Goal: Task Accomplishment & Management: Manage account settings

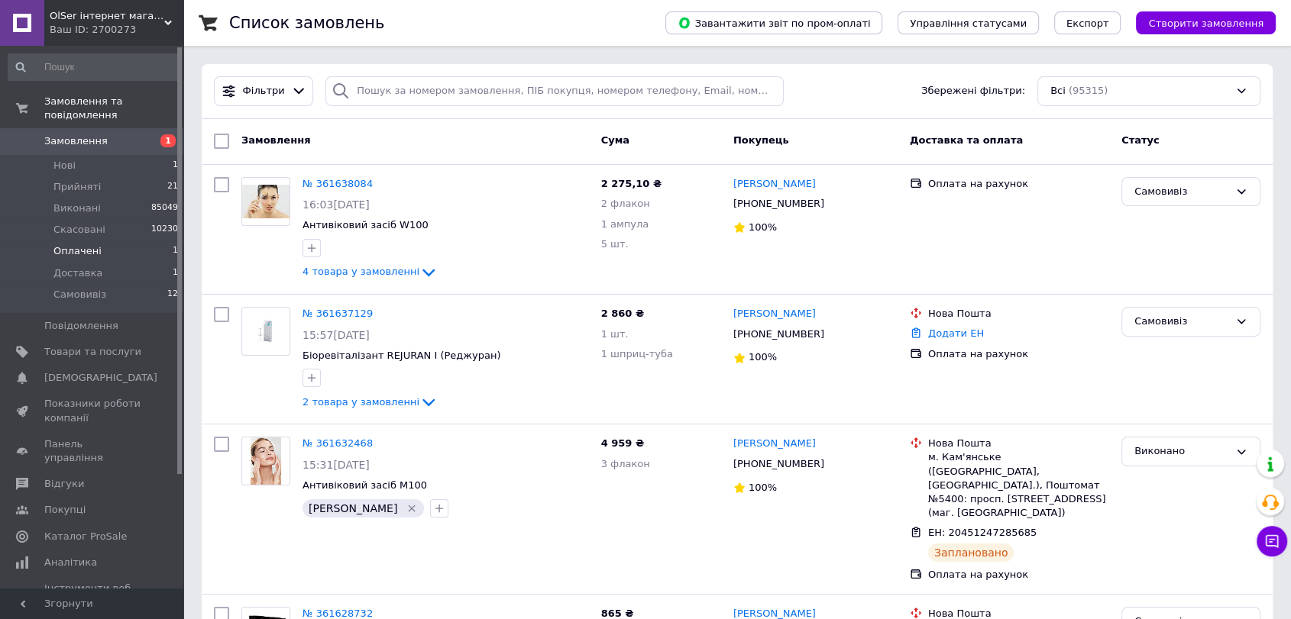
click at [116, 241] on li "Оплачені 1" at bounding box center [93, 251] width 187 height 21
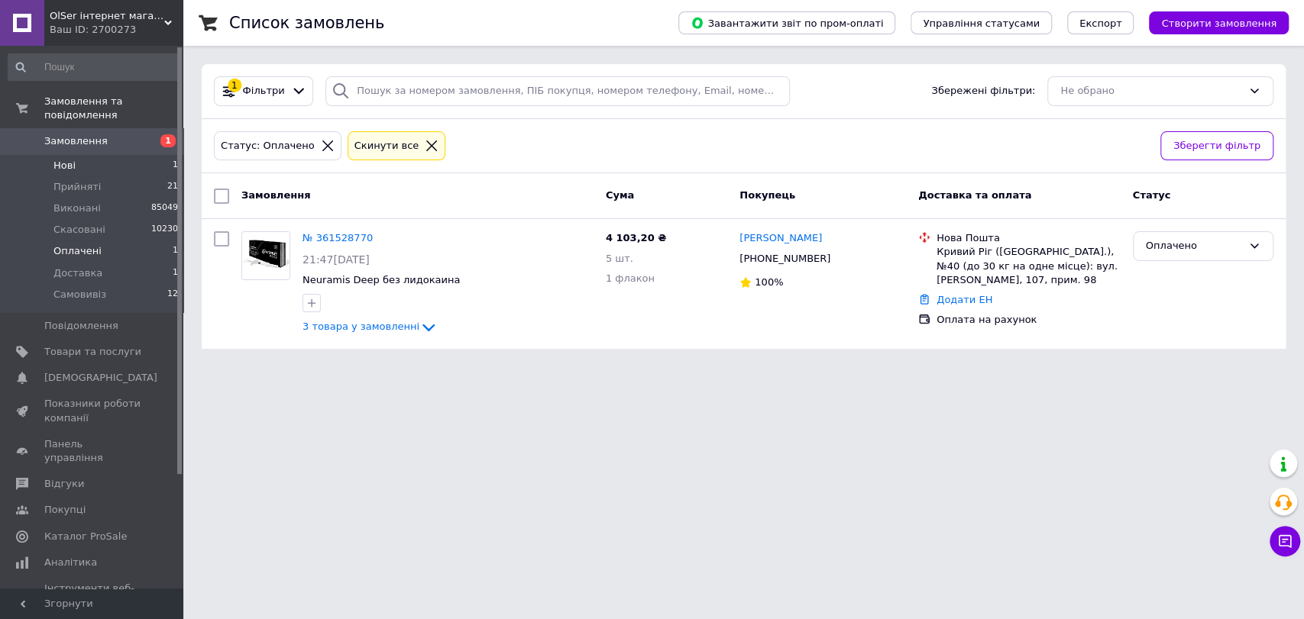
click at [124, 155] on li "Нові 1" at bounding box center [93, 165] width 187 height 21
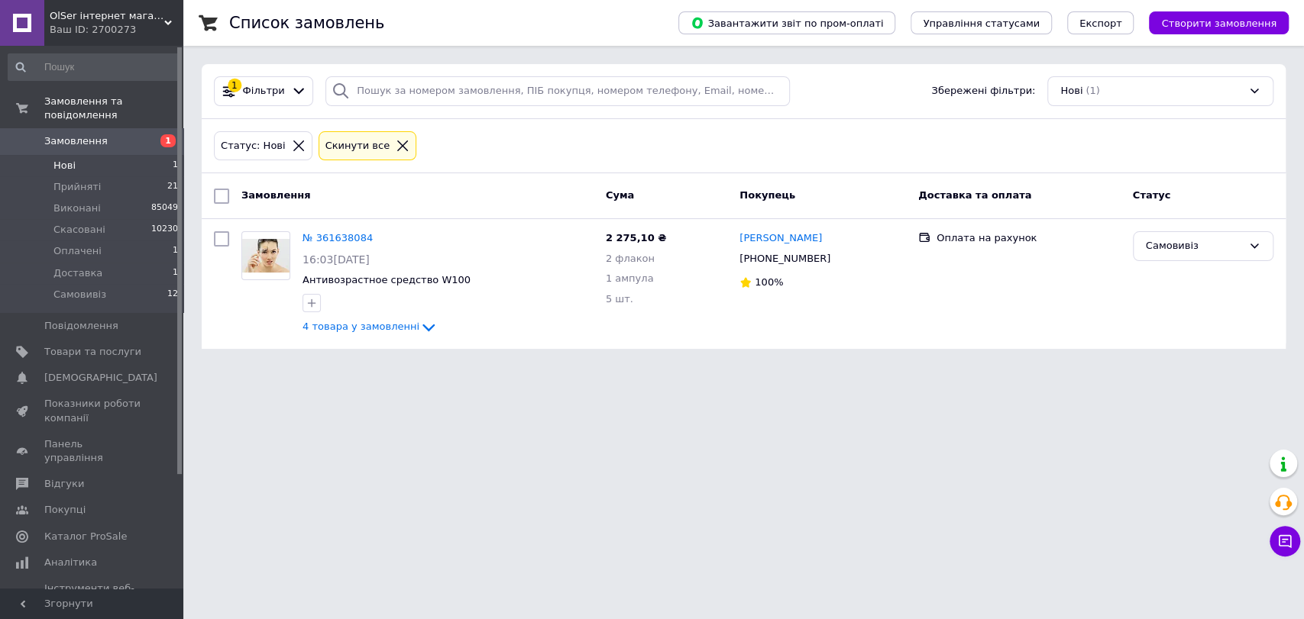
click at [134, 134] on span "Замовлення" at bounding box center [92, 141] width 97 height 14
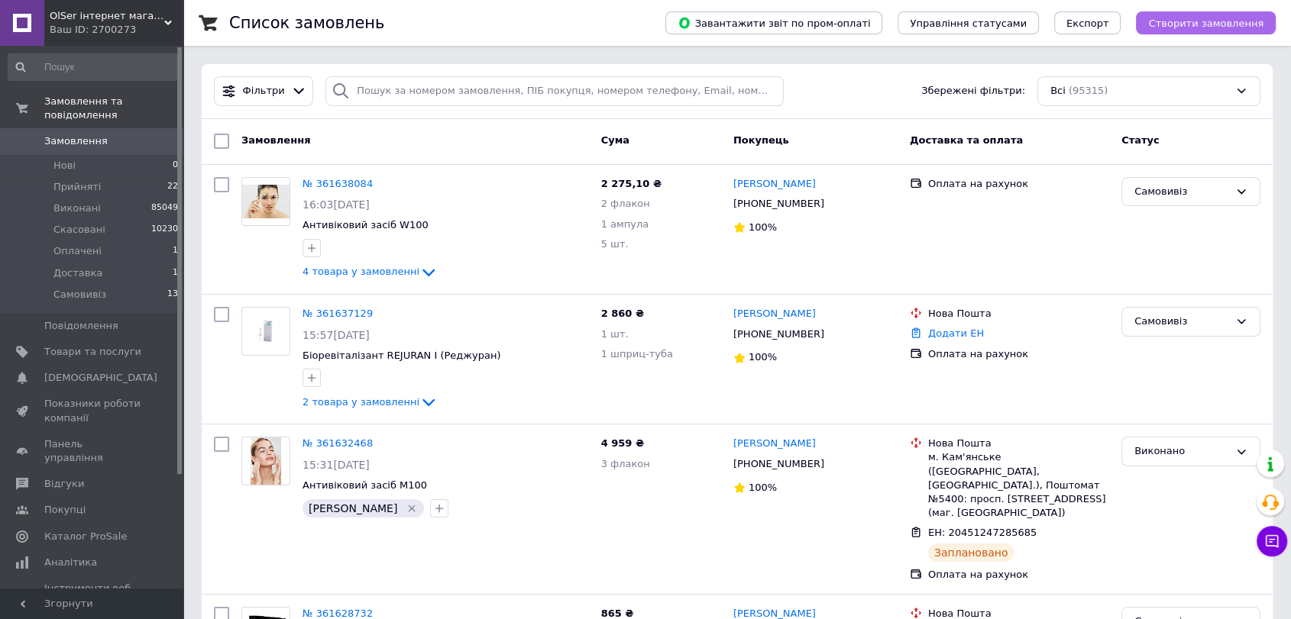
click at [1202, 25] on span "Створити замовлення" at bounding box center [1205, 23] width 115 height 11
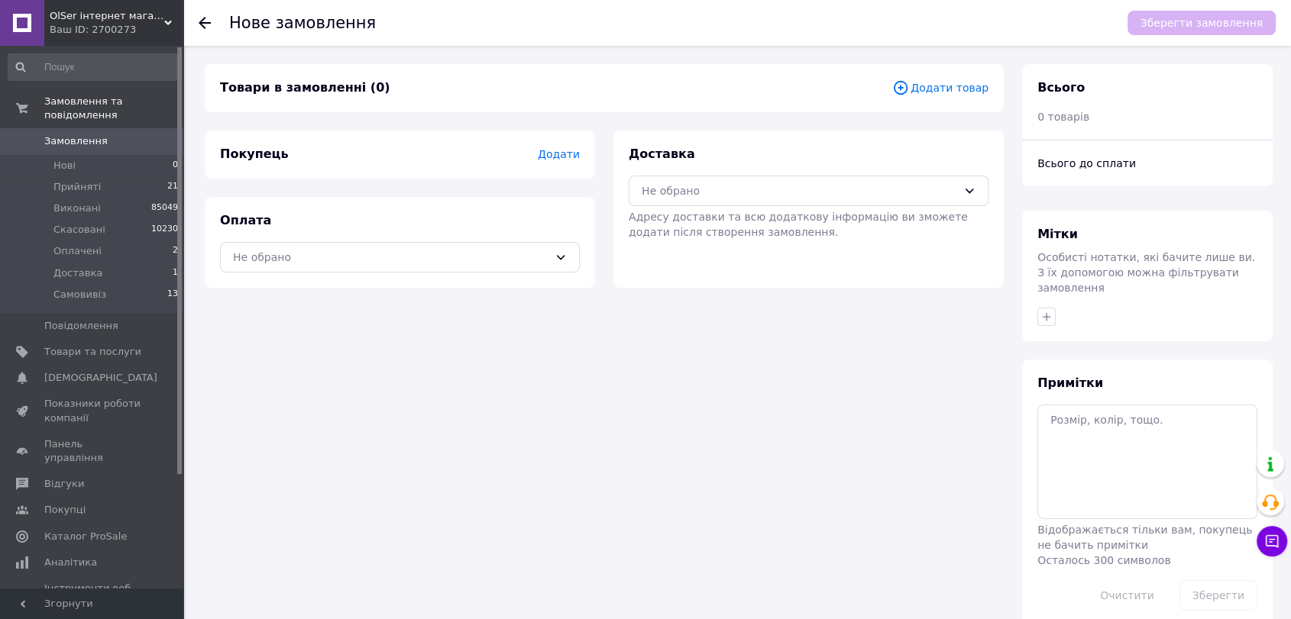
click at [948, 95] on span "Додати товар" at bounding box center [940, 87] width 96 height 17
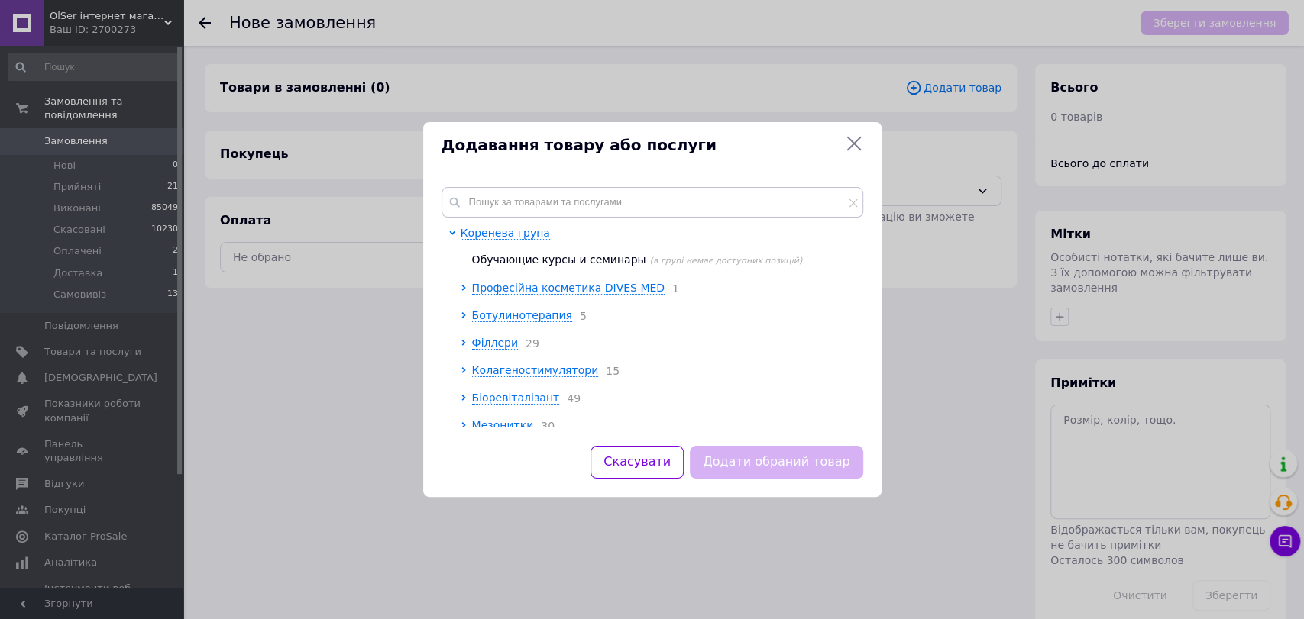
click at [91, 127] on div "Додавання товару або послуги Коренева група Обучающие курсы и семинары (в групі…" at bounding box center [652, 309] width 1304 height 619
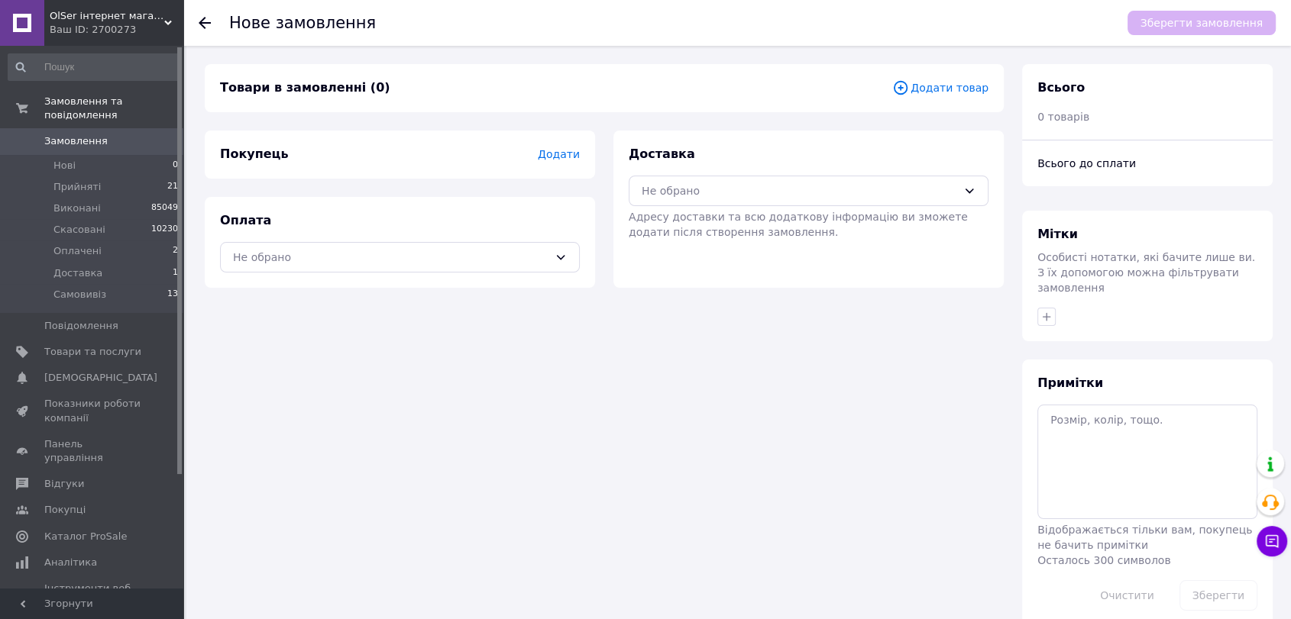
click at [92, 134] on span "Замовлення" at bounding box center [75, 141] width 63 height 14
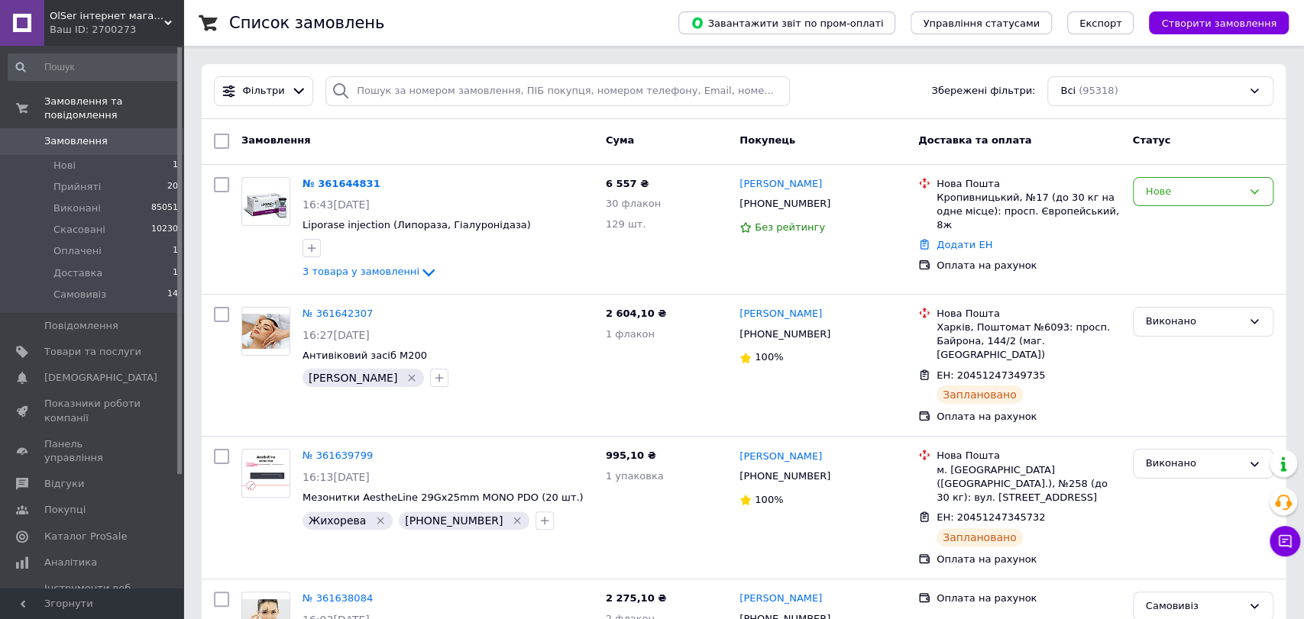
click at [332, 179] on link "№ 361644831" at bounding box center [341, 183] width 78 height 11
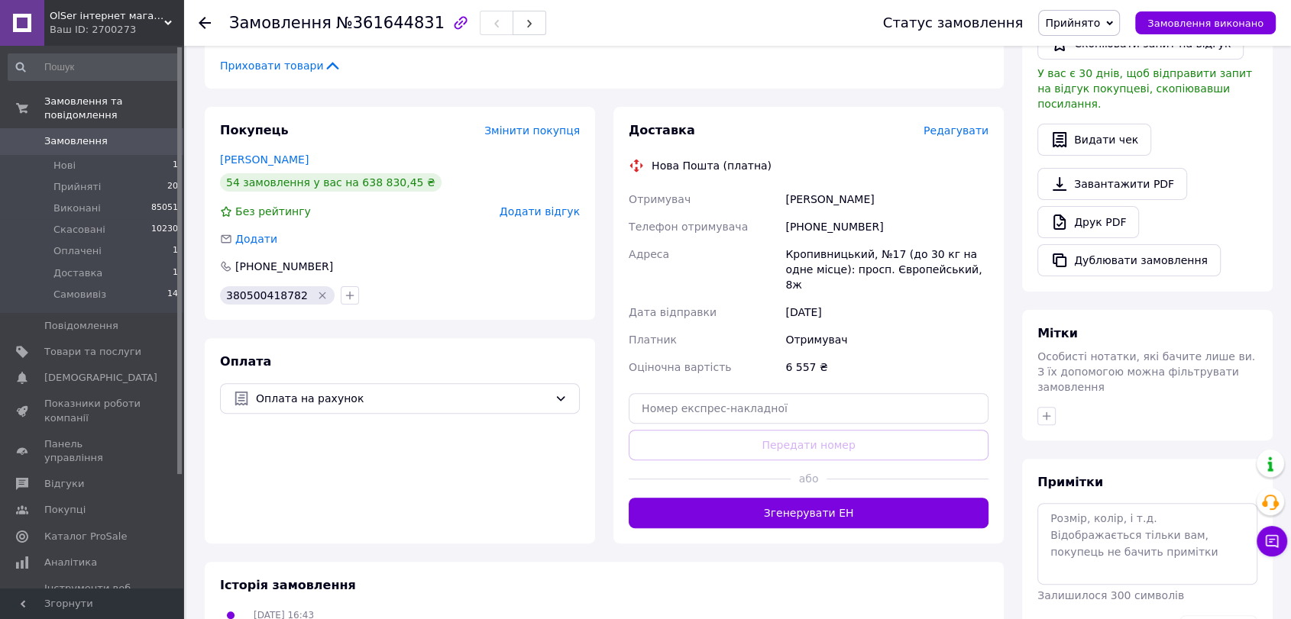
scroll to position [451, 0]
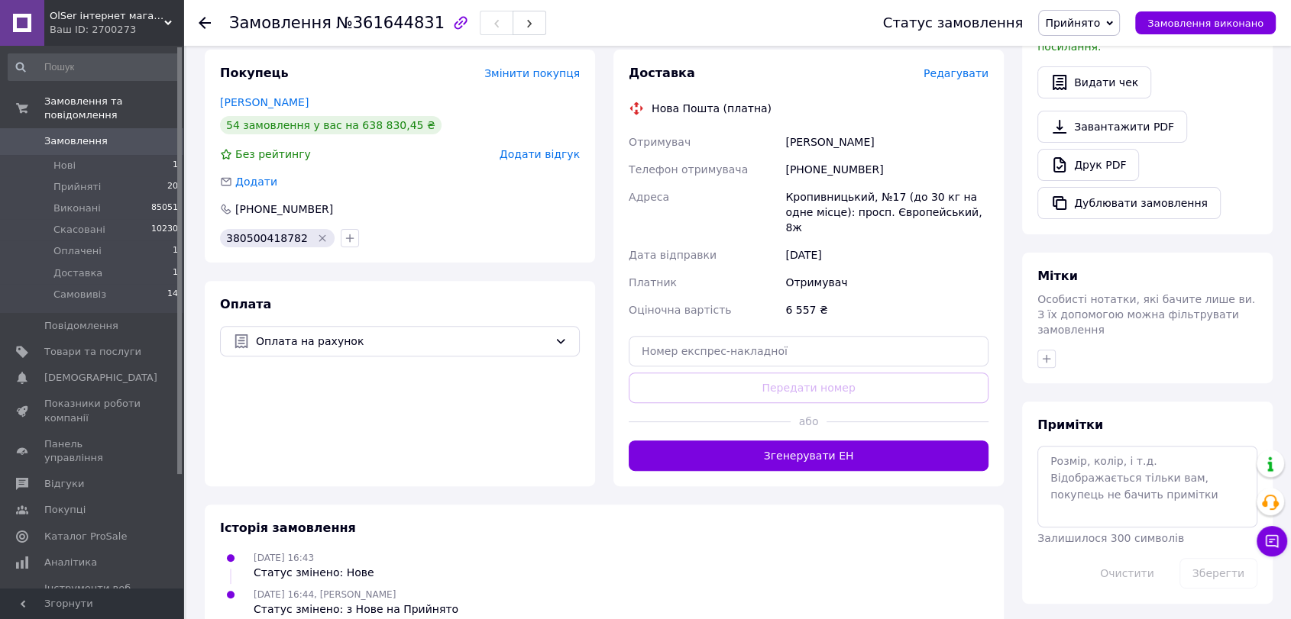
click at [148, 134] on span "0" at bounding box center [162, 141] width 42 height 14
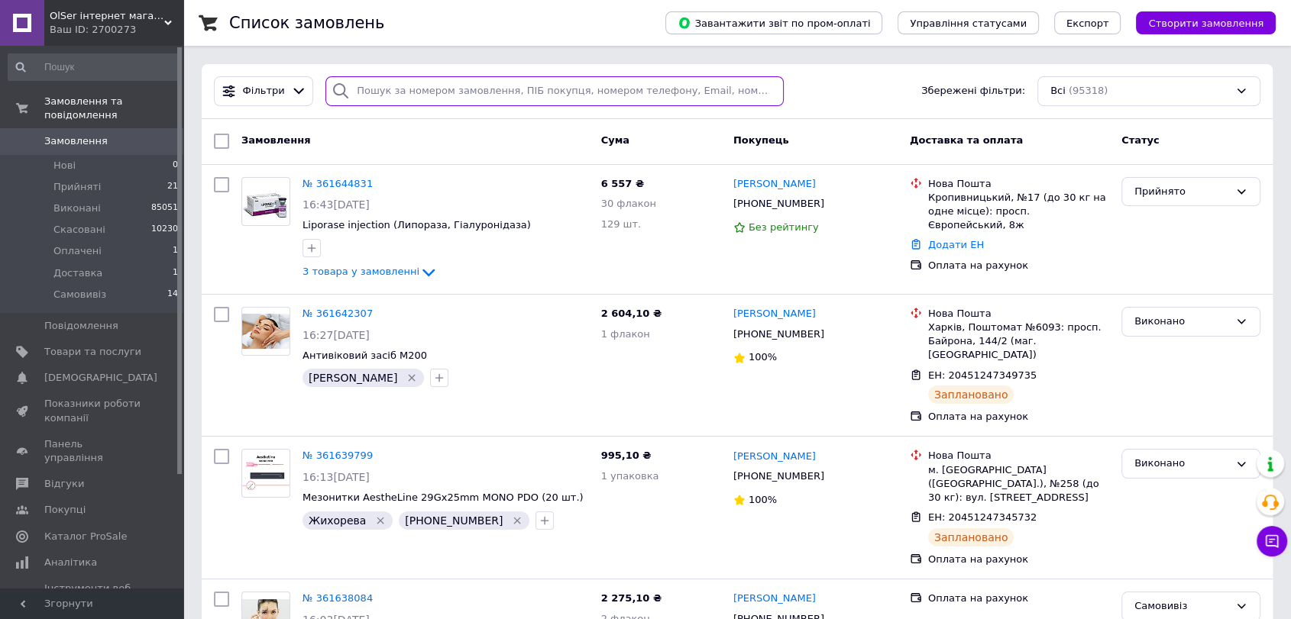
click at [503, 92] on input "search" at bounding box center [554, 91] width 458 height 30
type input "маскулова"
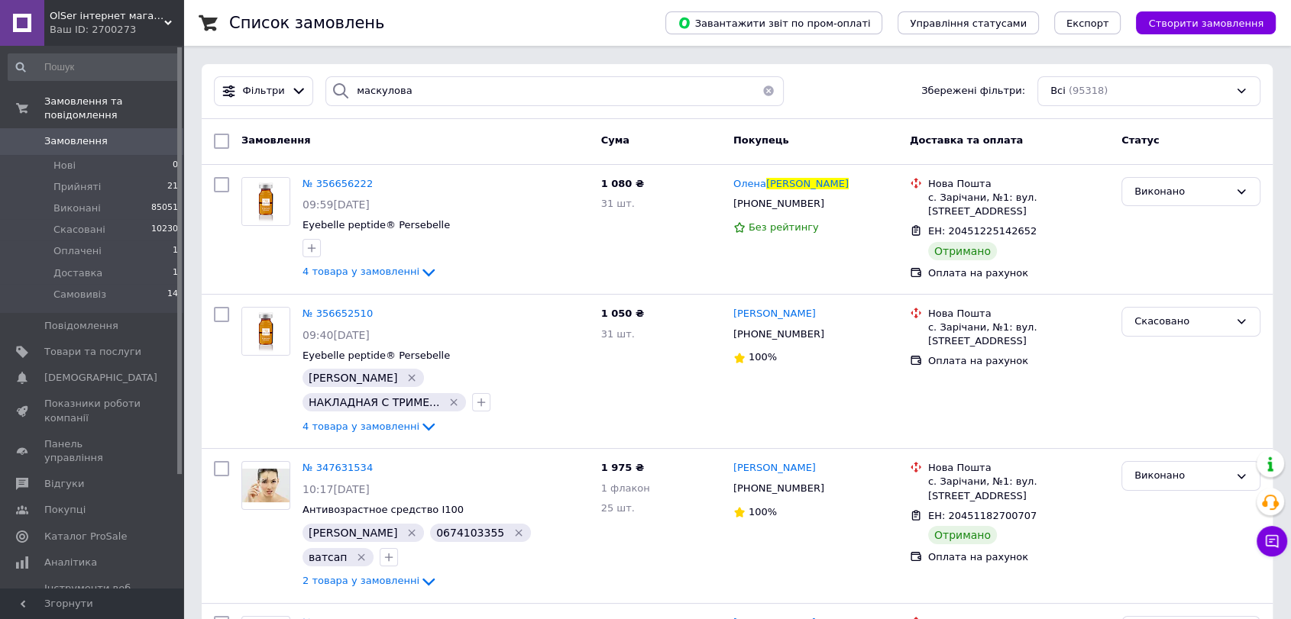
click at [837, 75] on div "[PERSON_NAME] Збережені фільтри: Всі (95318)" at bounding box center [737, 91] width 1071 height 55
click at [1225, 27] on span "Створити замовлення" at bounding box center [1205, 23] width 115 height 11
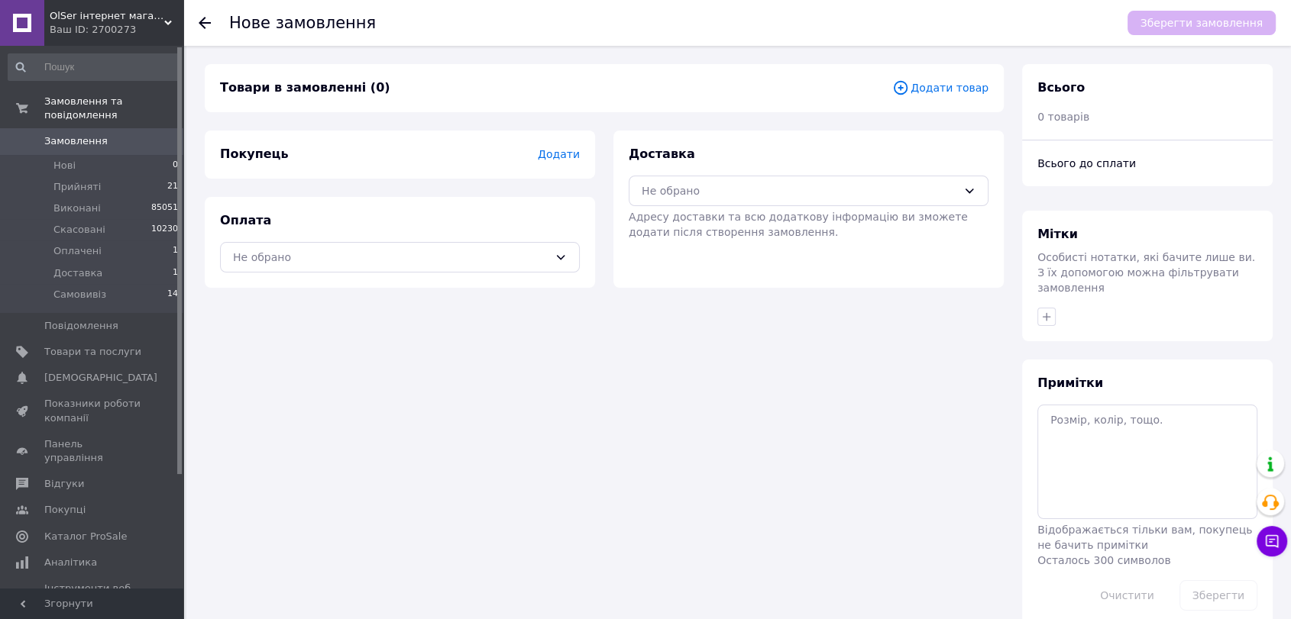
click at [971, 88] on span "Додати товар" at bounding box center [940, 87] width 96 height 17
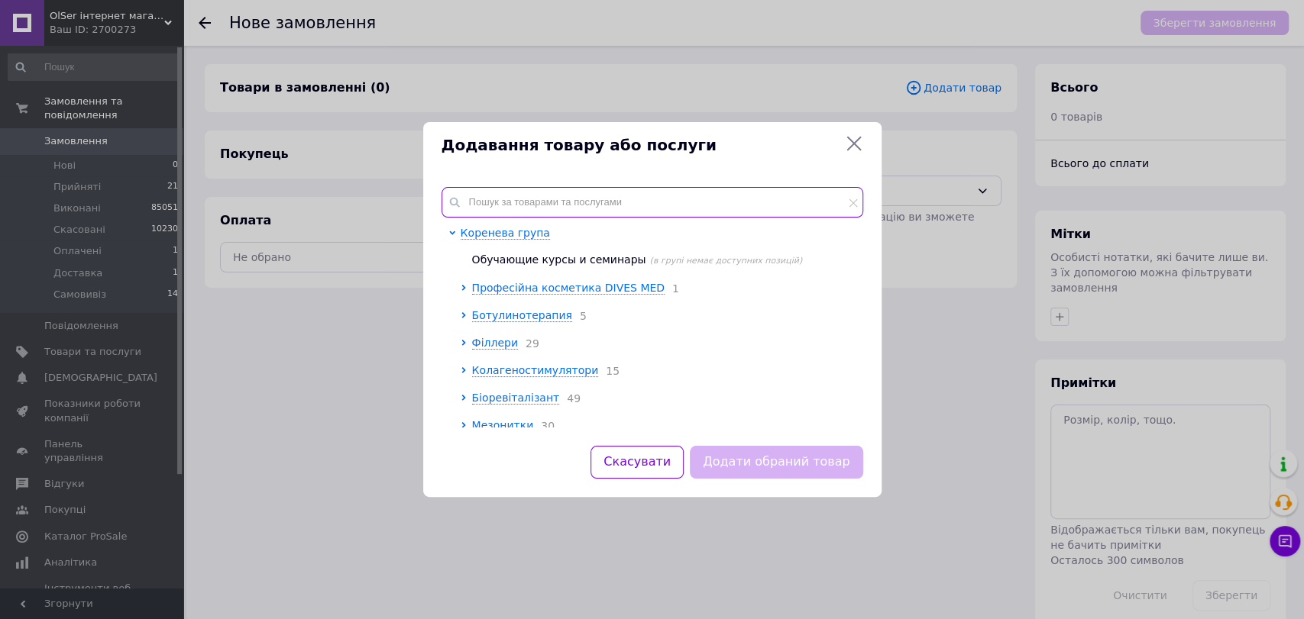
click at [557, 190] on input "text" at bounding box center [652, 202] width 422 height 31
drag, startPoint x: 506, startPoint y: 199, endPoint x: 495, endPoint y: 198, distance: 11.5
click at [506, 199] on input "text" at bounding box center [652, 202] width 422 height 31
click at [597, 203] on input "text" at bounding box center [652, 202] width 422 height 31
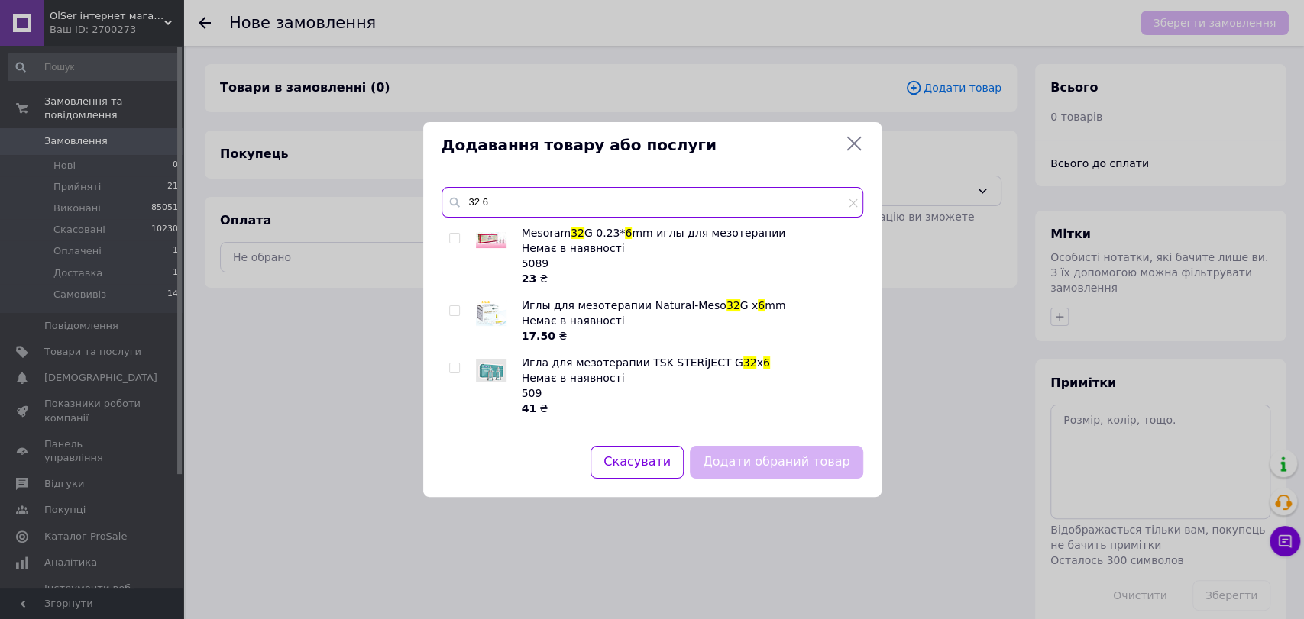
type input "32 6"
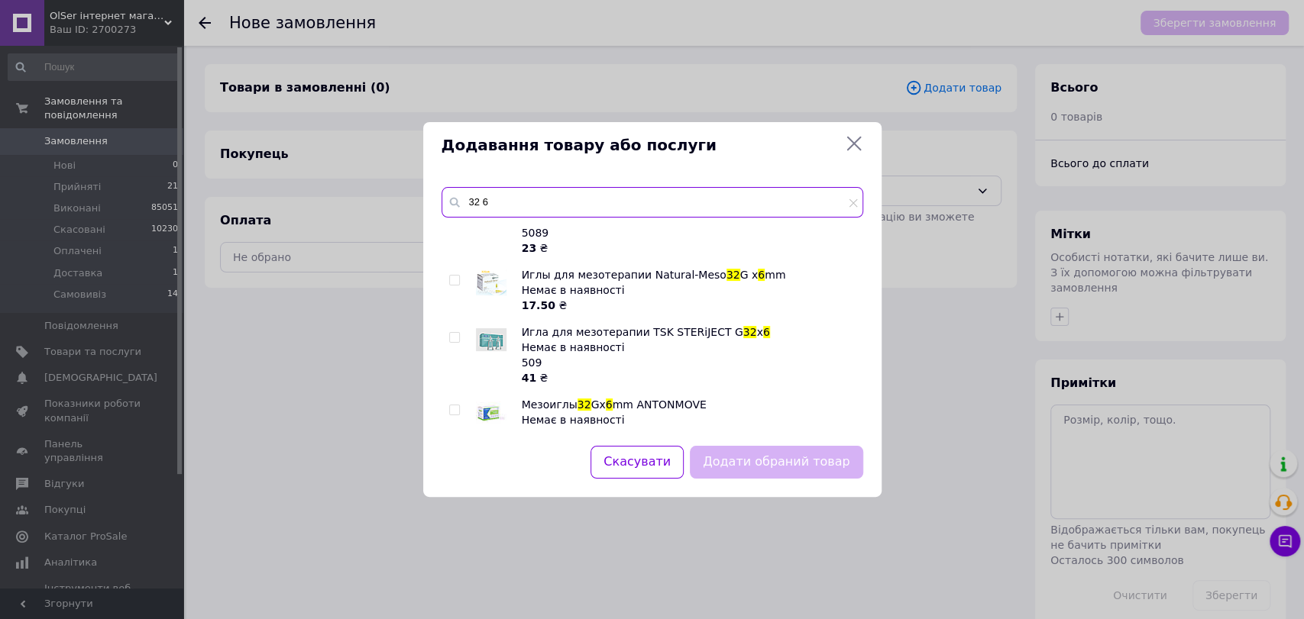
scroll to position [61, 0]
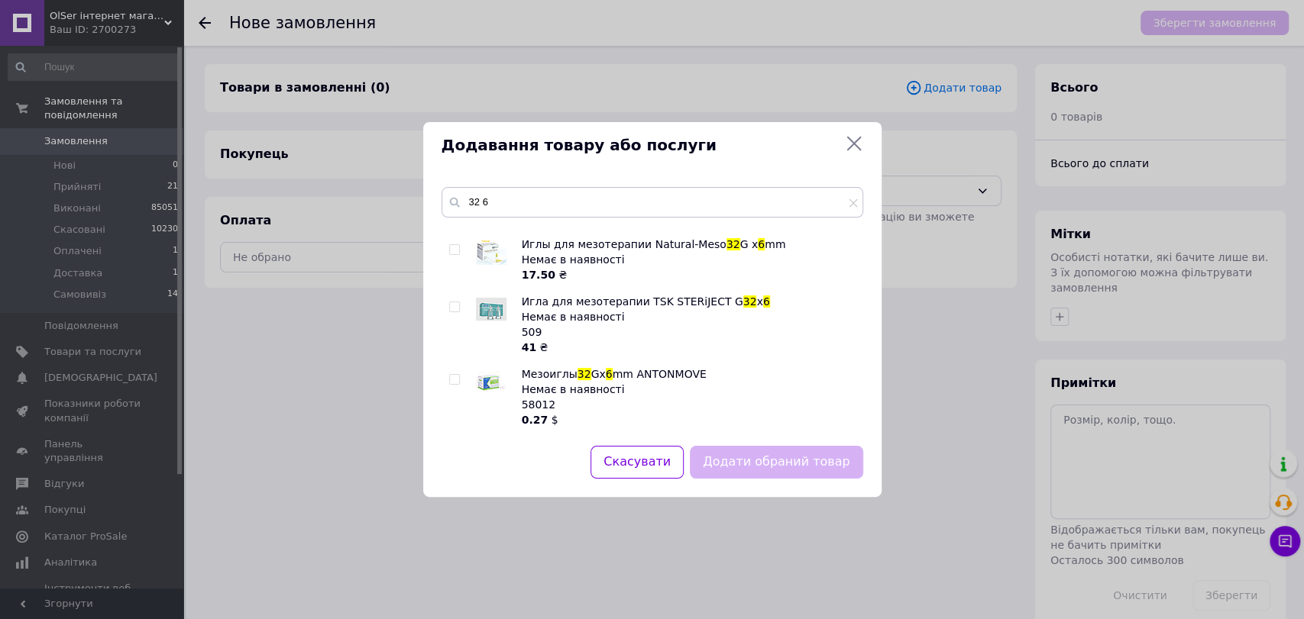
click at [455, 378] on input "checkbox" at bounding box center [454, 380] width 10 height 10
checkbox input "true"
click at [773, 492] on div "Скасувати Додати обраний товар" at bounding box center [652, 471] width 458 height 51
click at [767, 460] on button "Додати обраний товар" at bounding box center [776, 462] width 173 height 33
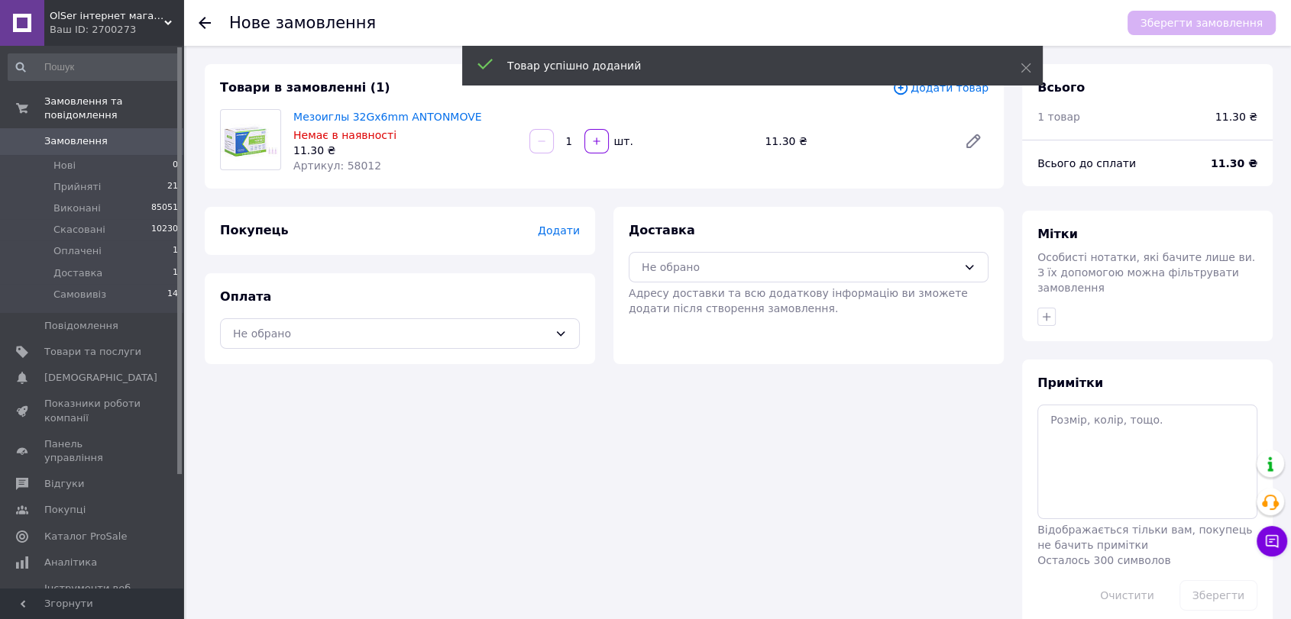
click at [570, 138] on input "1" at bounding box center [569, 141] width 24 height 11
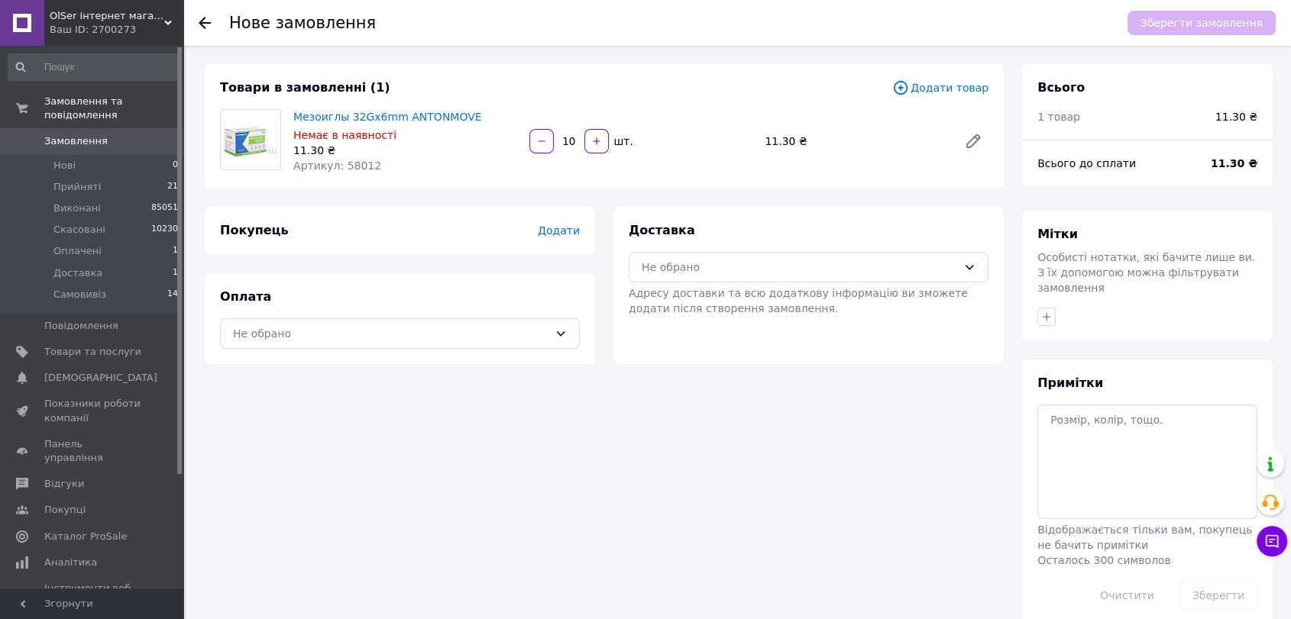
type input "10"
click at [959, 89] on span "Додати товар" at bounding box center [940, 87] width 96 height 17
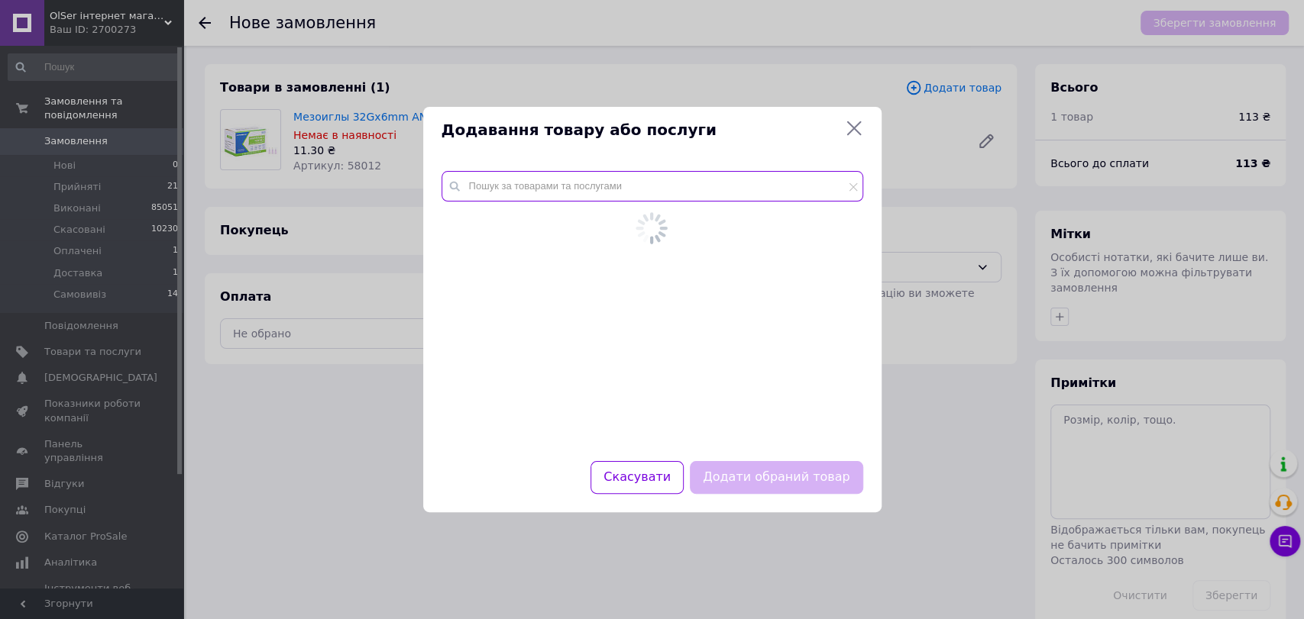
click at [703, 193] on input "text" at bounding box center [652, 186] width 422 height 31
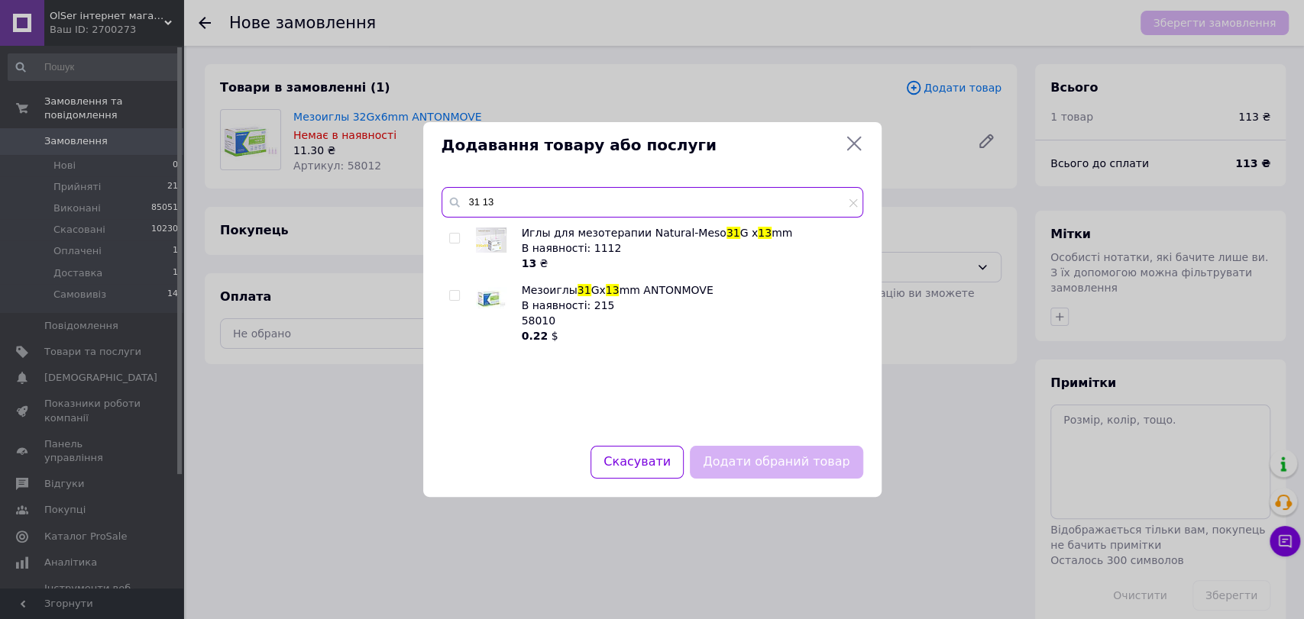
type input "31 13"
click at [454, 295] on input "checkbox" at bounding box center [454, 296] width 10 height 10
checkbox input "true"
click at [706, 448] on button "Додати обраний товар" at bounding box center [776, 462] width 173 height 33
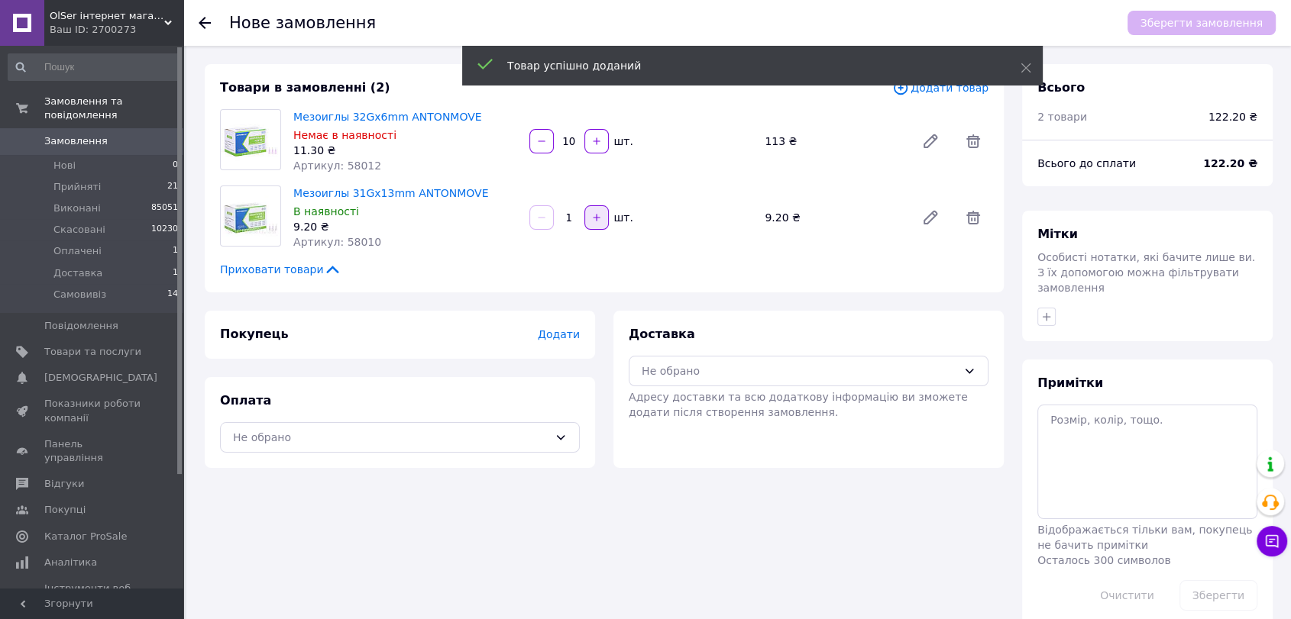
click at [601, 214] on button "button" at bounding box center [596, 217] width 24 height 24
click at [598, 215] on icon "button" at bounding box center [596, 217] width 11 height 11
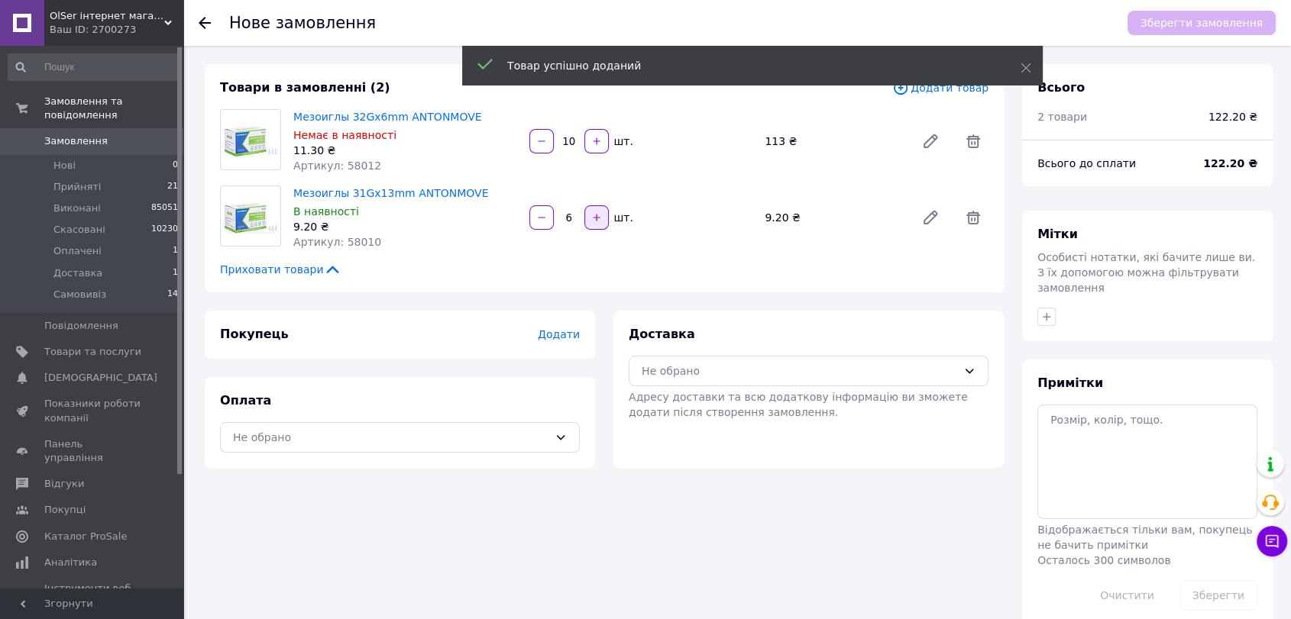
click at [598, 215] on icon "button" at bounding box center [596, 217] width 11 height 11
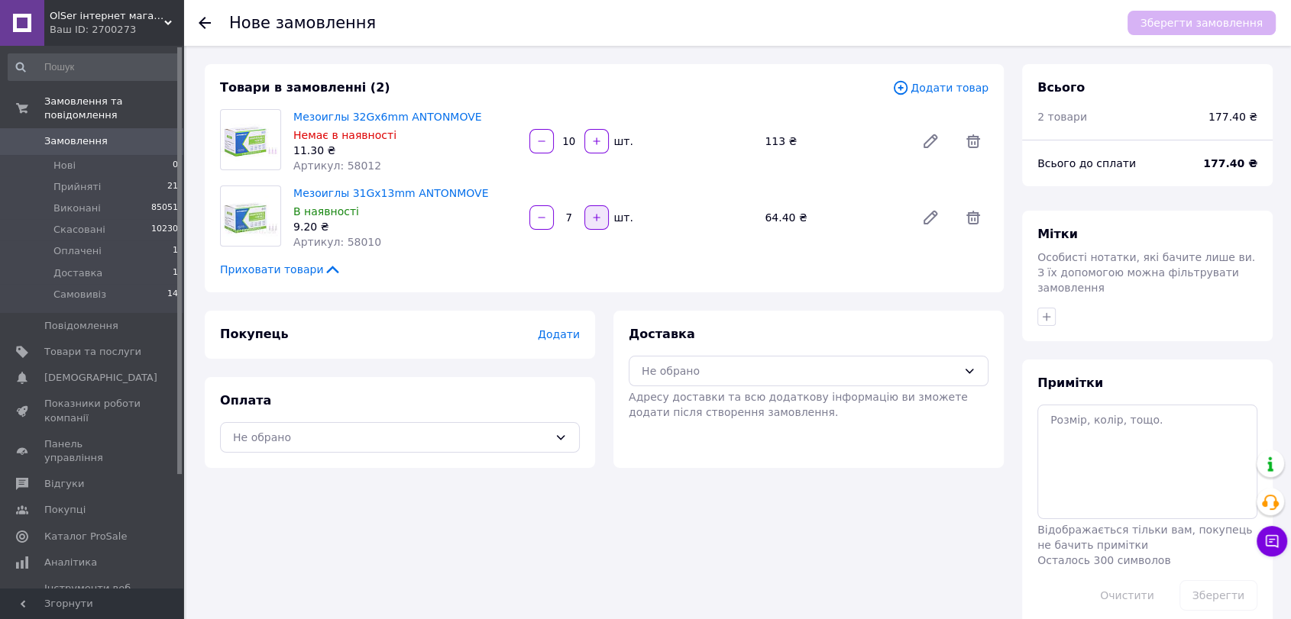
click at [591, 212] on icon "button" at bounding box center [596, 217] width 11 height 11
type input "8"
click at [949, 93] on span "Додати товар" at bounding box center [940, 87] width 96 height 17
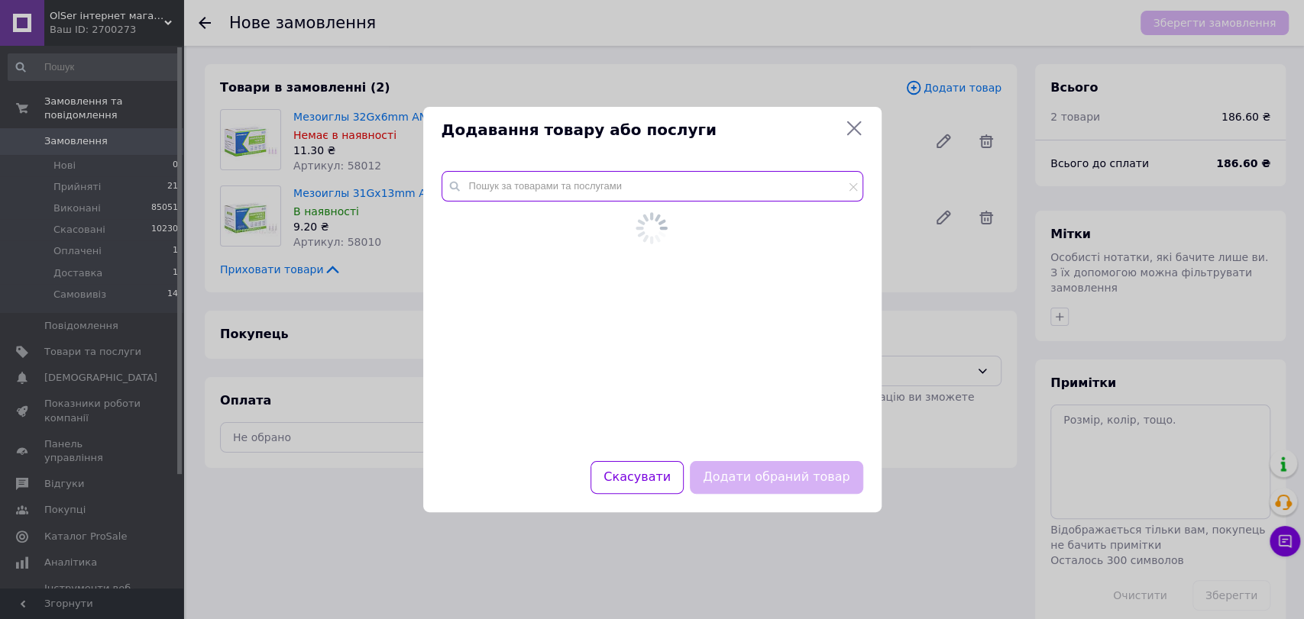
click at [619, 193] on input "text" at bounding box center [652, 186] width 422 height 31
paste input "5031"
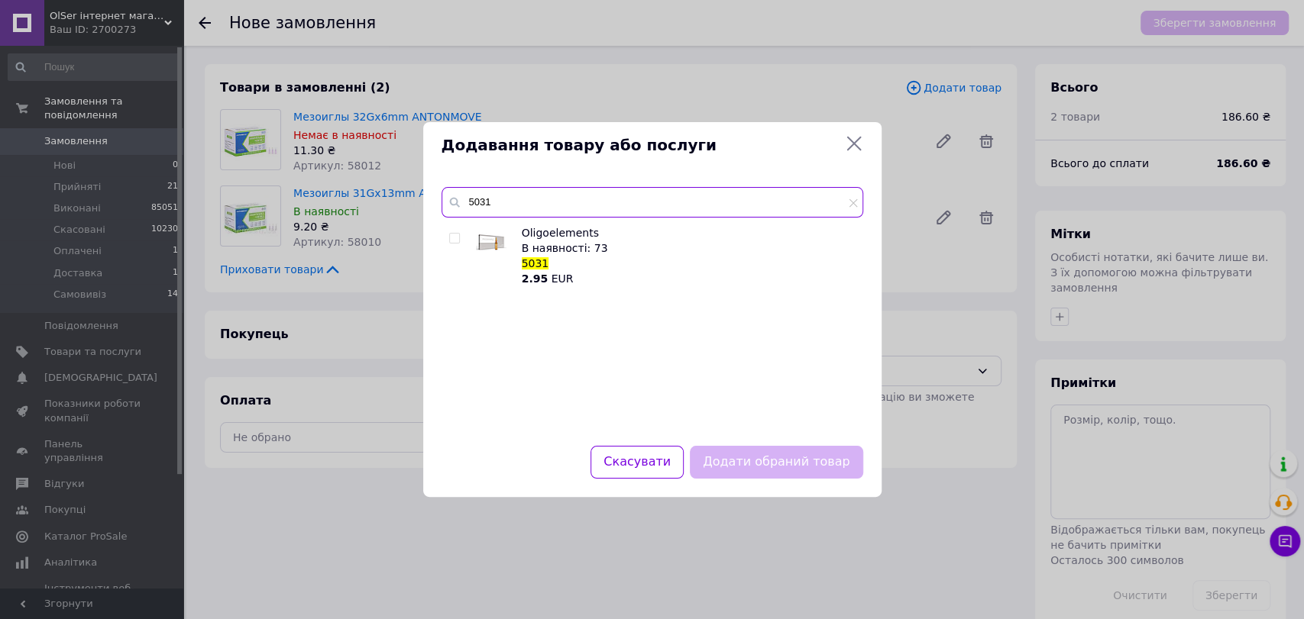
type input "5031"
click at [455, 236] on input "checkbox" at bounding box center [454, 239] width 10 height 10
checkbox input "true"
drag, startPoint x: 500, startPoint y: 205, endPoint x: 464, endPoint y: 212, distance: 36.4
click at [464, 212] on input "5031" at bounding box center [652, 202] width 422 height 31
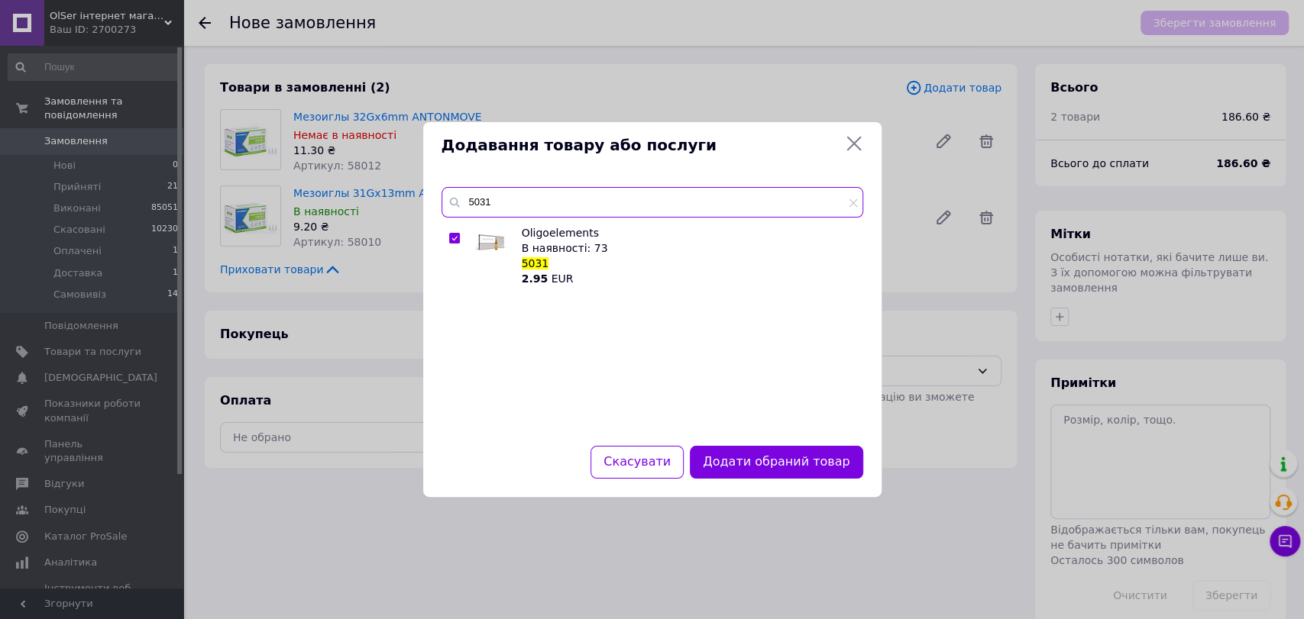
paste input "26"
type input "5026"
click at [451, 234] on input "checkbox" at bounding box center [454, 239] width 10 height 10
checkbox input "true"
click at [771, 459] on button "Додати обрані товари" at bounding box center [778, 462] width 168 height 33
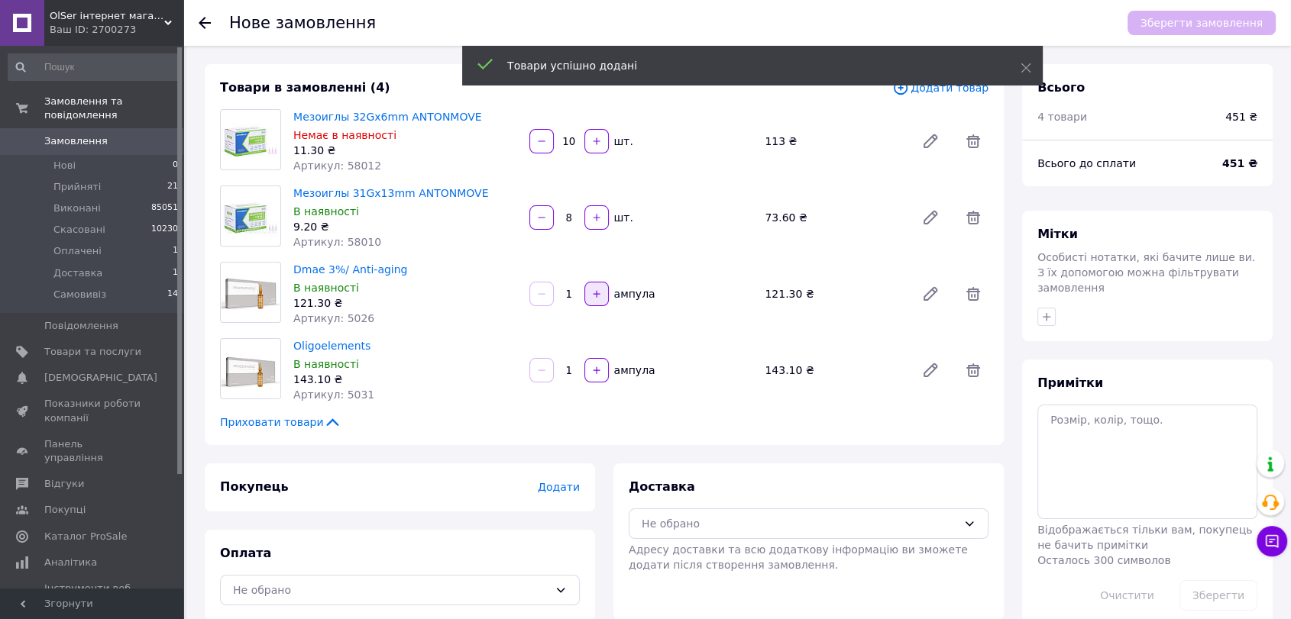
click at [595, 304] on button "button" at bounding box center [596, 294] width 24 height 24
type input "4"
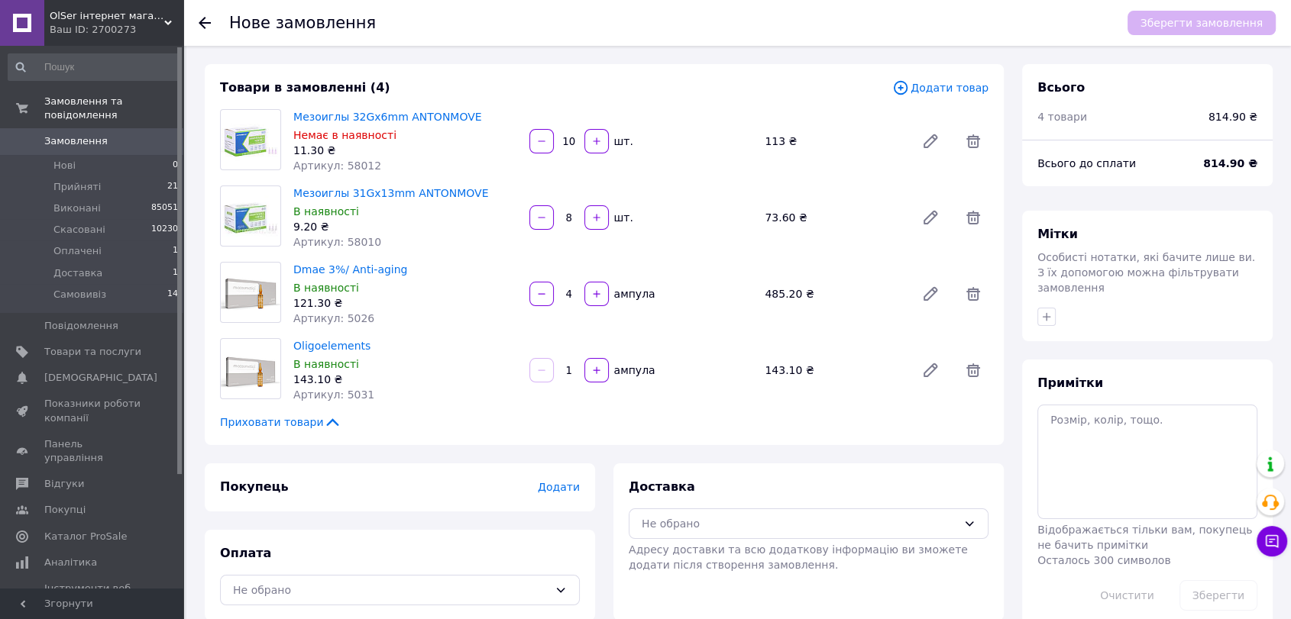
click at [957, 86] on span "Додати товар" at bounding box center [940, 87] width 96 height 17
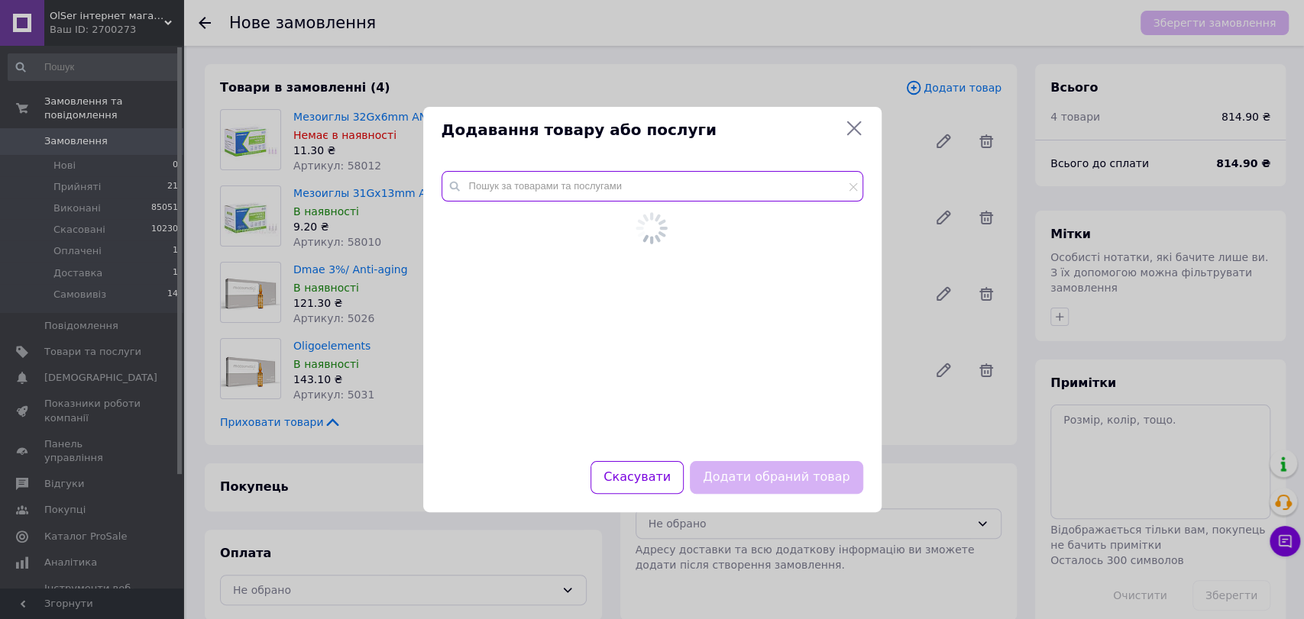
click at [603, 189] on input "text" at bounding box center [652, 186] width 422 height 31
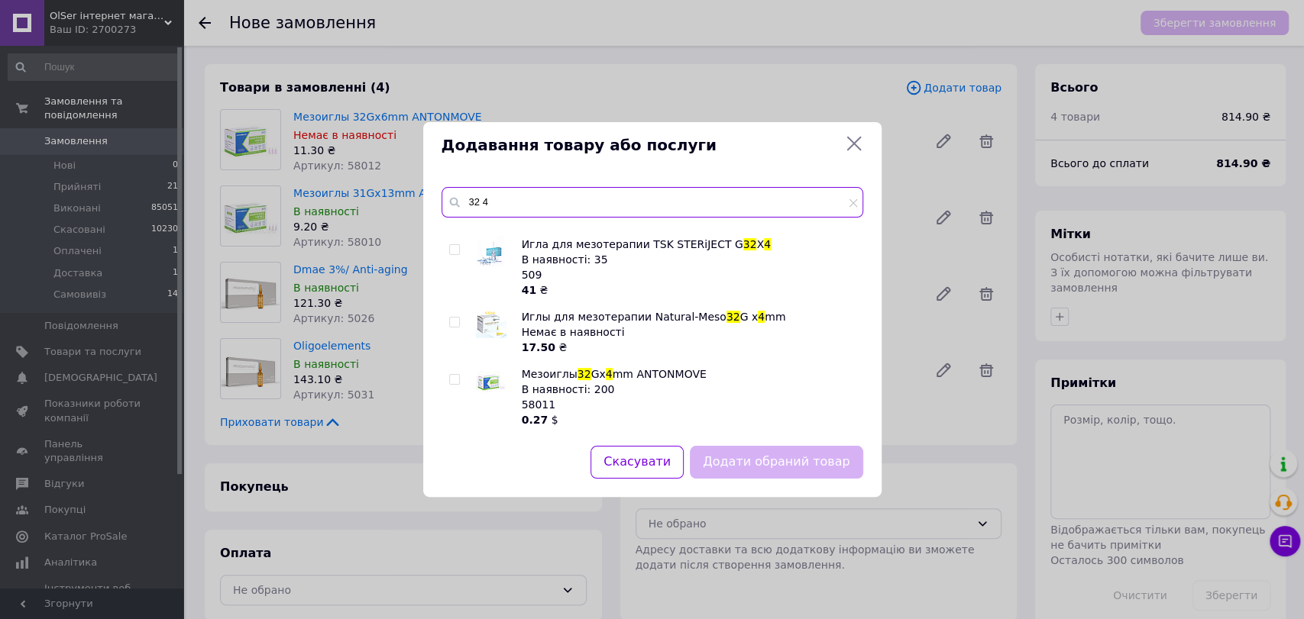
type input "32 4"
click at [451, 379] on input "checkbox" at bounding box center [454, 380] width 10 height 10
checkbox input "true"
click at [761, 458] on button "Додати обраний товар" at bounding box center [776, 462] width 173 height 33
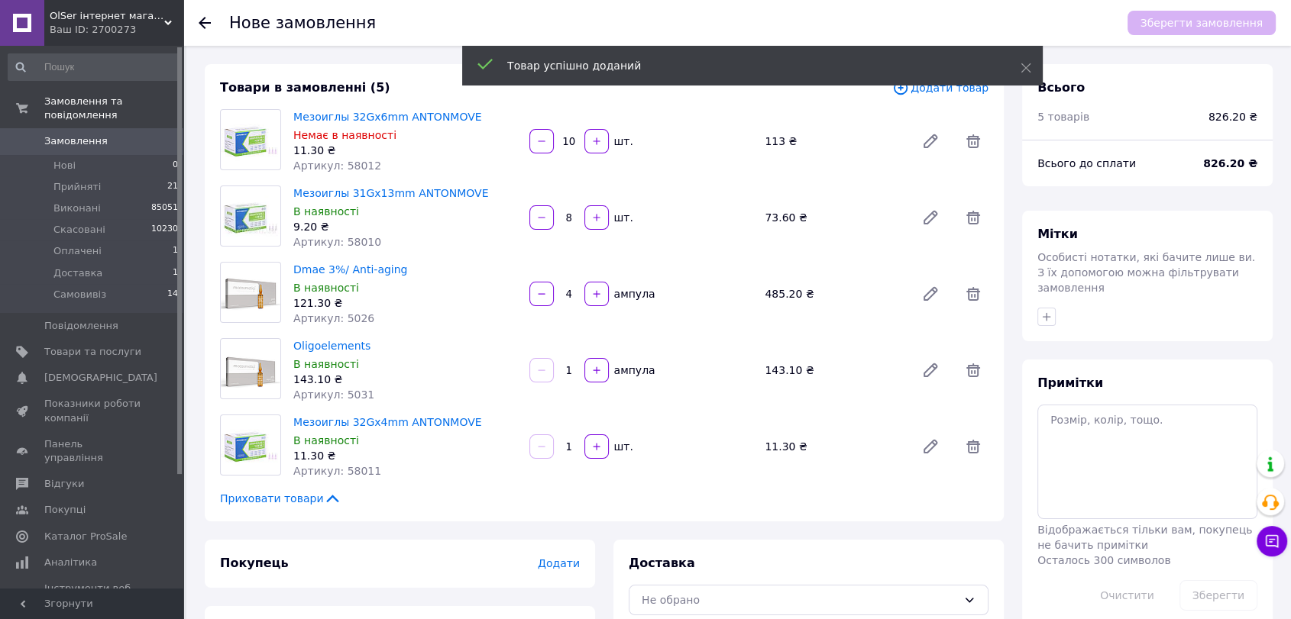
click at [573, 451] on input "1" at bounding box center [569, 446] width 24 height 11
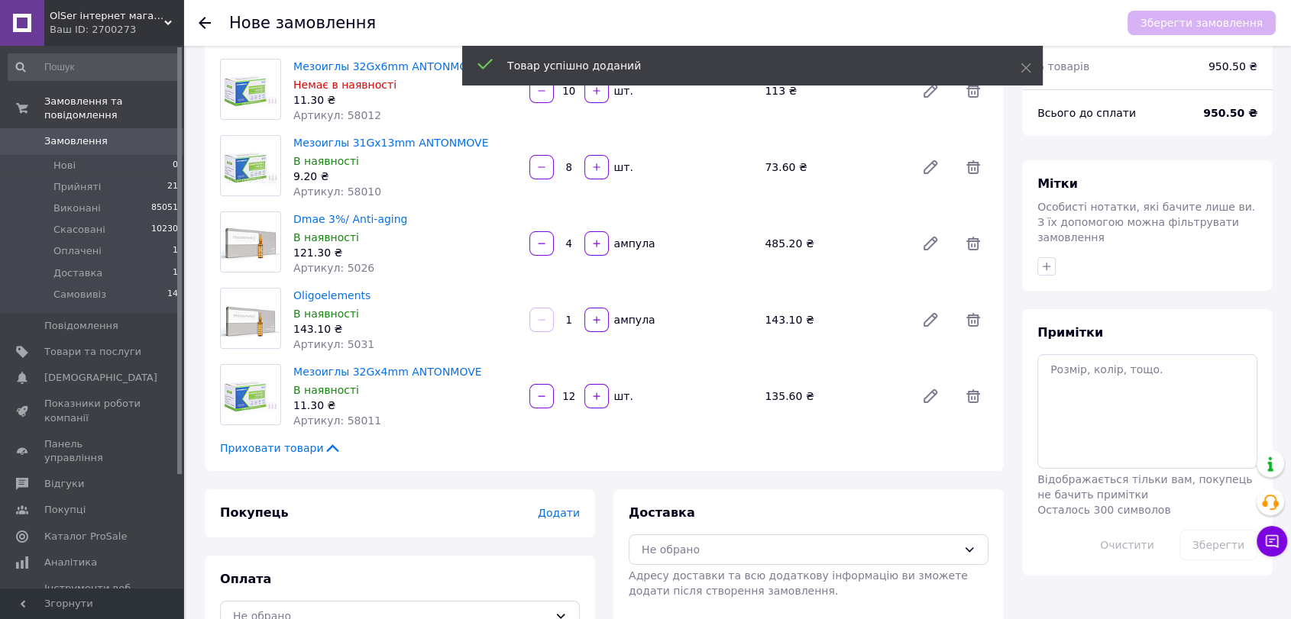
scroll to position [95, 0]
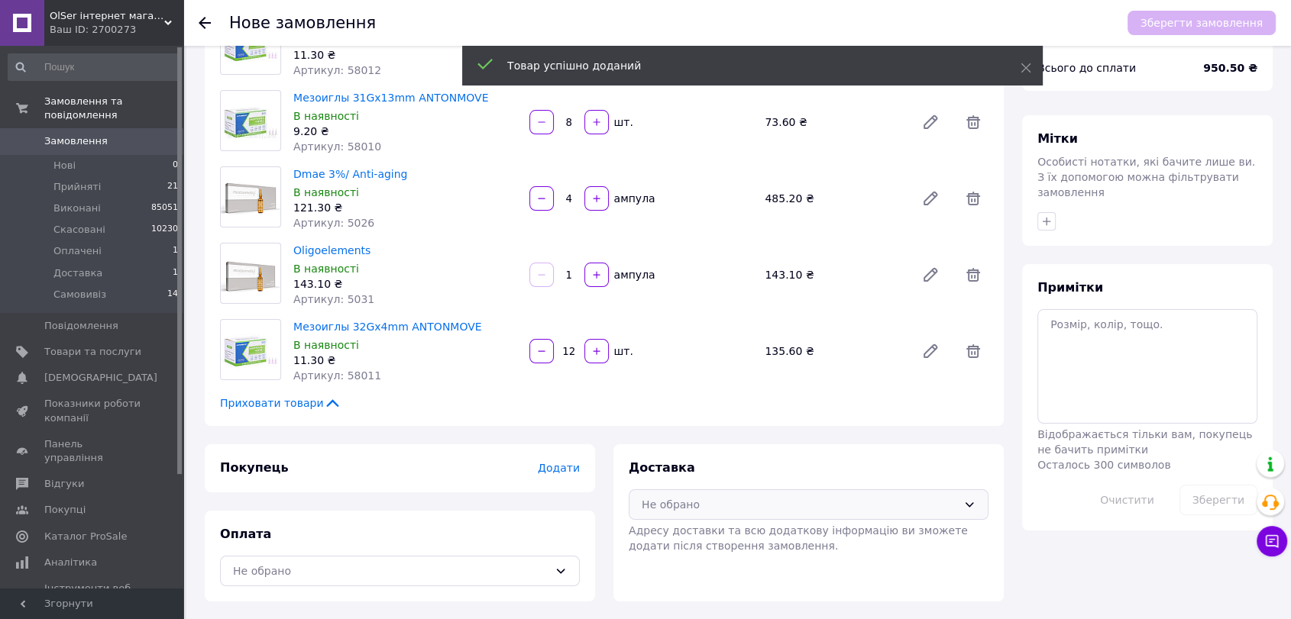
type input "12"
click at [690, 497] on div "Не обрано" at bounding box center [799, 504] width 315 height 17
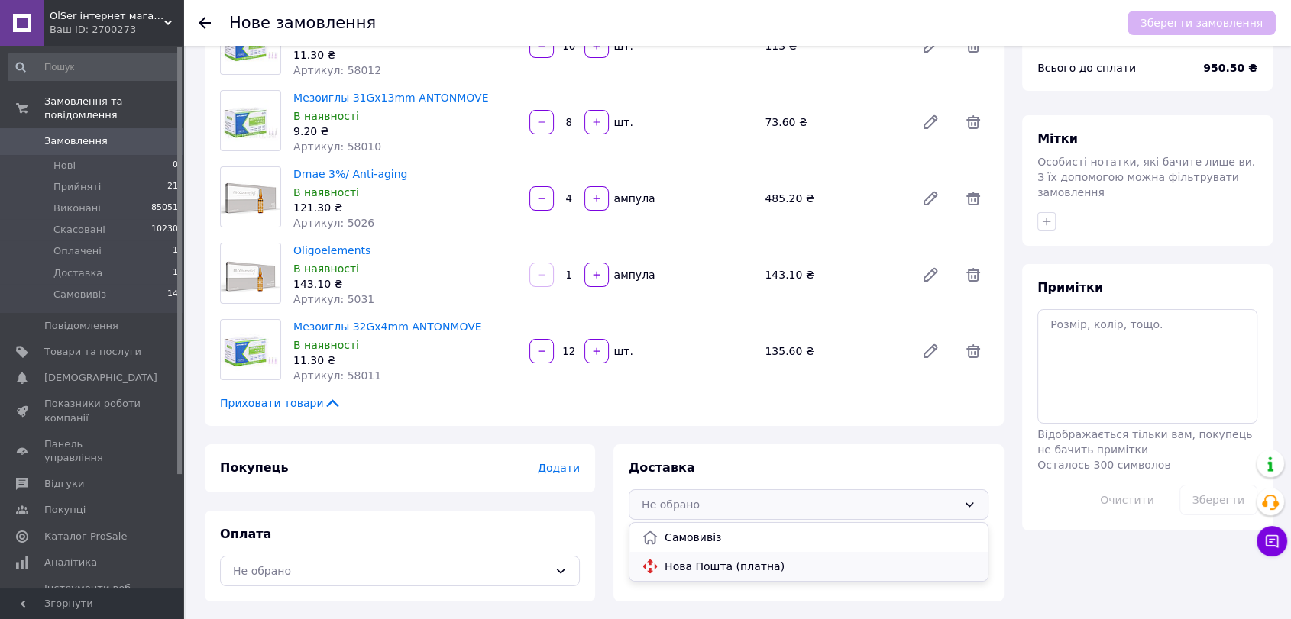
drag, startPoint x: 673, startPoint y: 567, endPoint x: 519, endPoint y: 583, distance: 154.3
click at [671, 567] on span "Нова Пошта (платна)" at bounding box center [819, 566] width 311 height 15
click at [461, 584] on div "Не обрано" at bounding box center [400, 571] width 360 height 31
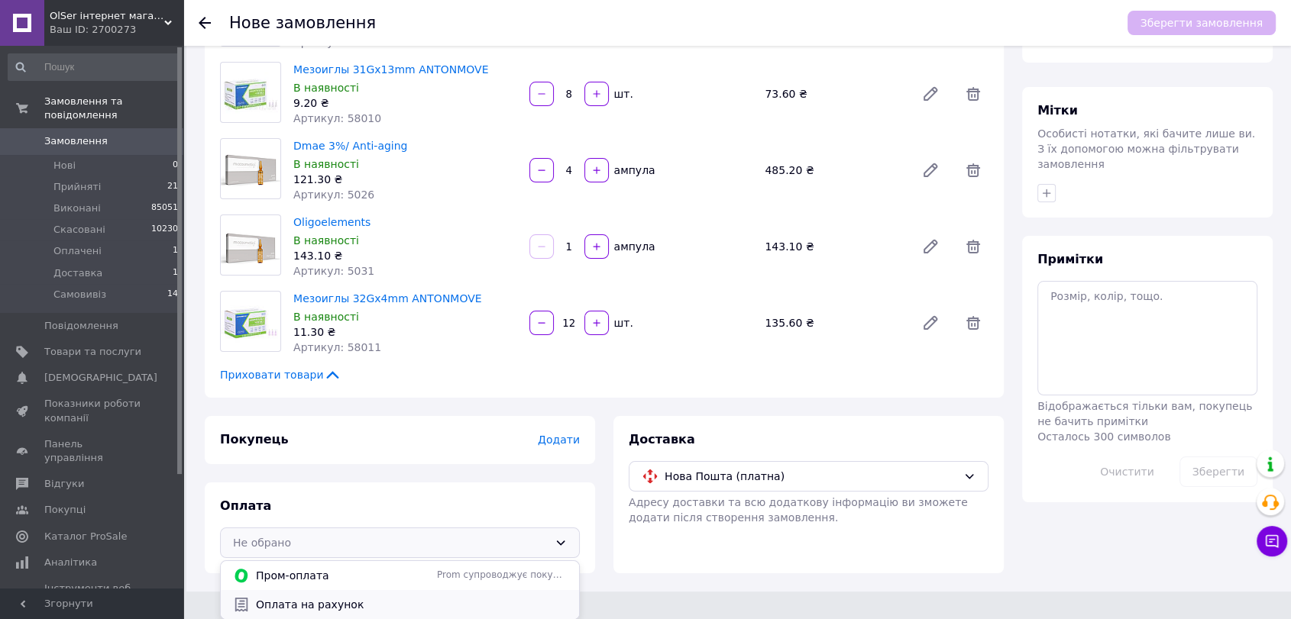
click at [398, 600] on span "Оплата на рахунок" at bounding box center [411, 604] width 311 height 15
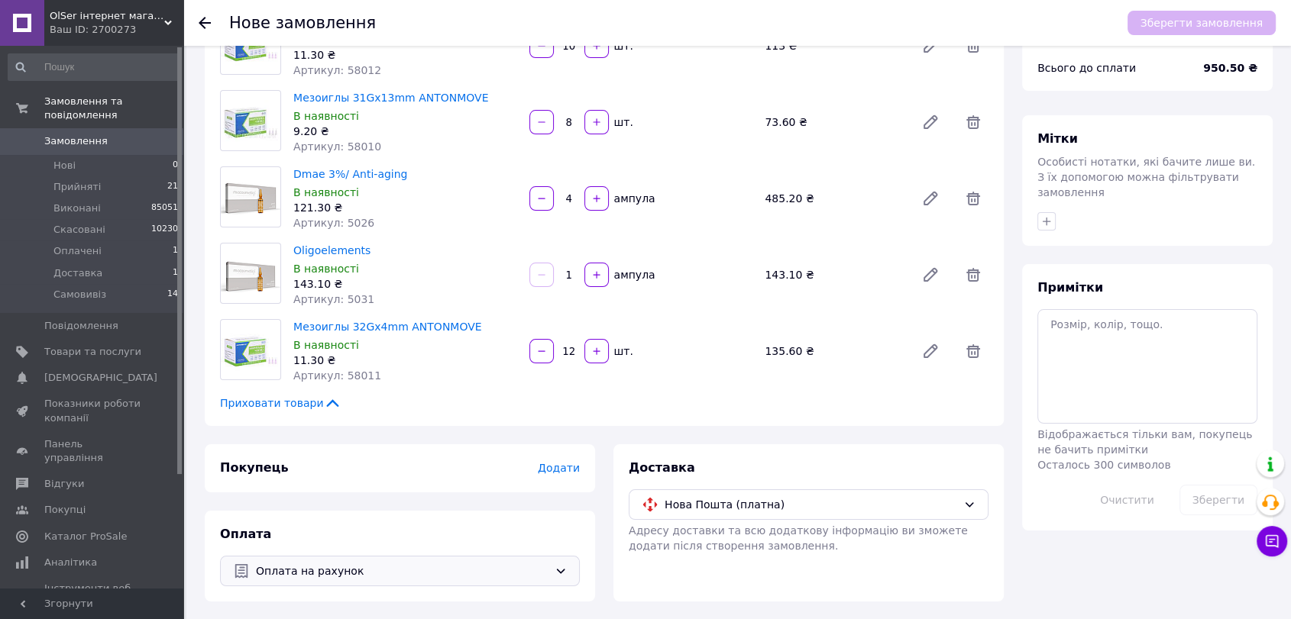
click at [553, 467] on span "Додати" at bounding box center [559, 468] width 42 height 12
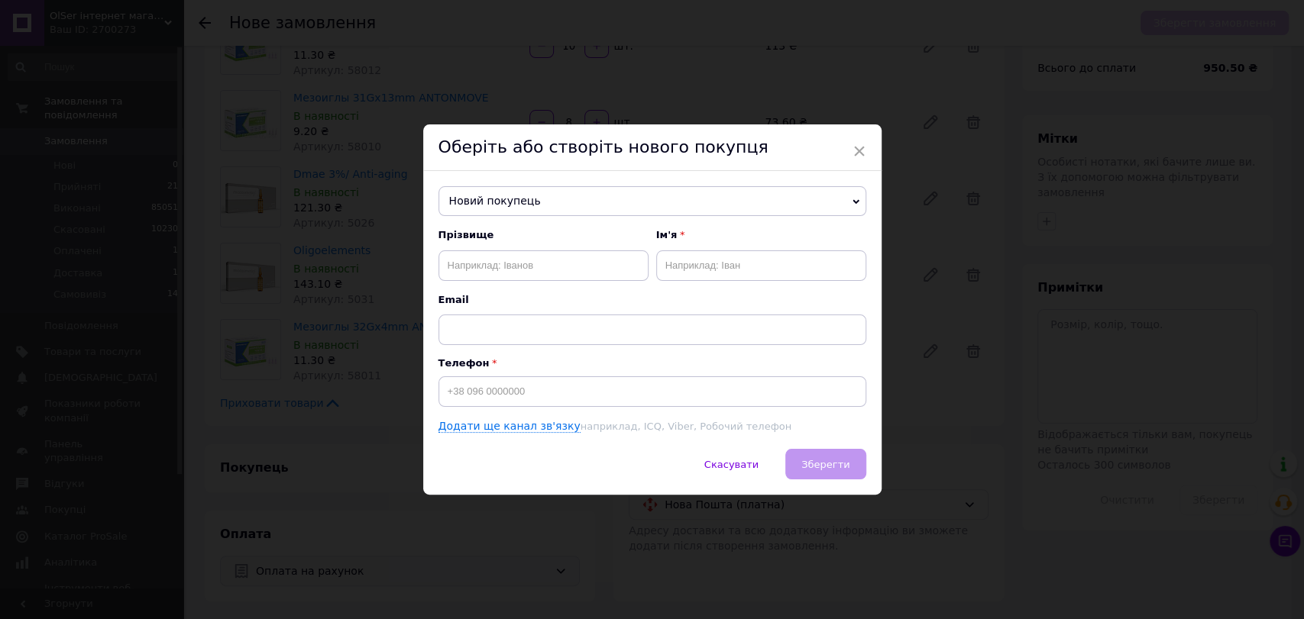
click at [575, 209] on span "Новий покупець" at bounding box center [652, 201] width 428 height 31
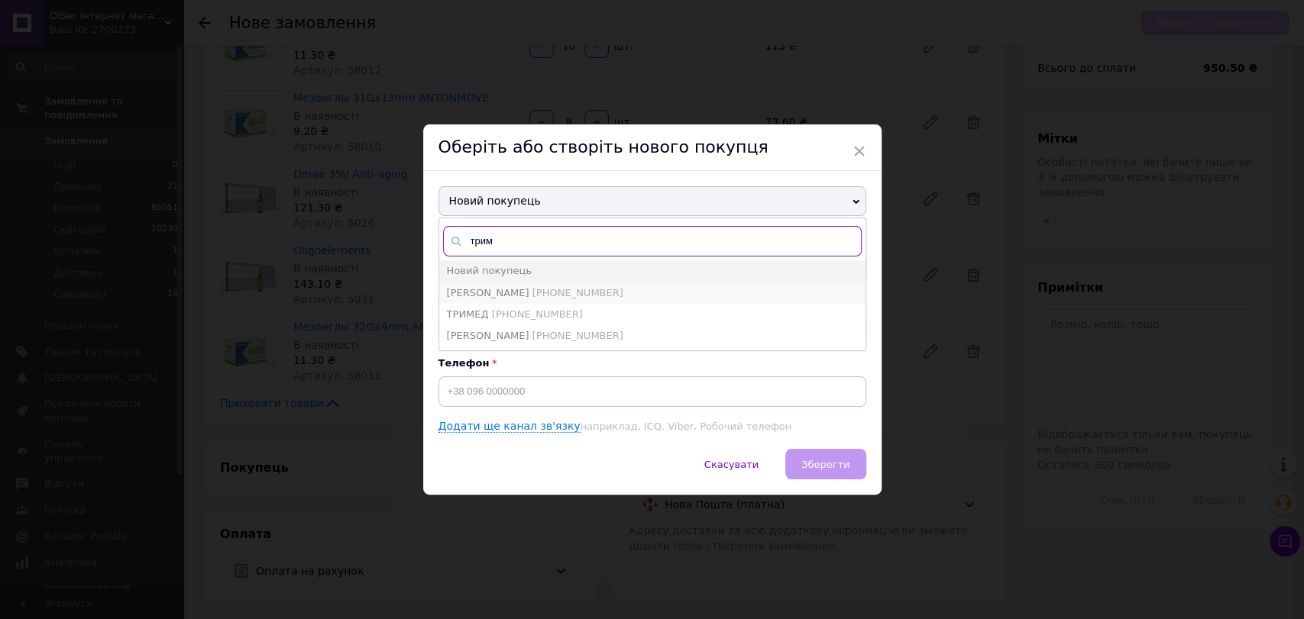
type input "трим"
click at [538, 289] on span "[PHONE_NUMBER]" at bounding box center [577, 292] width 91 height 11
type input "[PERSON_NAME]"
type input "[PHONE_NUMBER]"
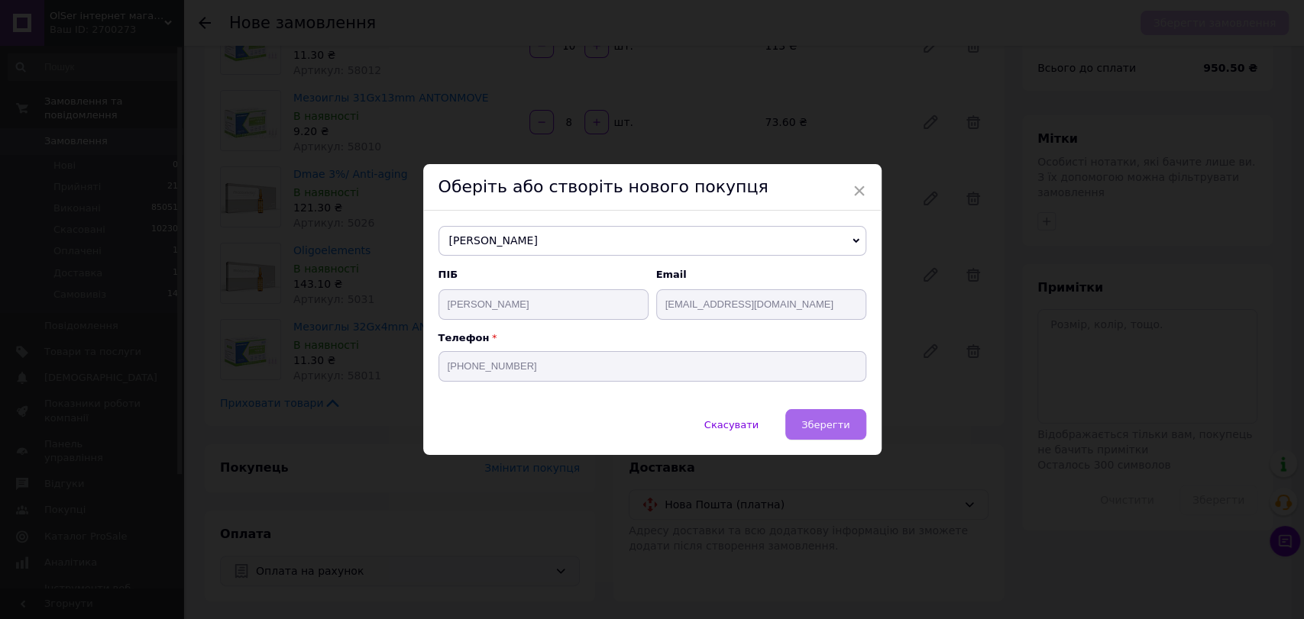
click at [845, 429] on span "Зберегти" at bounding box center [825, 424] width 48 height 11
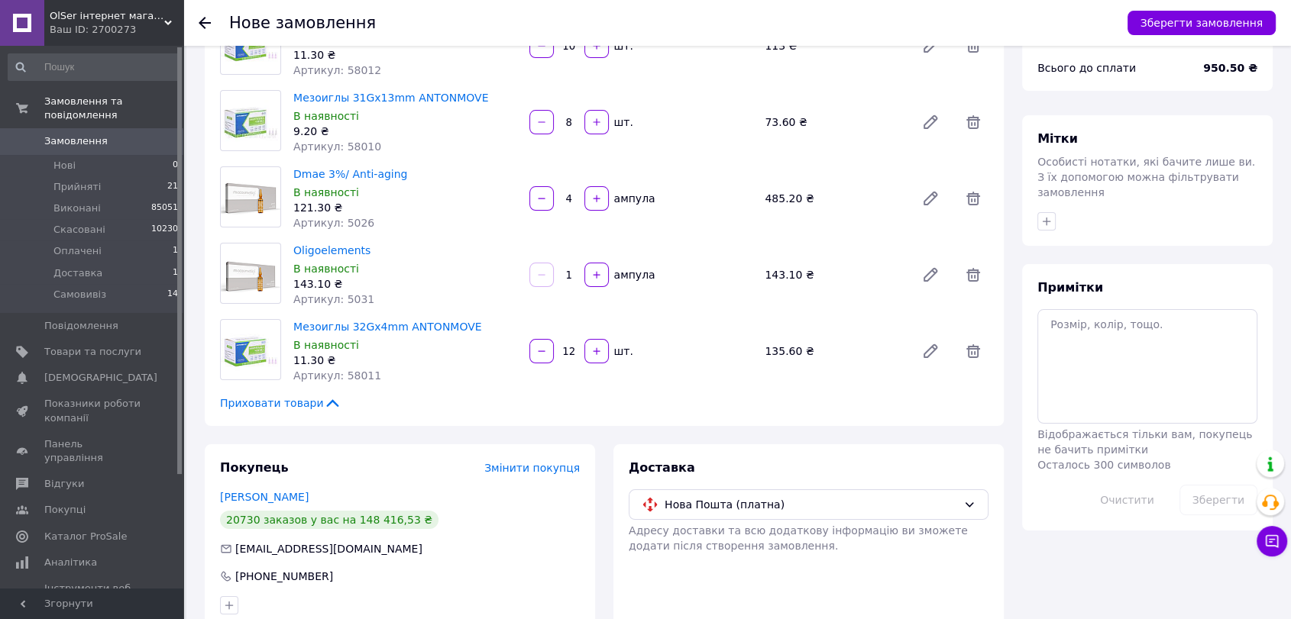
drag, startPoint x: 1224, startPoint y: 22, endPoint x: 1161, endPoint y: 37, distance: 65.0
click at [1224, 22] on button "Зберегти замовлення" at bounding box center [1201, 23] width 148 height 24
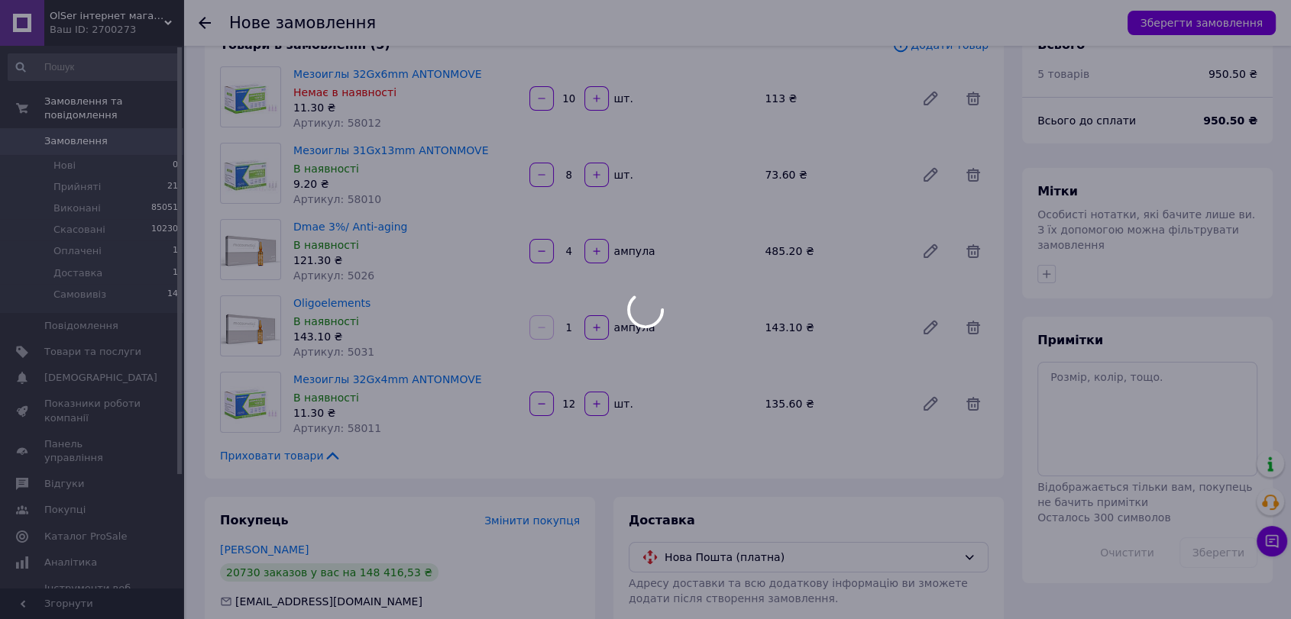
scroll to position [0, 0]
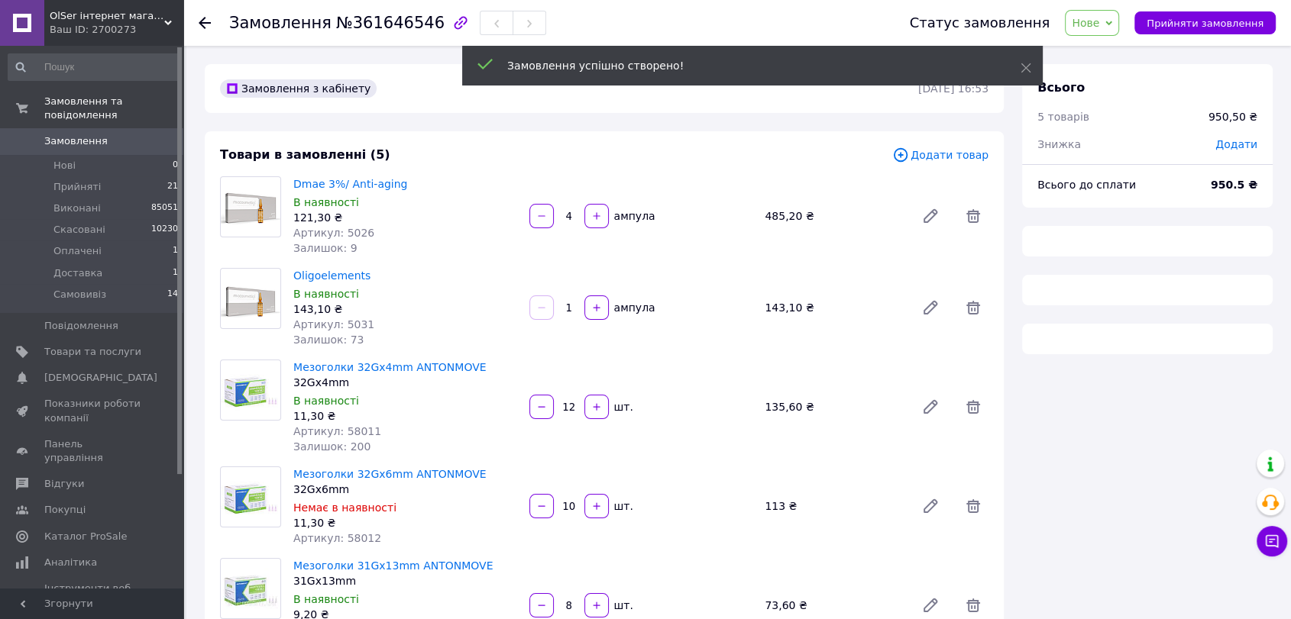
click at [1118, 26] on span "Нове" at bounding box center [1092, 23] width 54 height 26
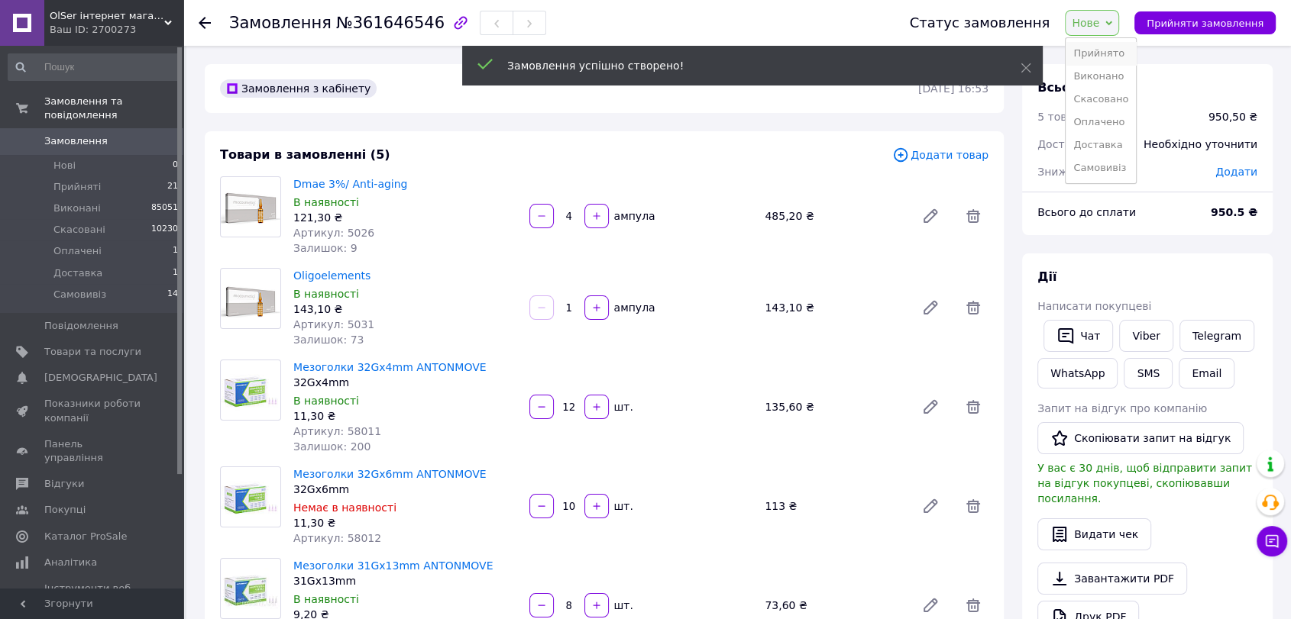
click at [1113, 47] on li "Прийнято" at bounding box center [1100, 53] width 70 height 23
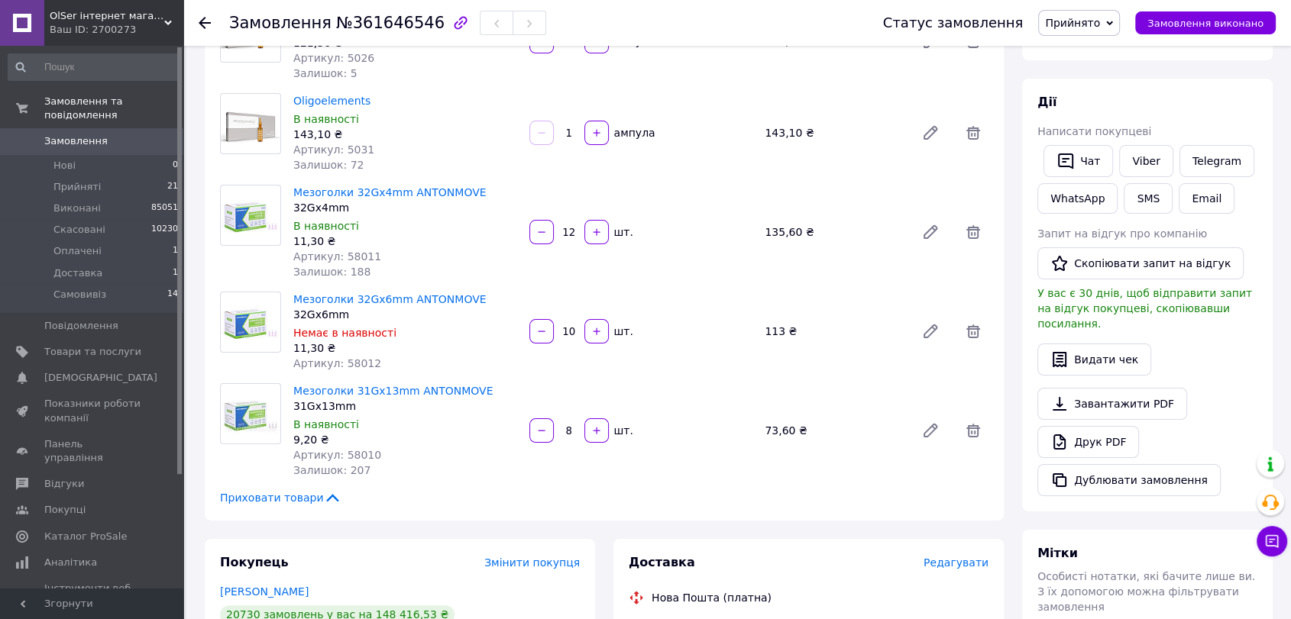
scroll to position [254, 0]
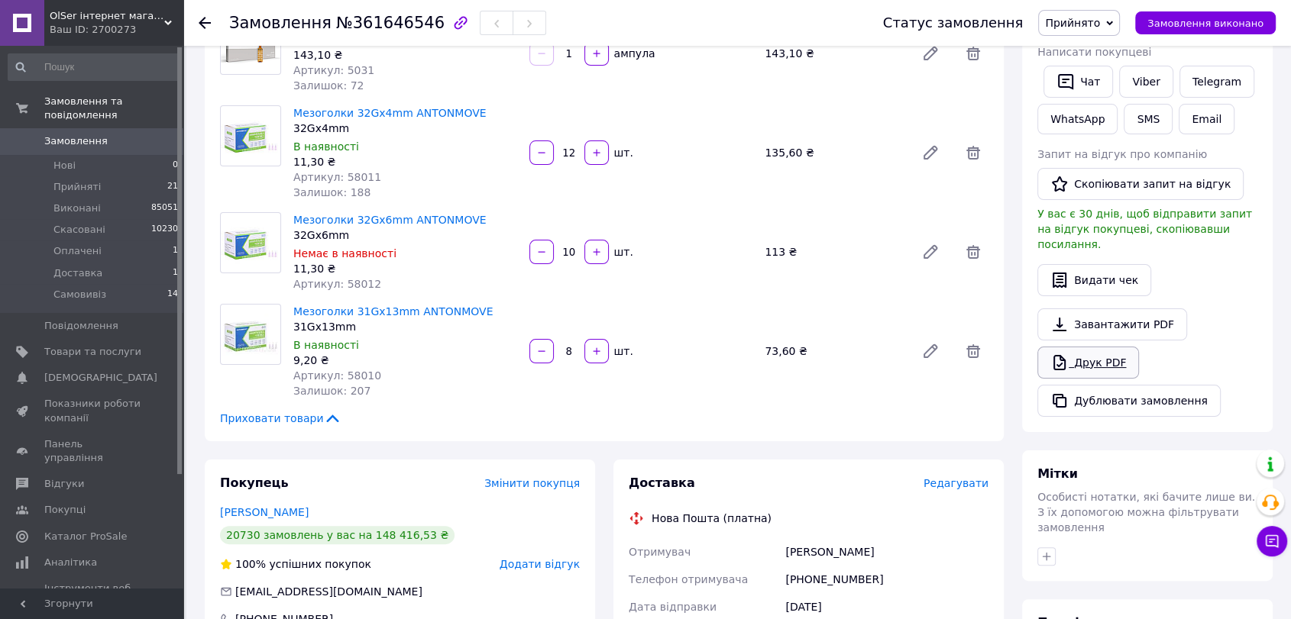
click at [1088, 351] on link "Друк PDF" at bounding box center [1088, 363] width 102 height 32
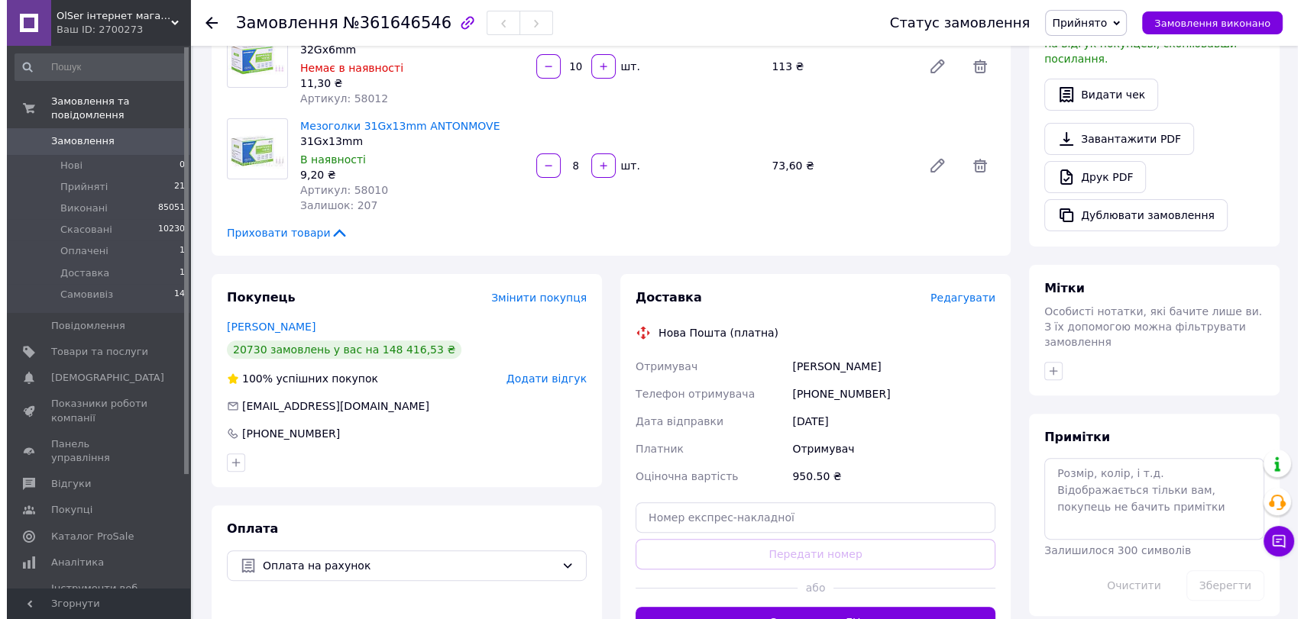
scroll to position [419, 0]
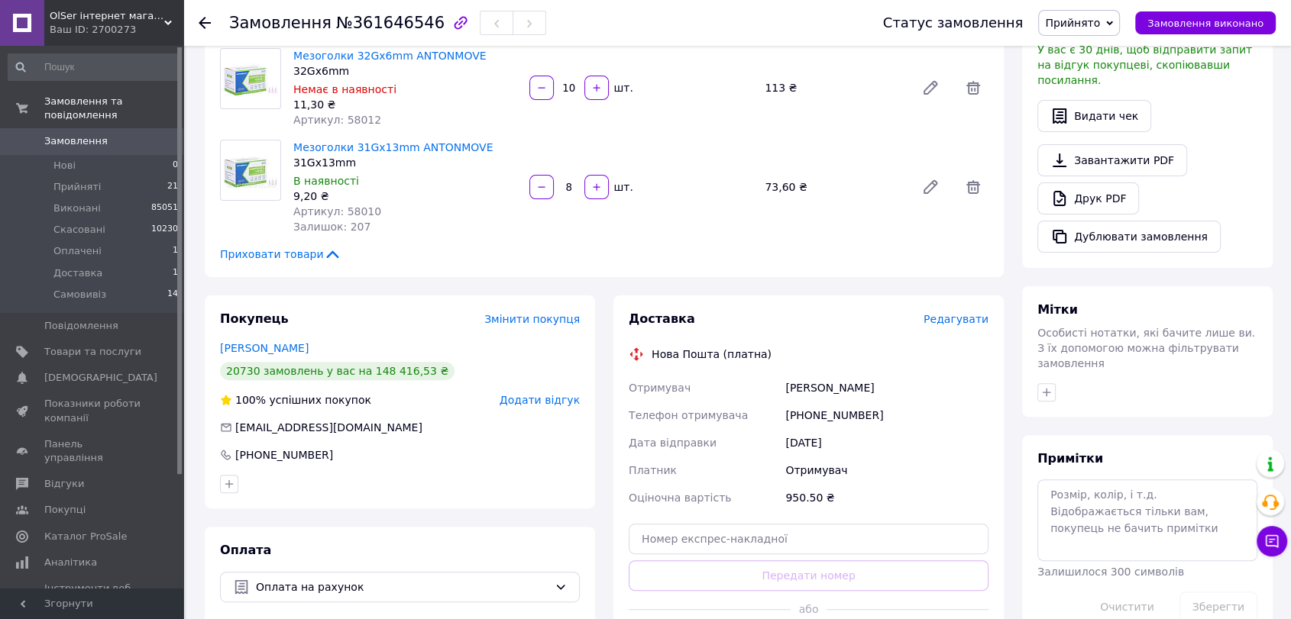
click at [958, 321] on span "Редагувати" at bounding box center [955, 319] width 65 height 12
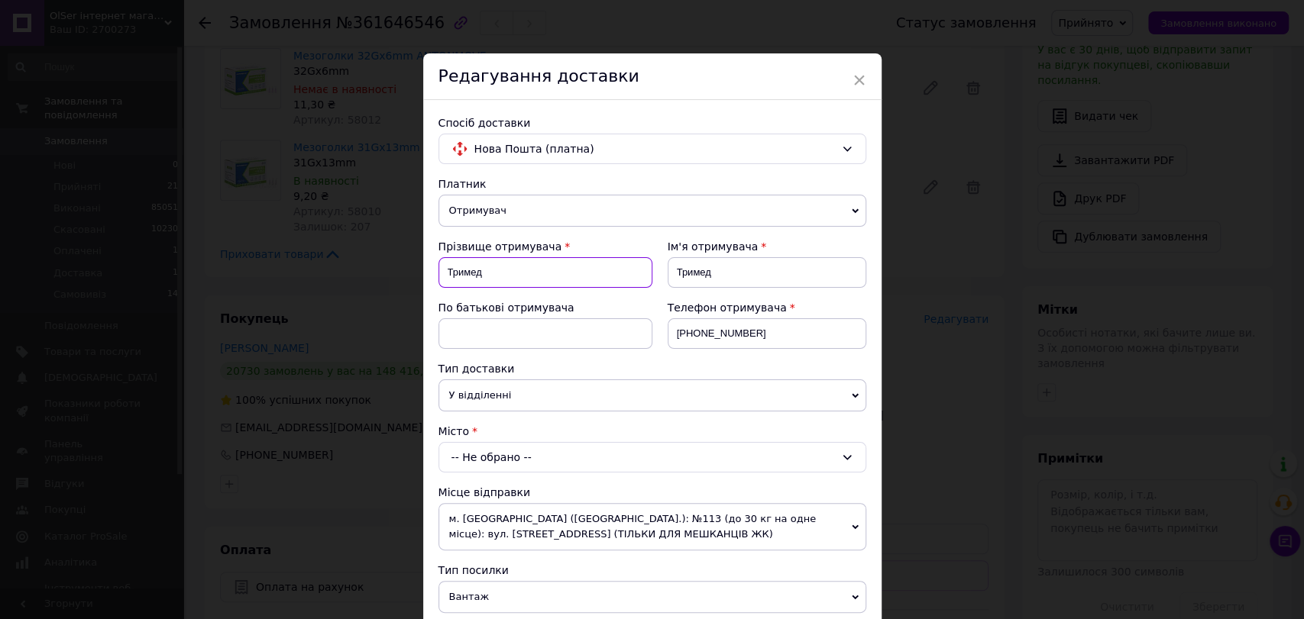
drag, startPoint x: 506, startPoint y: 278, endPoint x: 441, endPoint y: 278, distance: 64.9
click at [441, 278] on input "Тримед" at bounding box center [545, 272] width 214 height 31
type input "[PERSON_NAME]"
drag, startPoint x: 721, startPoint y: 275, endPoint x: 642, endPoint y: 277, distance: 78.7
click at [642, 277] on div "Прізвище отримувача [PERSON_NAME] Ім'я отримувача [PERSON_NAME] батькові отриму…" at bounding box center [652, 300] width 428 height 122
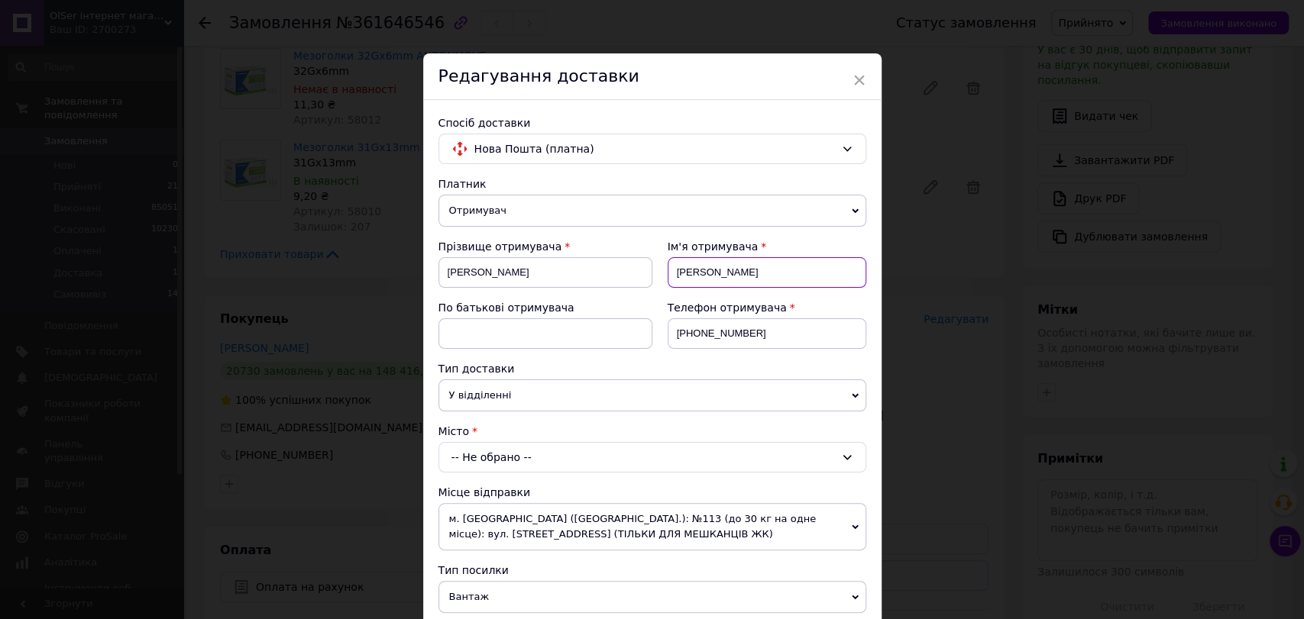
type input "[PERSON_NAME]"
drag, startPoint x: 755, startPoint y: 335, endPoint x: 655, endPoint y: 351, distance: 100.7
click at [655, 351] on div "Телефон отримувача [PHONE_NUMBER]" at bounding box center [759, 330] width 214 height 61
paste input "380674103355"
click at [675, 336] on input "380674103355" at bounding box center [766, 333] width 199 height 31
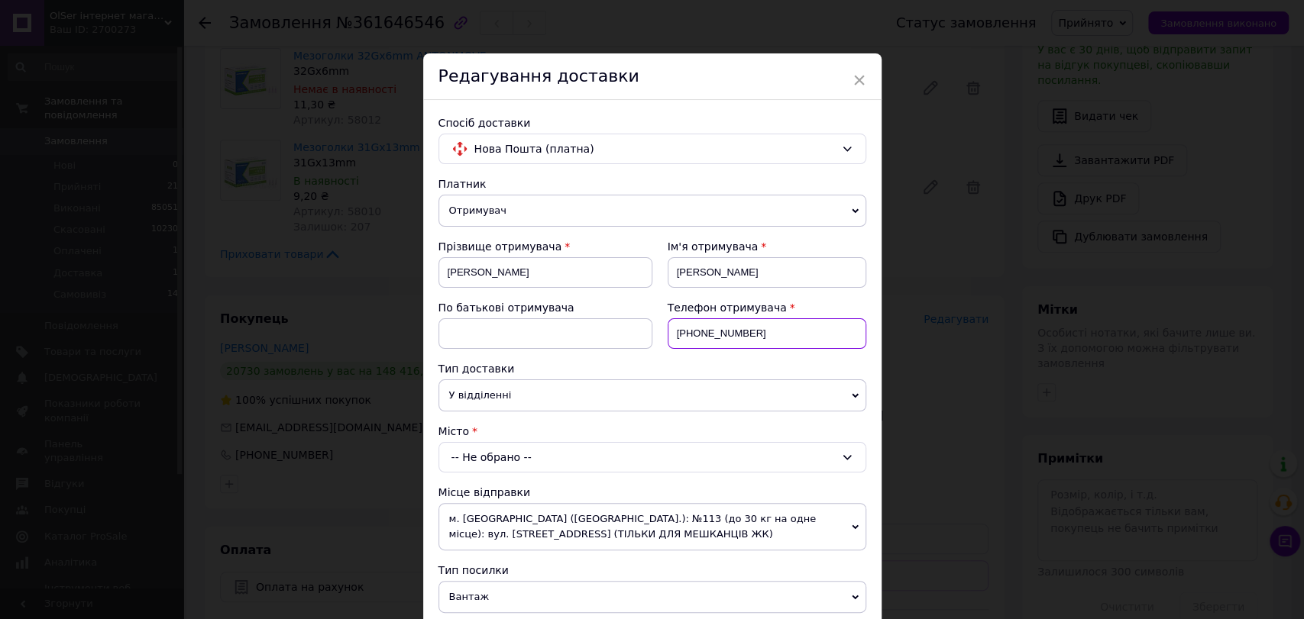
type input "[PHONE_NUMBER]"
click at [574, 457] on div "-- Не обрано --" at bounding box center [652, 457] width 428 height 31
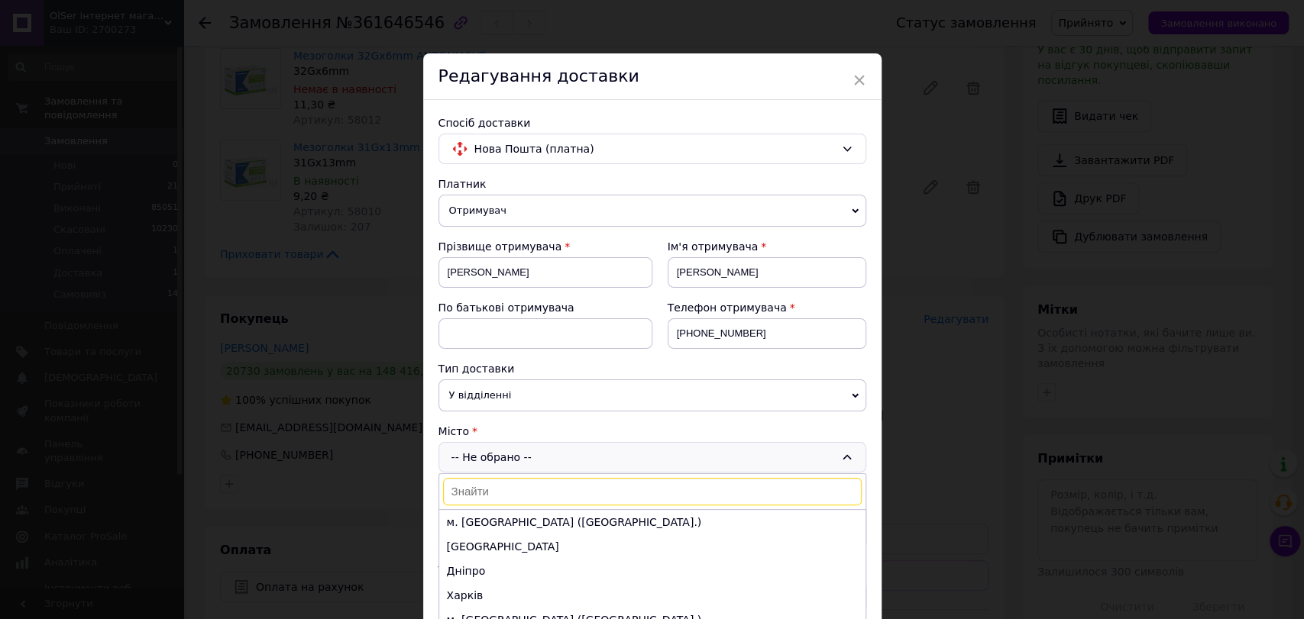
click at [480, 490] on input at bounding box center [652, 491] width 419 height 27
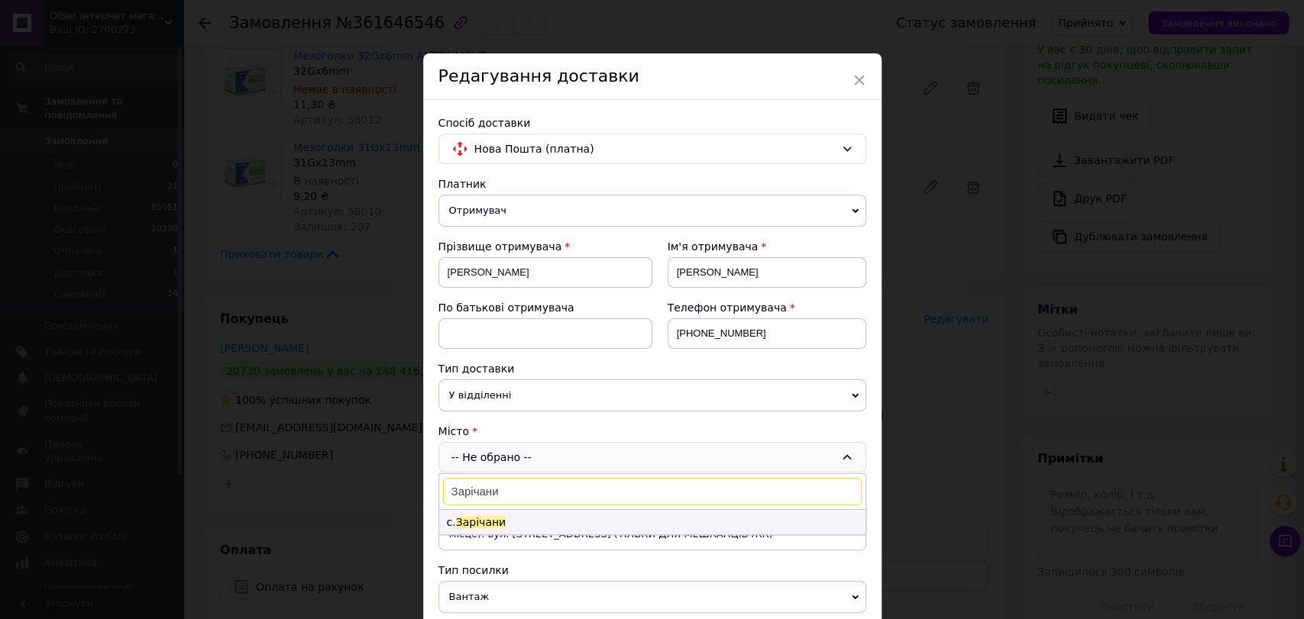
type input "Зарічани"
click at [488, 519] on span "Зарічани" at bounding box center [481, 522] width 50 height 12
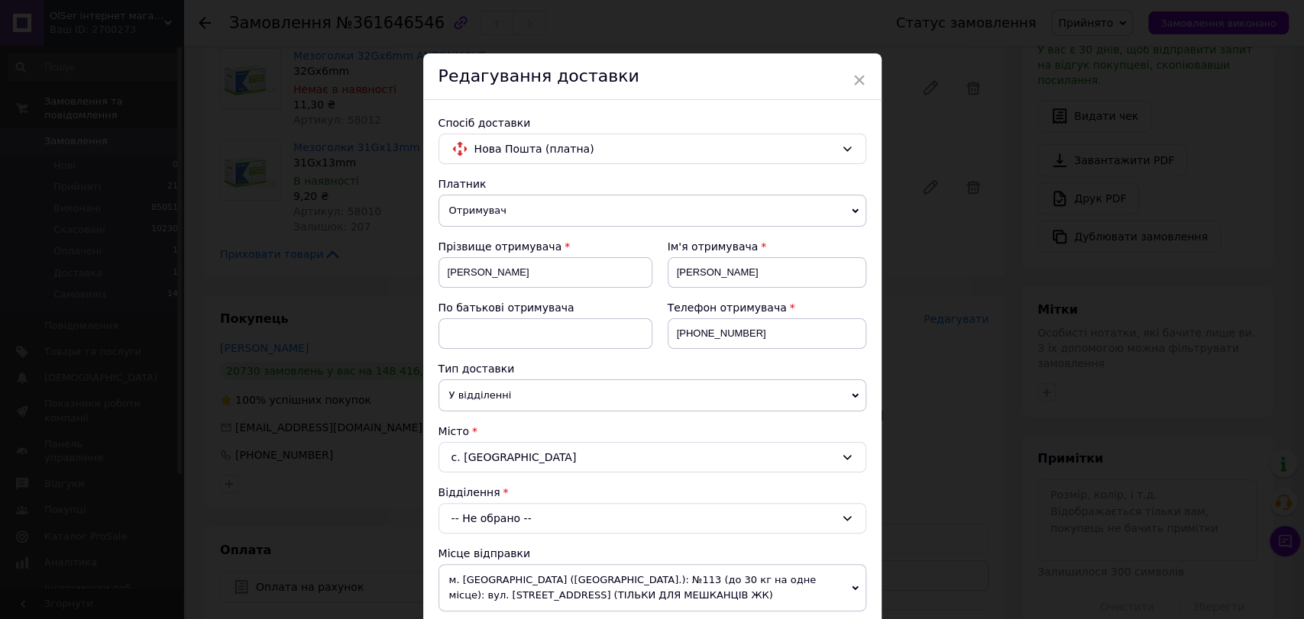
click at [486, 515] on div "-- Не обрано --" at bounding box center [652, 518] width 428 height 31
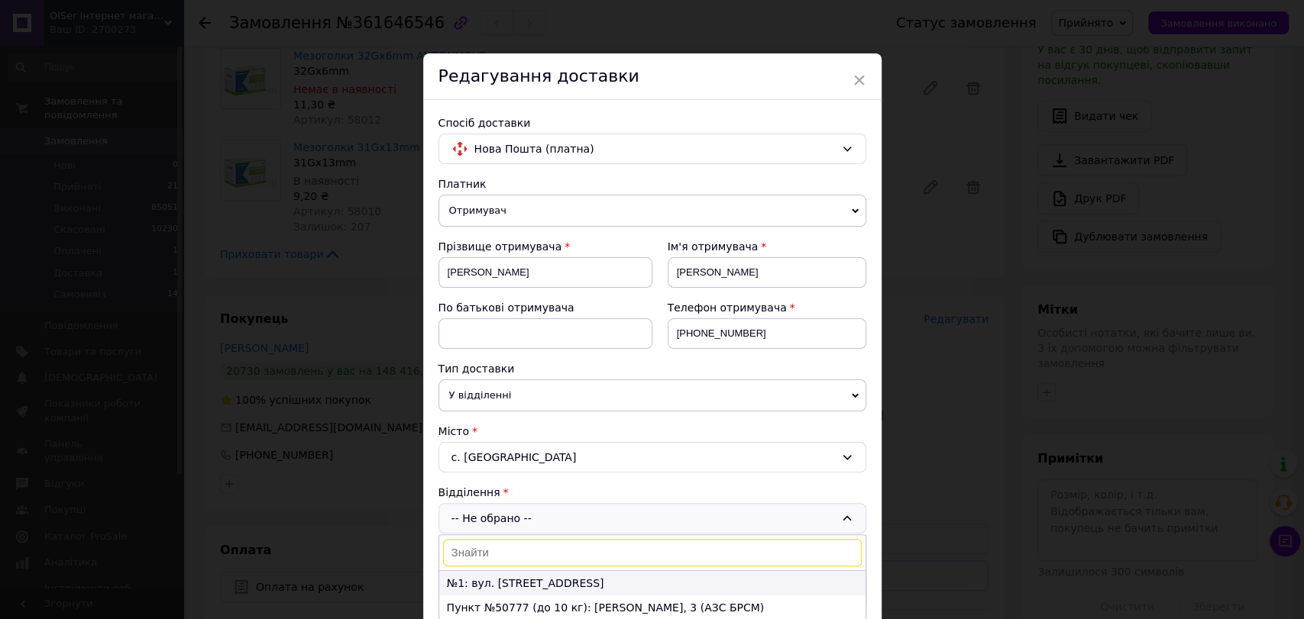
click at [480, 577] on li "№1: вул. [STREET_ADDRESS]" at bounding box center [652, 583] width 426 height 24
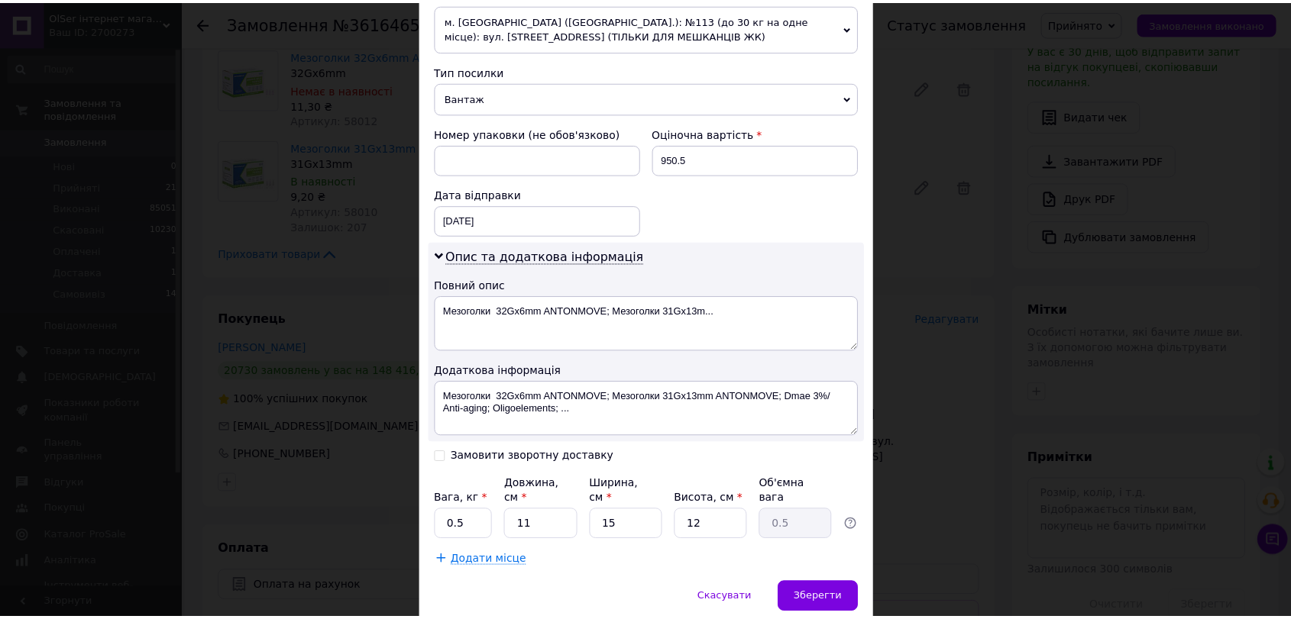
scroll to position [606, 0]
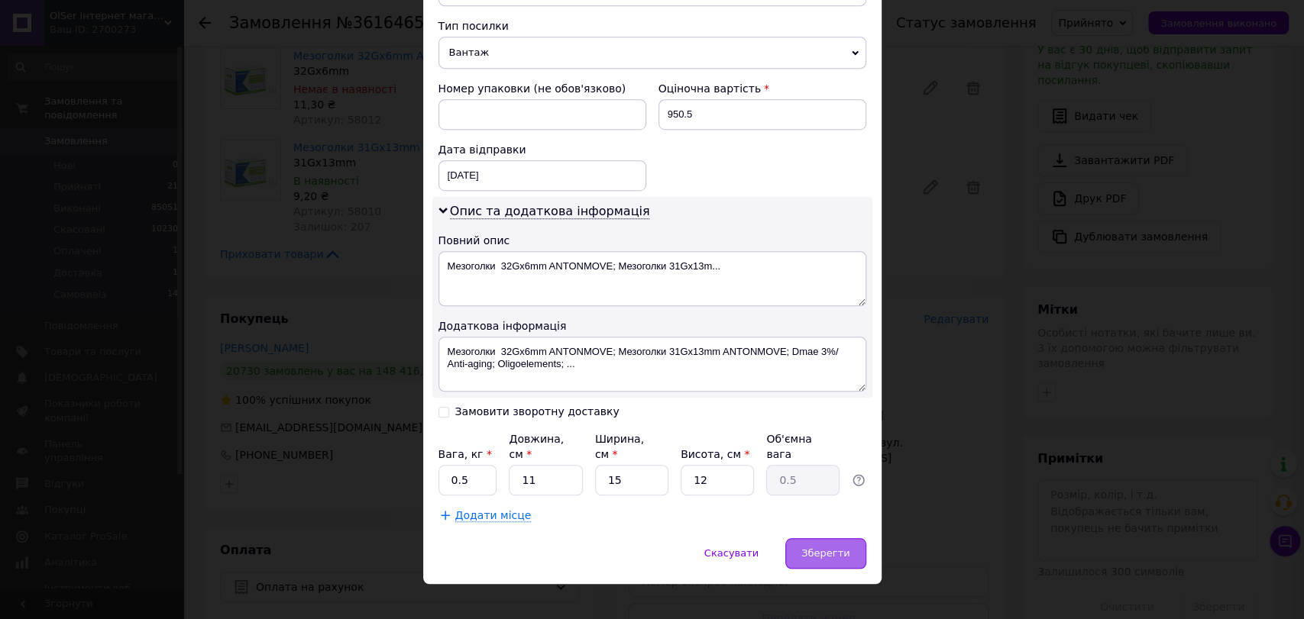
click at [824, 548] on span "Зберегти" at bounding box center [825, 553] width 48 height 11
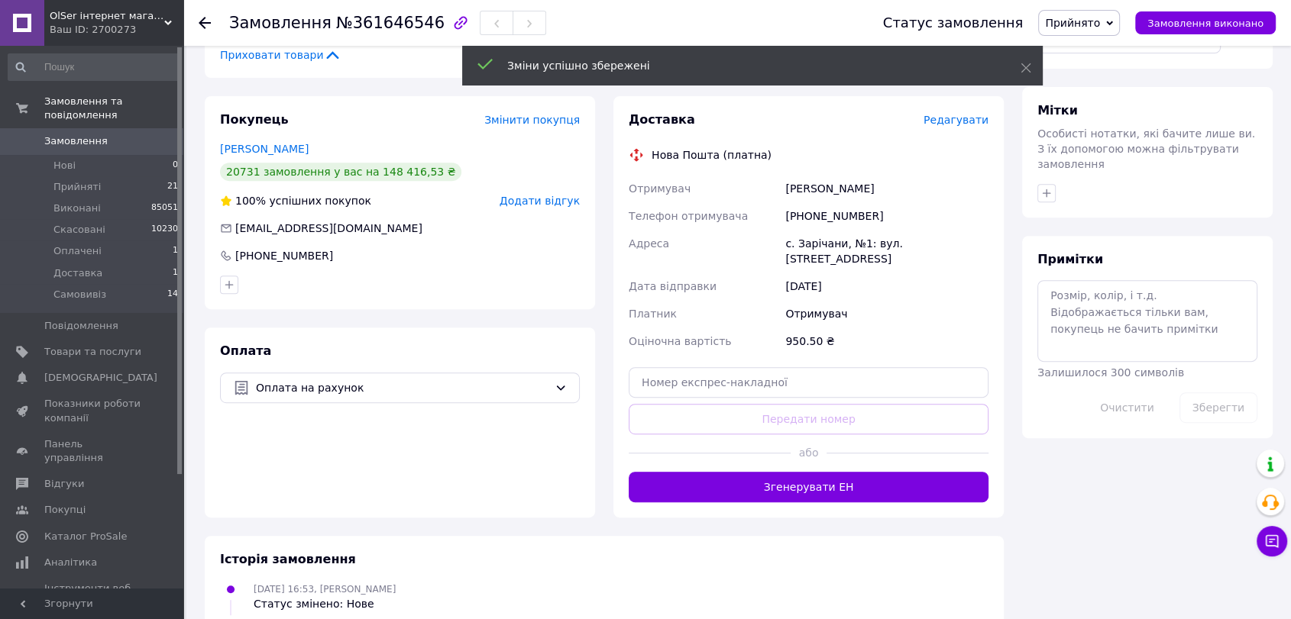
scroll to position [588, 0]
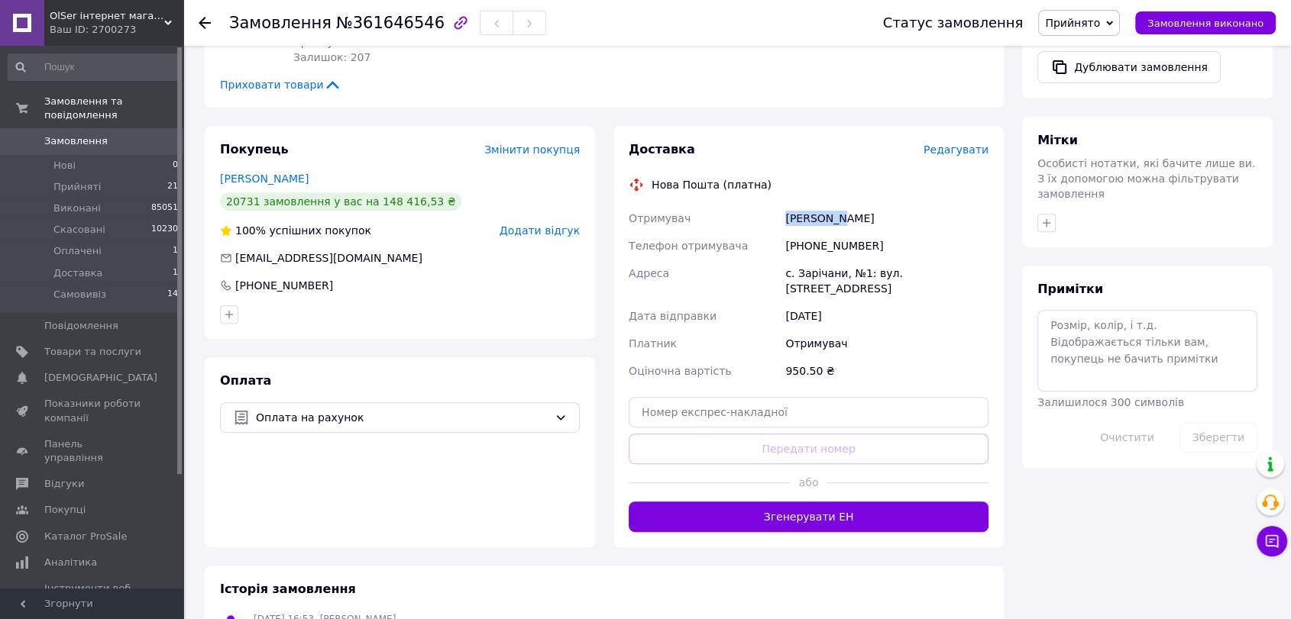
drag, startPoint x: 837, startPoint y: 215, endPoint x: 771, endPoint y: 215, distance: 66.4
click at [771, 215] on div "Отримувач [PERSON_NAME] Телефон отримувача [PHONE_NUMBER] Адреса [PERSON_NAME].…" at bounding box center [808, 295] width 366 height 180
copy div "Отримувач [PERSON_NAME]"
click at [1046, 217] on icon "button" at bounding box center [1046, 223] width 12 height 12
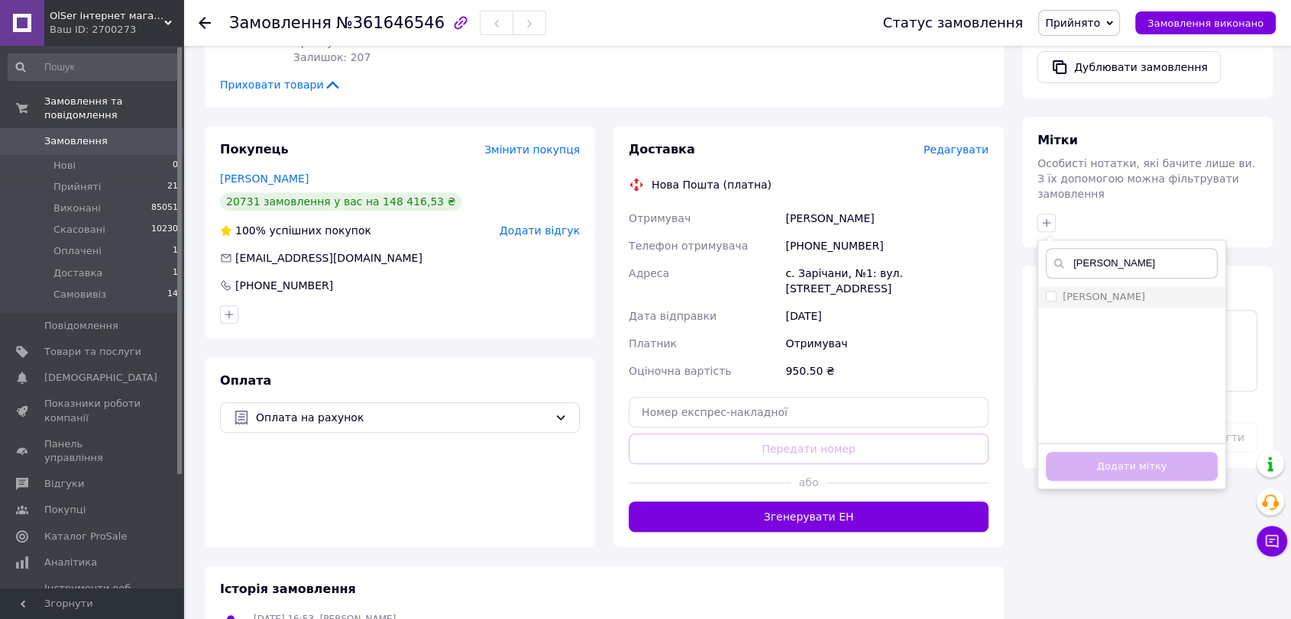
type input "[PERSON_NAME]"
click at [1109, 291] on label "[PERSON_NAME]" at bounding box center [1103, 296] width 82 height 11
checkbox input "true"
click at [1102, 452] on button "Додати мітку" at bounding box center [1132, 467] width 172 height 30
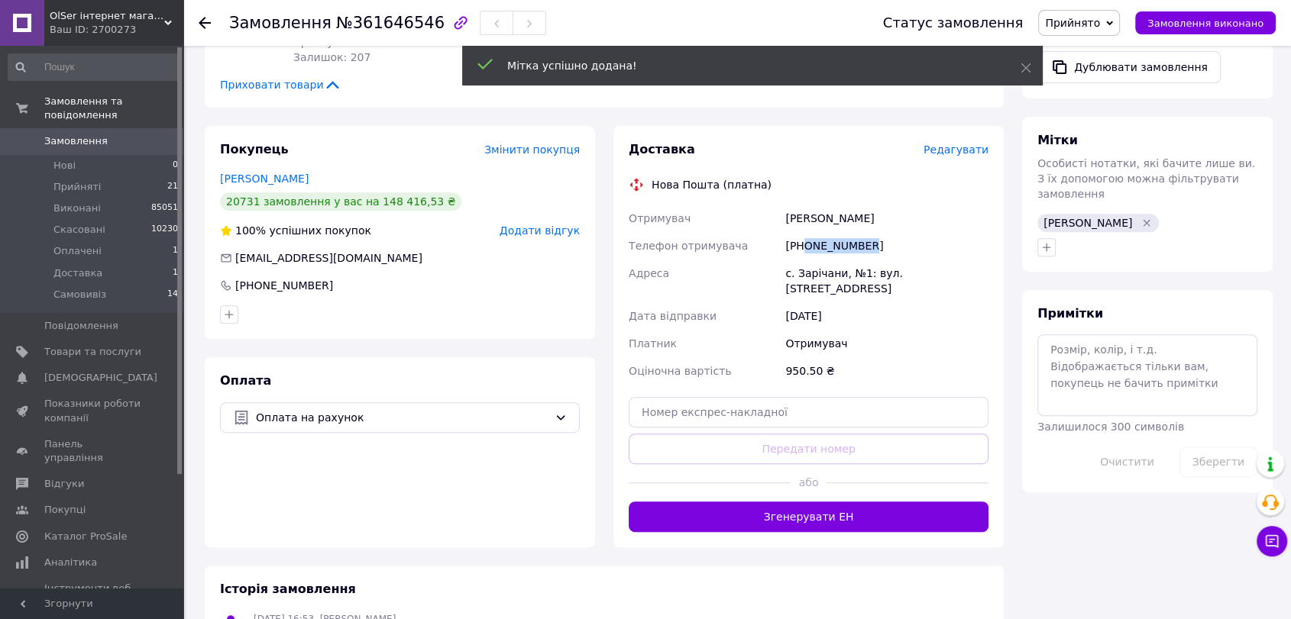
drag, startPoint x: 864, startPoint y: 246, endPoint x: 805, endPoint y: 248, distance: 58.8
click at [805, 248] on div "[PHONE_NUMBER]" at bounding box center [886, 245] width 209 height 27
copy div "0674103355"
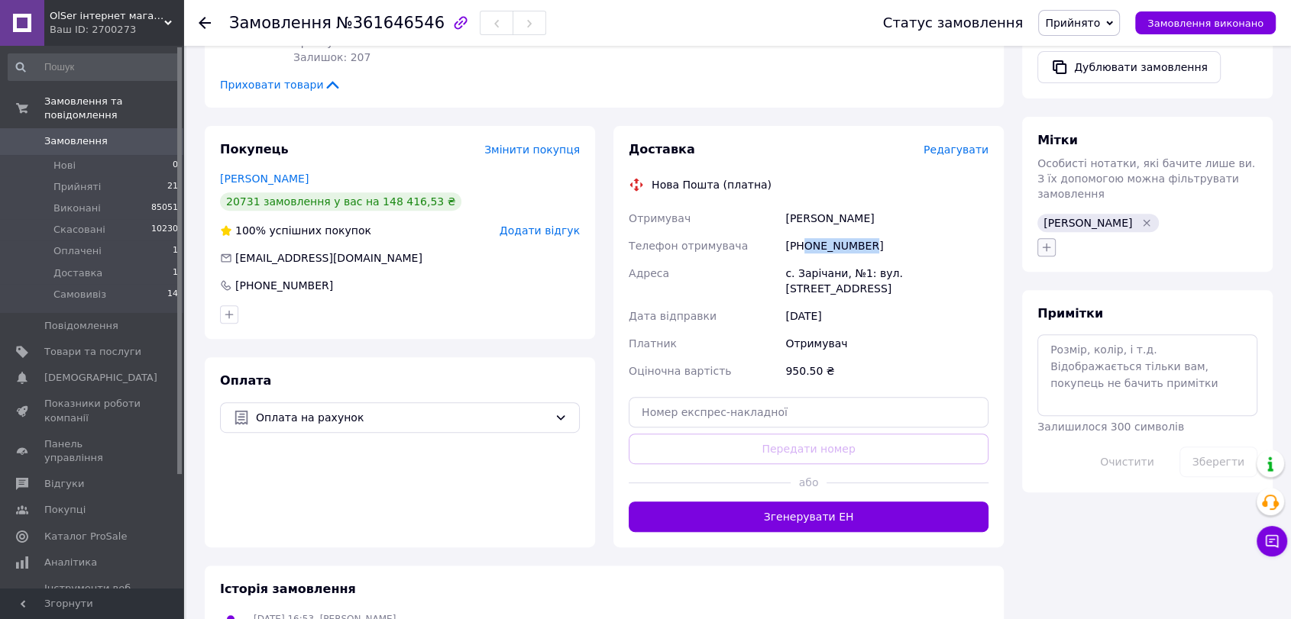
click at [1043, 241] on icon "button" at bounding box center [1046, 247] width 12 height 12
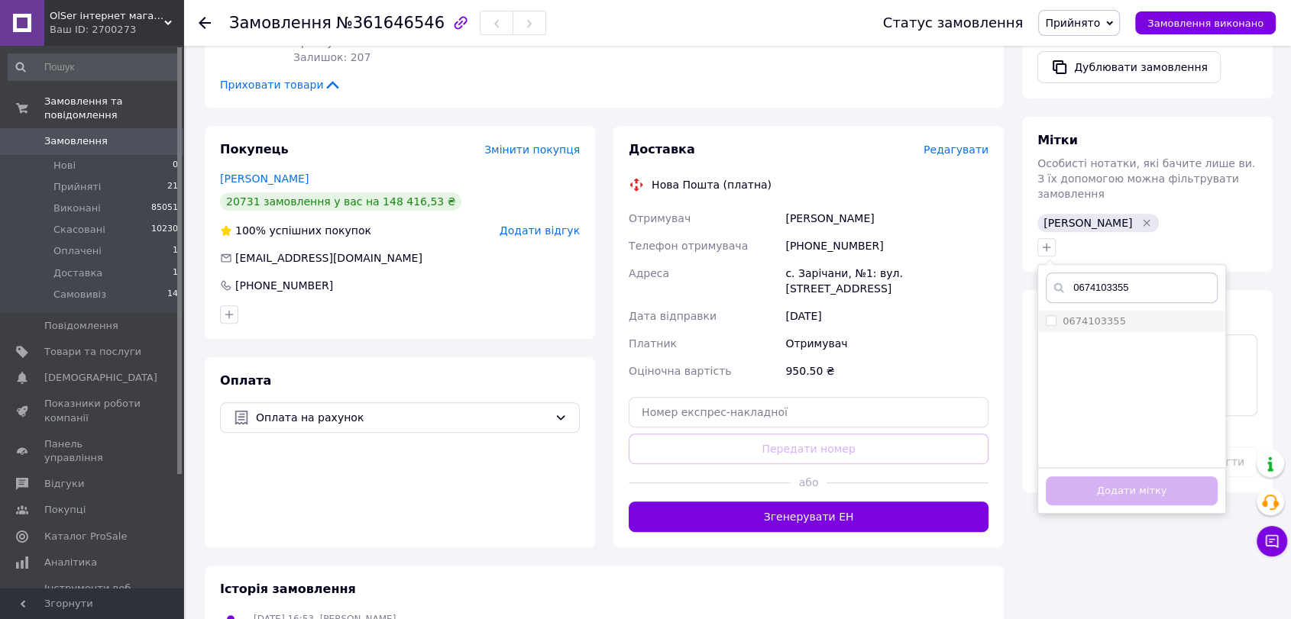
type input "0674103355"
click at [1104, 315] on label "0674103355" at bounding box center [1093, 320] width 63 height 11
checkbox input "true"
click at [1126, 477] on button "Додати мітку" at bounding box center [1132, 492] width 172 height 30
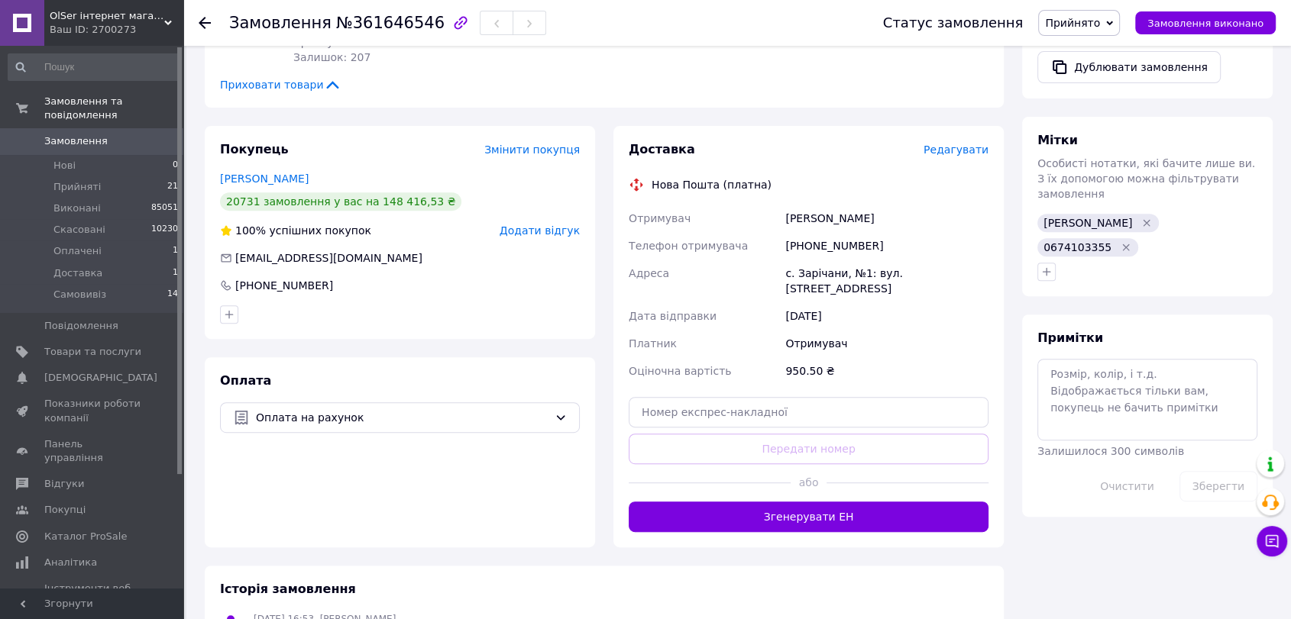
click at [137, 134] on span "Замовлення" at bounding box center [92, 141] width 97 height 14
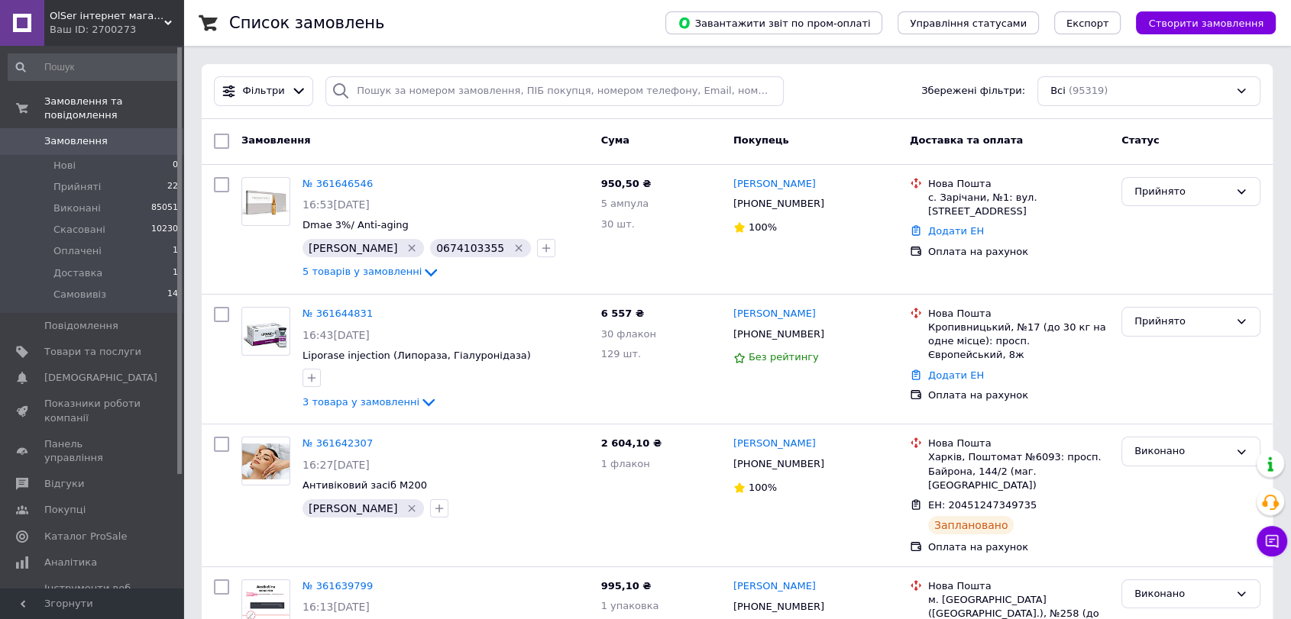
click at [141, 134] on span "0" at bounding box center [162, 141] width 42 height 14
drag, startPoint x: 142, startPoint y: 131, endPoint x: 844, endPoint y: 136, distance: 701.9
click at [142, 134] on span "0" at bounding box center [162, 141] width 42 height 14
click at [1150, 187] on div "Прийнято" at bounding box center [1181, 192] width 95 height 16
click at [1156, 289] on li "Оплачено" at bounding box center [1190, 279] width 137 height 28
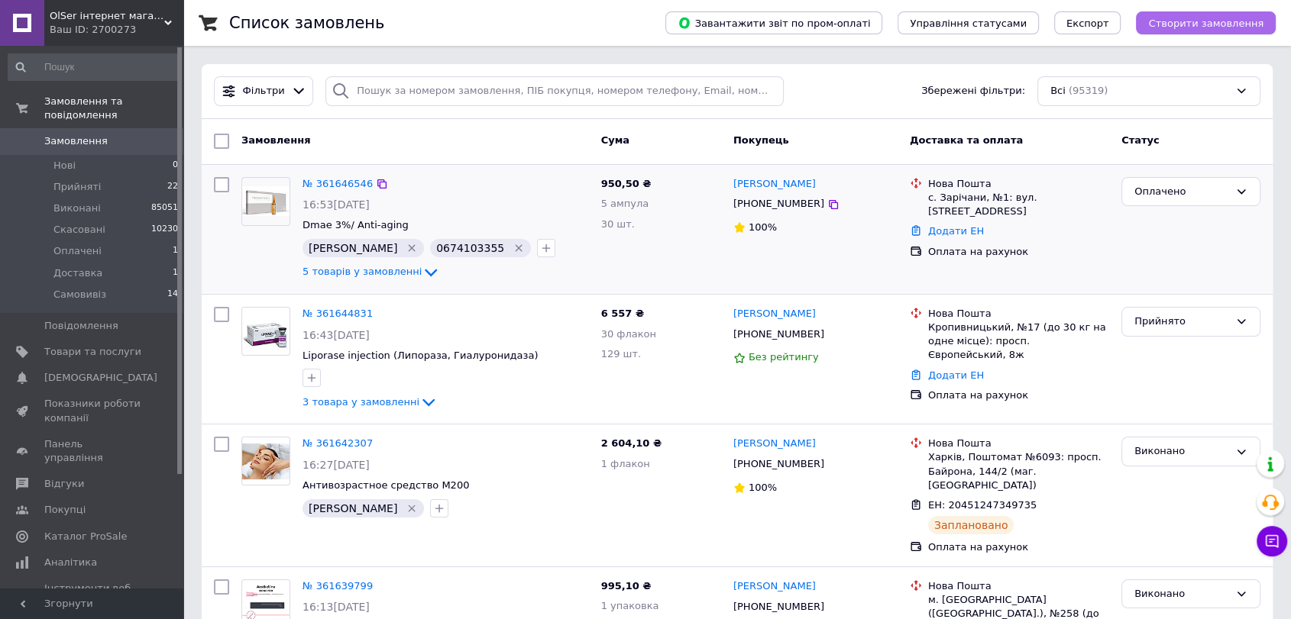
click at [1252, 21] on span "Створити замовлення" at bounding box center [1205, 23] width 115 height 11
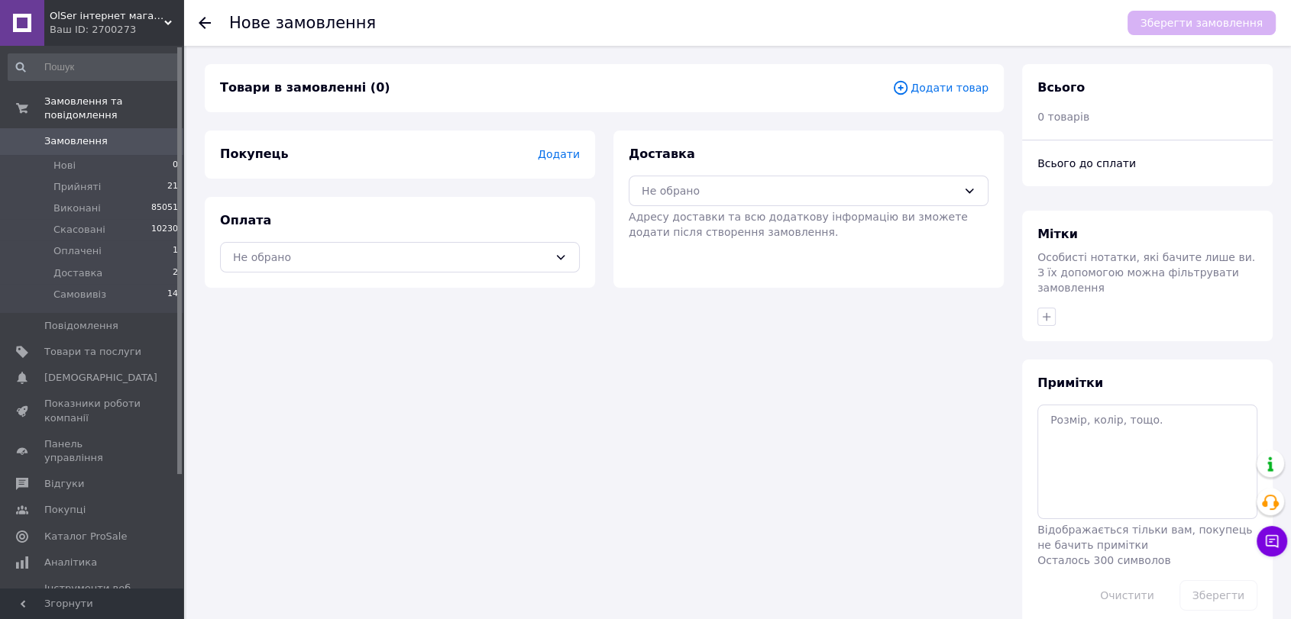
click at [945, 87] on span "Додати товар" at bounding box center [940, 87] width 96 height 17
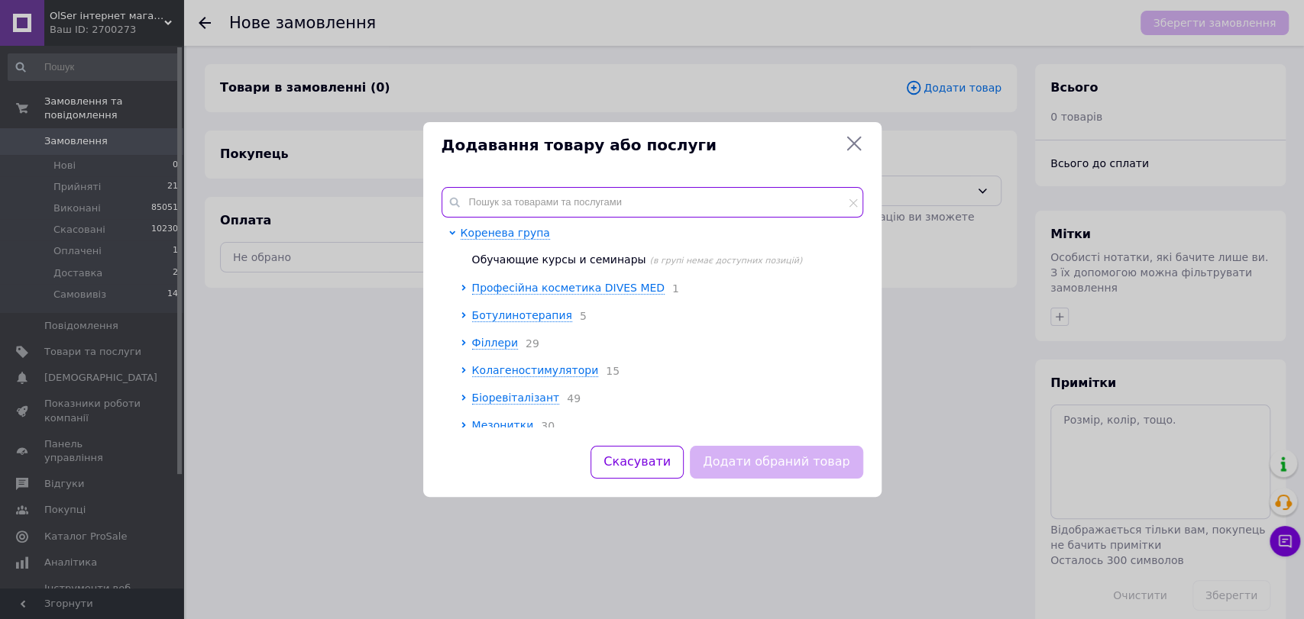
click at [590, 198] on input "text" at bounding box center [652, 202] width 422 height 31
type input "n"
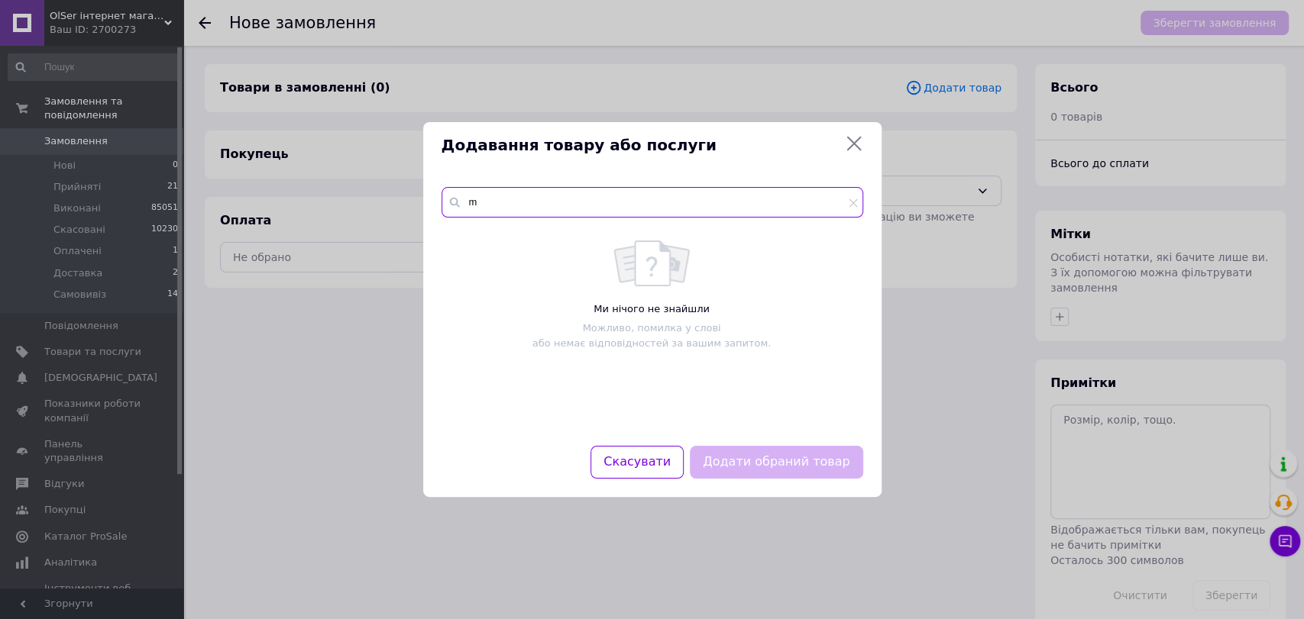
type input "m7"
drag, startPoint x: 489, startPoint y: 199, endPoint x: 465, endPoint y: 203, distance: 24.0
click at [465, 203] on input "m7" at bounding box center [652, 202] width 422 height 31
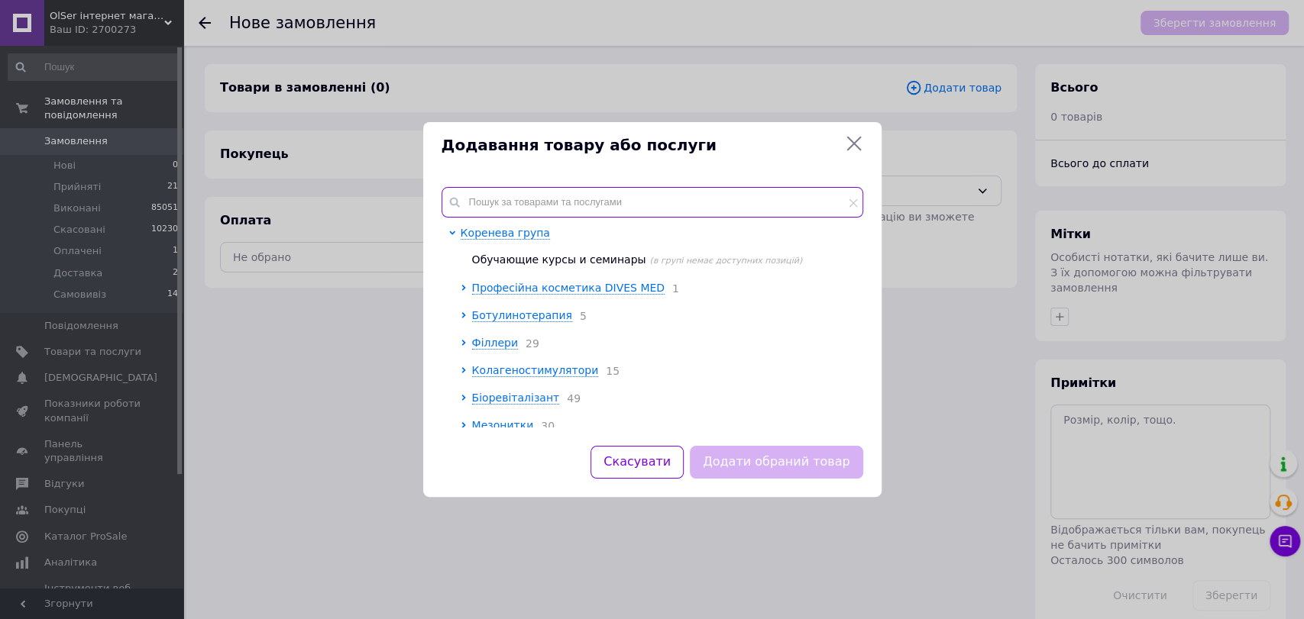
click at [488, 200] on input "text" at bounding box center [652, 202] width 422 height 31
paste input "16501"
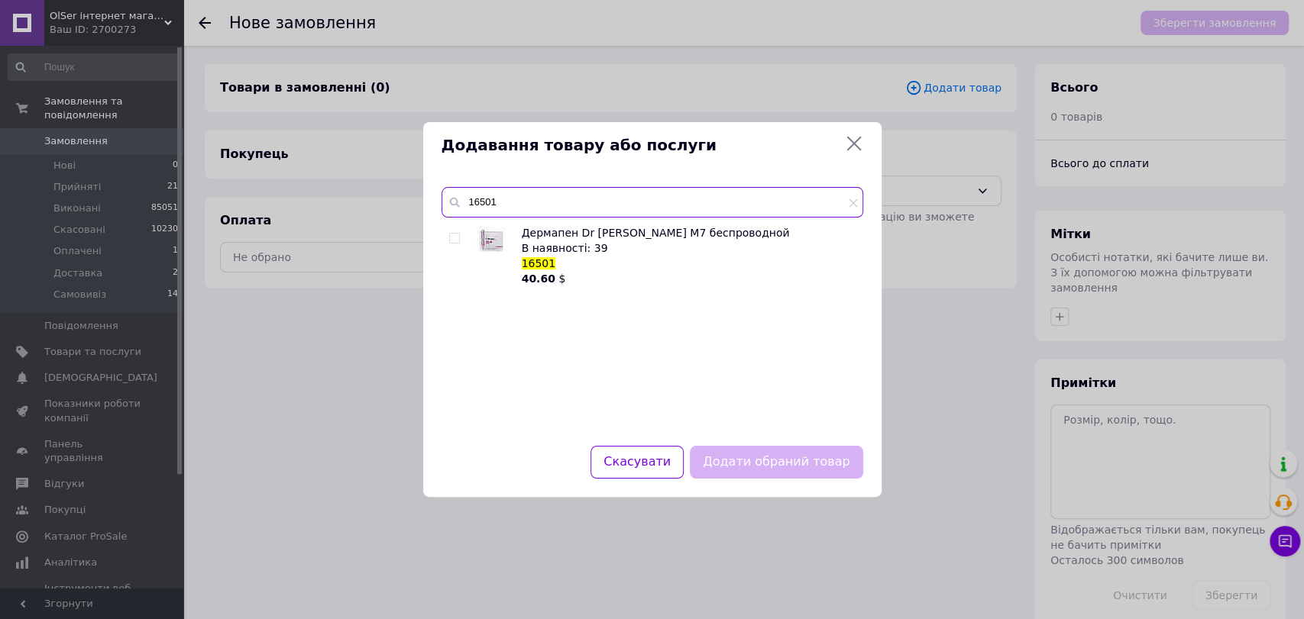
type input "16501"
click at [454, 240] on input "checkbox" at bounding box center [454, 239] width 10 height 10
checkbox input "true"
click at [762, 457] on button "Додати обраний товар" at bounding box center [776, 462] width 173 height 33
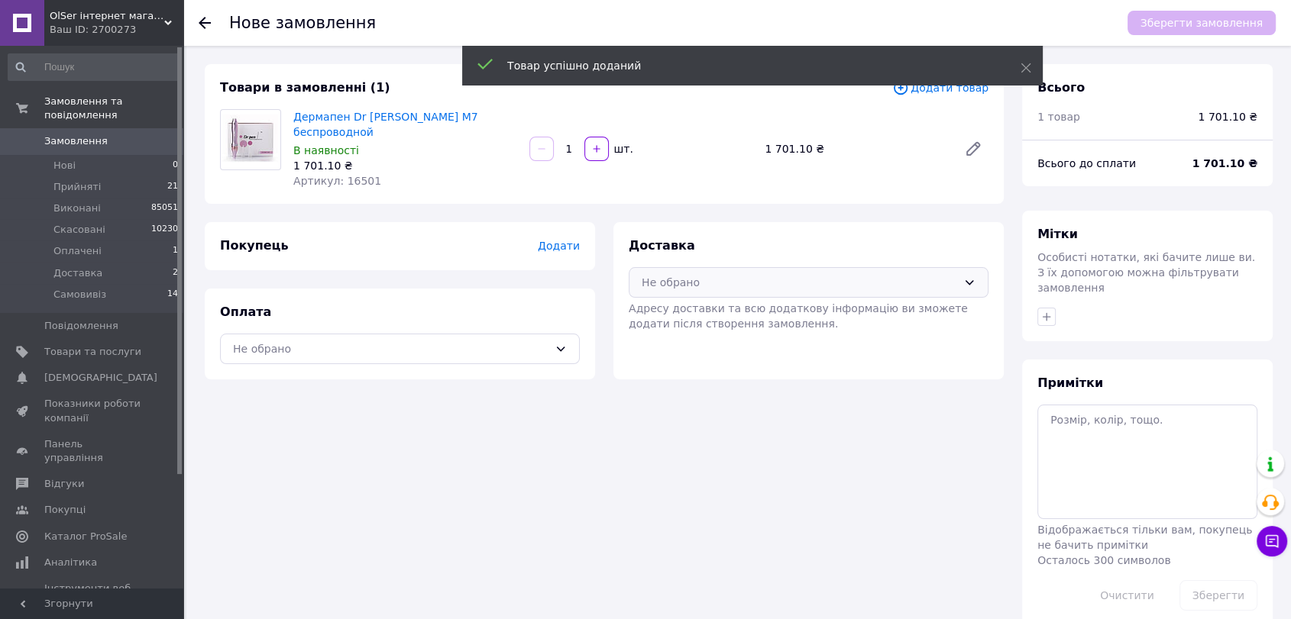
click at [694, 280] on div "Не обрано" at bounding box center [809, 282] width 360 height 31
click at [658, 336] on div "Нова Пошта (платна)" at bounding box center [808, 344] width 340 height 17
click at [544, 348] on div "Не обрано" at bounding box center [400, 349] width 360 height 31
click at [394, 334] on div "Не обрано" at bounding box center [400, 349] width 360 height 31
click at [344, 403] on span "Оплата на рахунок" at bounding box center [411, 410] width 311 height 15
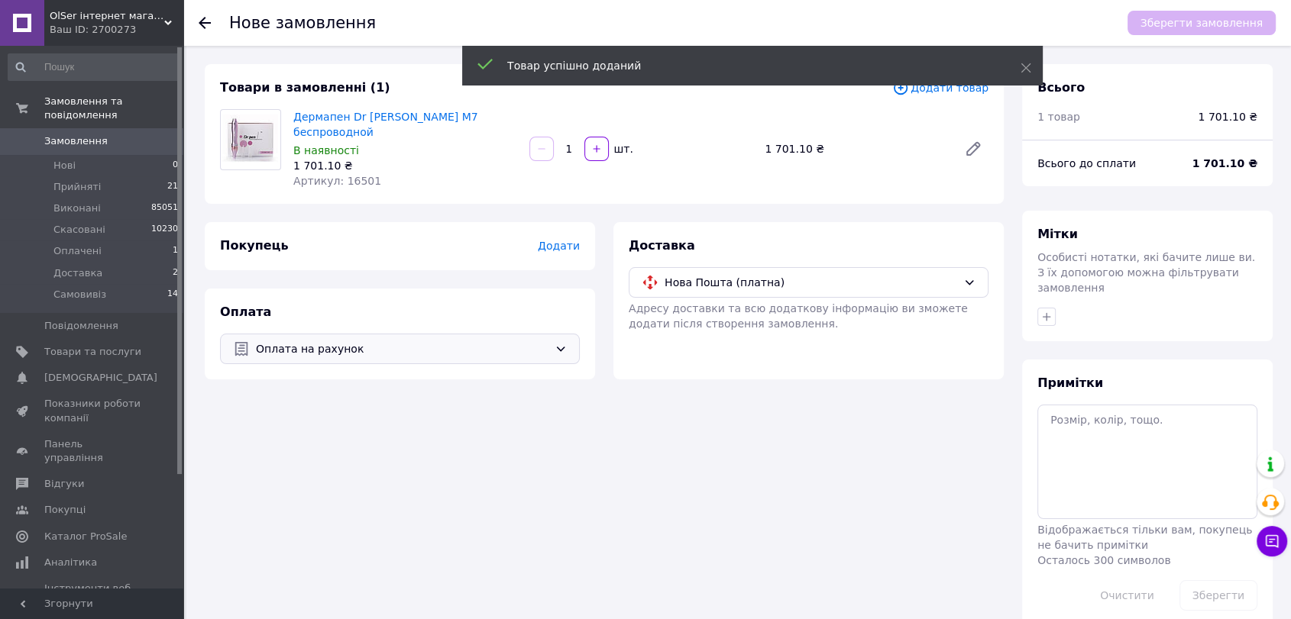
click at [587, 233] on div "Покупець Додати" at bounding box center [400, 246] width 390 height 48
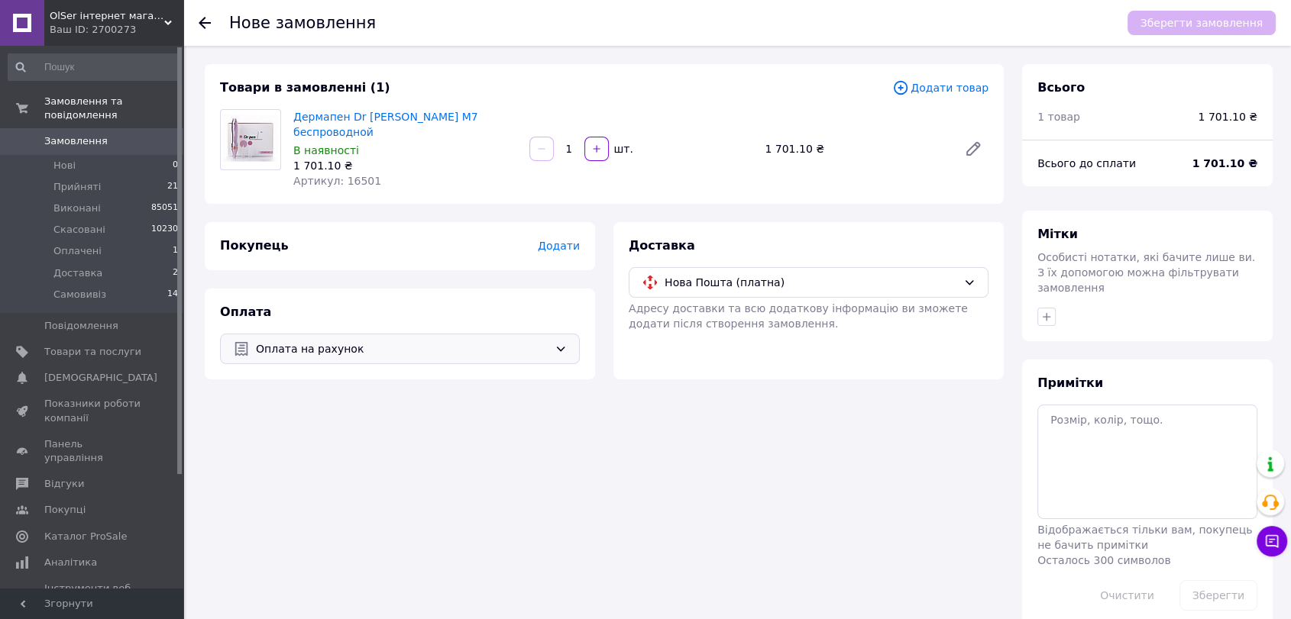
click at [563, 240] on span "Додати" at bounding box center [559, 246] width 42 height 12
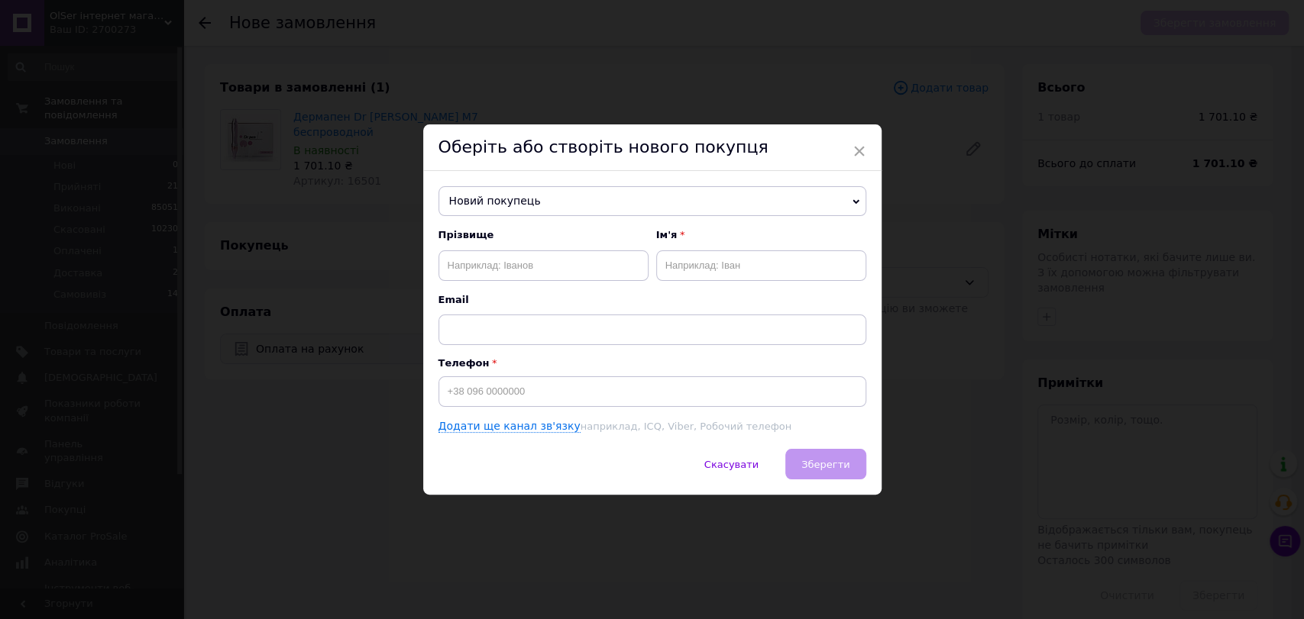
click at [572, 205] on span "Новий покупець" at bounding box center [652, 201] width 428 height 31
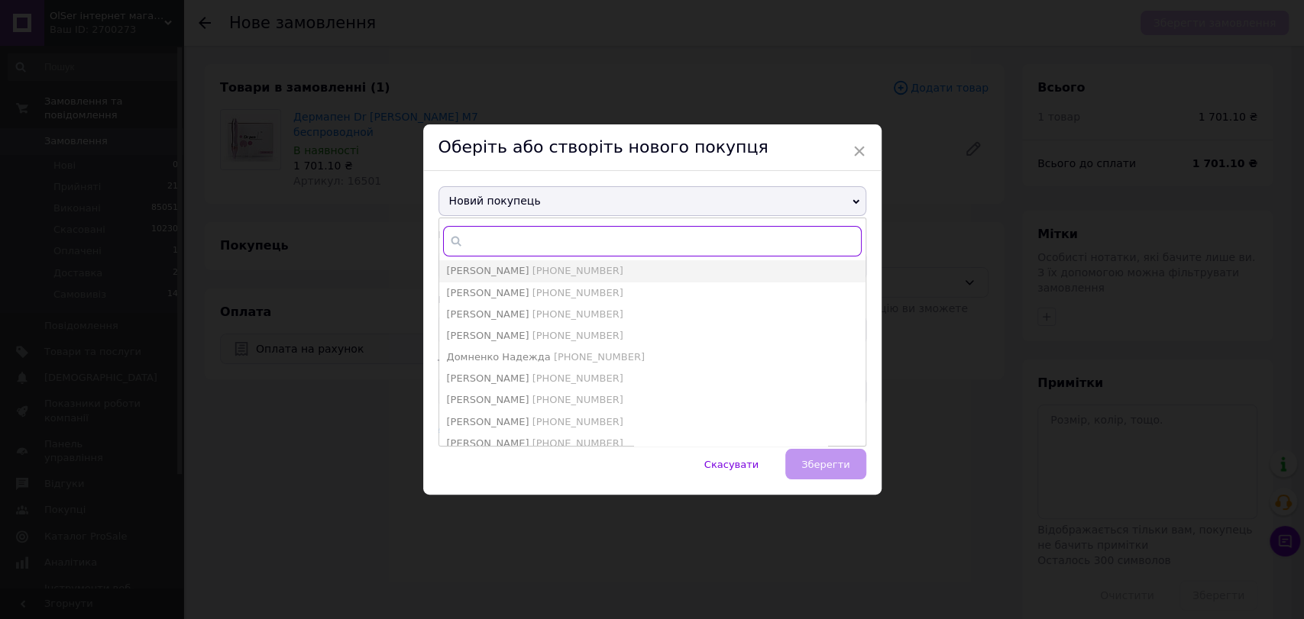
click at [559, 238] on input "text" at bounding box center [652, 241] width 419 height 31
type input "трим"
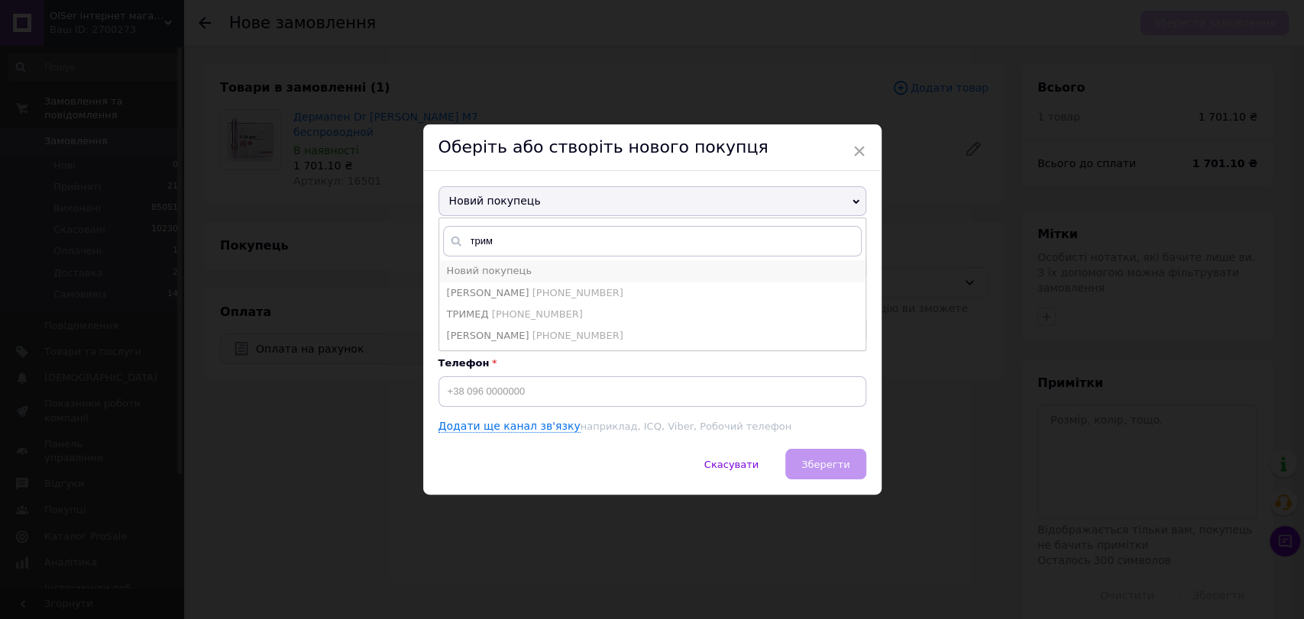
click at [557, 280] on li "Новий покупець" at bounding box center [652, 270] width 426 height 21
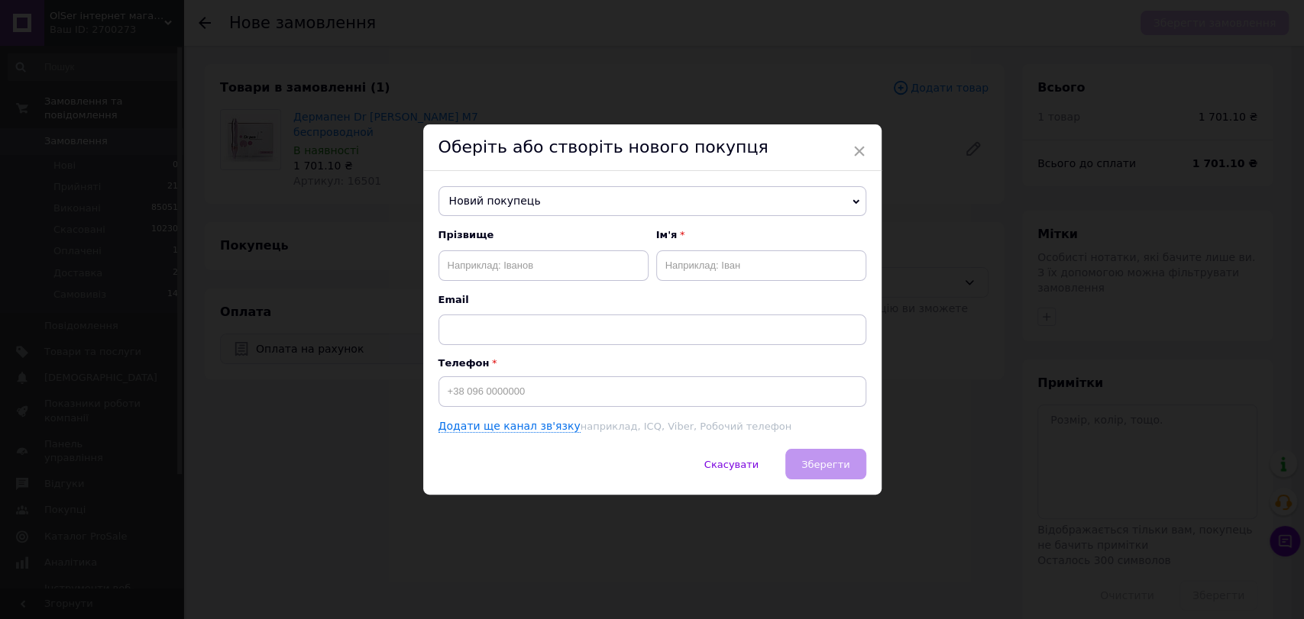
click at [504, 191] on span "Новий покупець" at bounding box center [652, 201] width 428 height 31
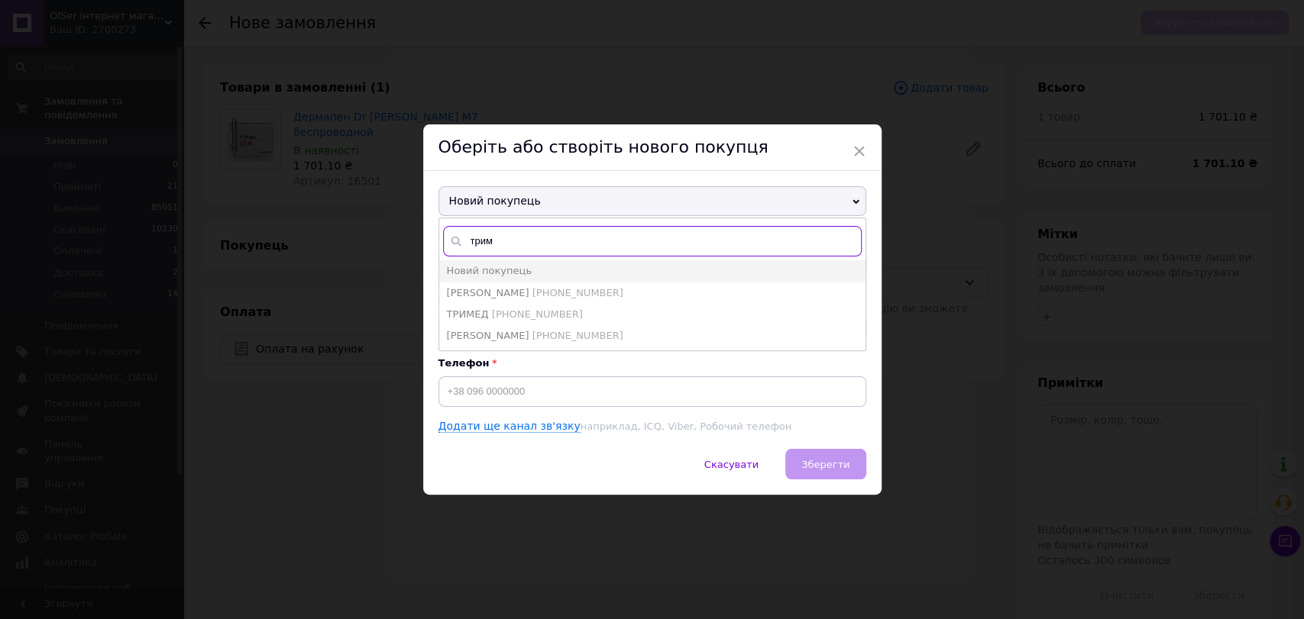
type input "трим"
click at [532, 296] on span "[PHONE_NUMBER]" at bounding box center [577, 292] width 91 height 11
type input "[PERSON_NAME]"
type input "[PHONE_NUMBER]"
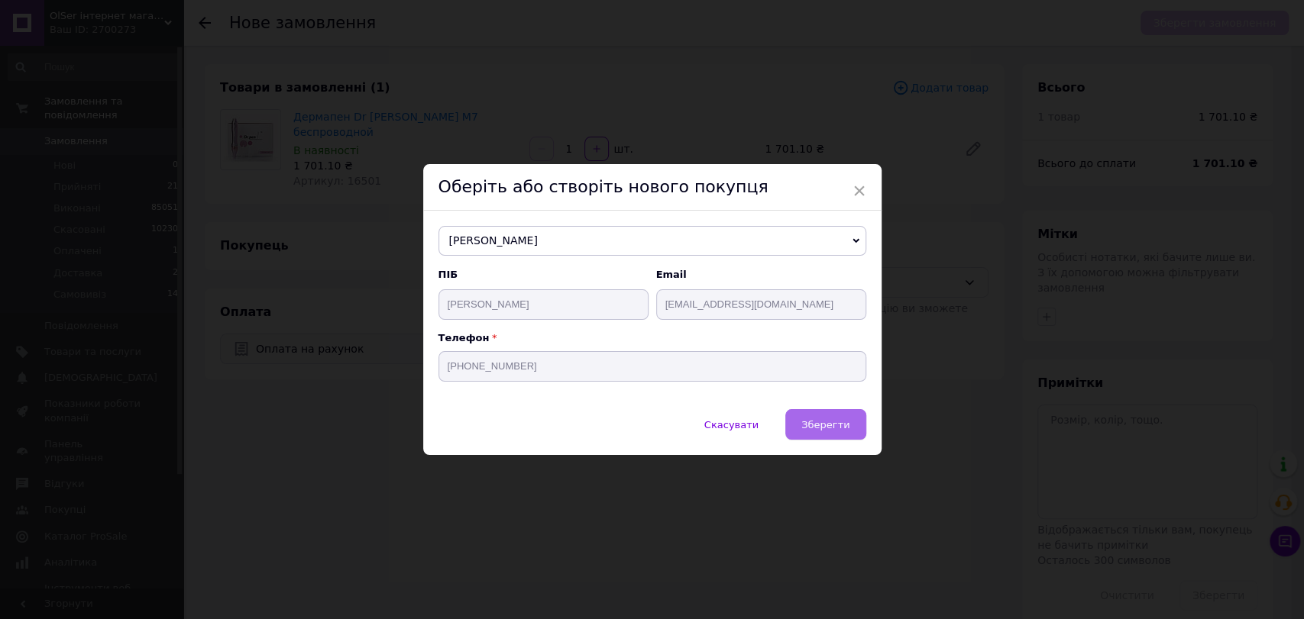
click at [822, 424] on span "Зберегти" at bounding box center [825, 424] width 48 height 11
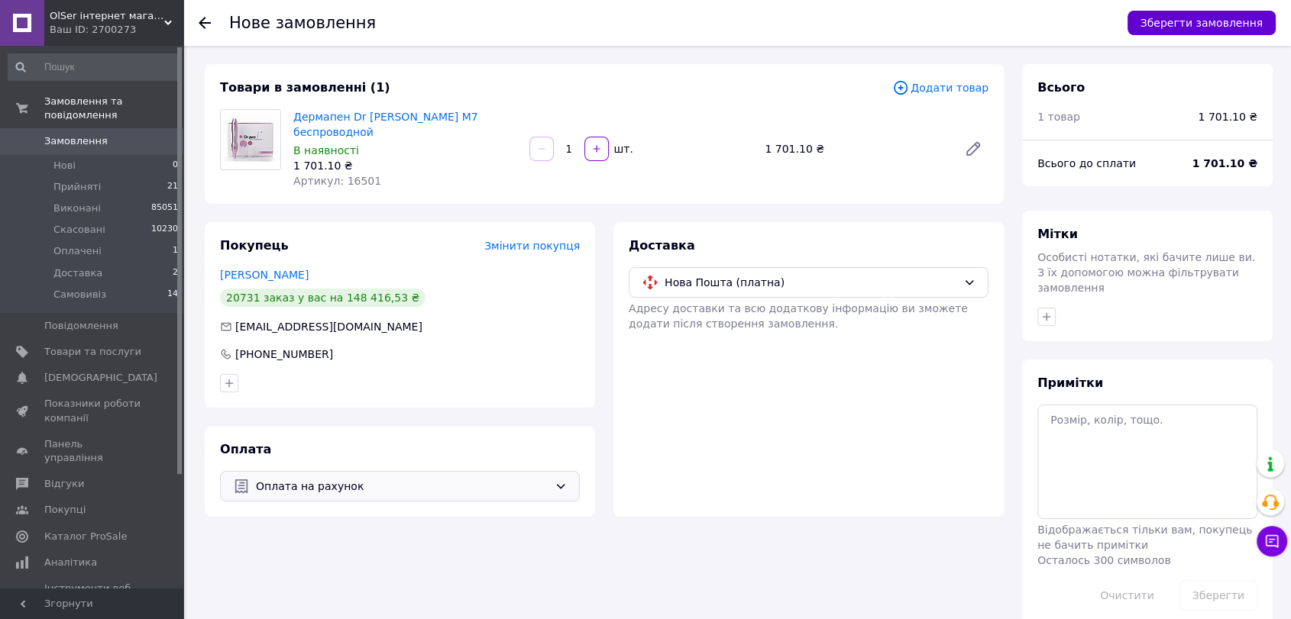
click at [1210, 32] on button "Зберегти замовлення" at bounding box center [1201, 23] width 148 height 24
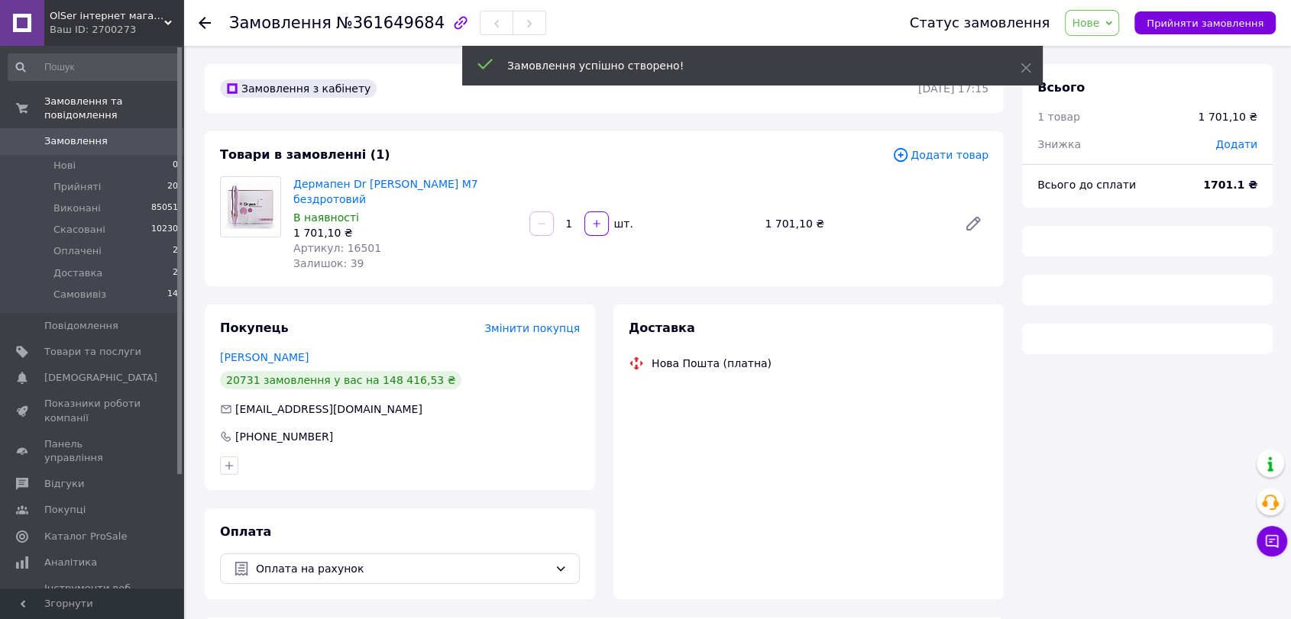
click at [1116, 23] on span "Нове" at bounding box center [1092, 23] width 54 height 26
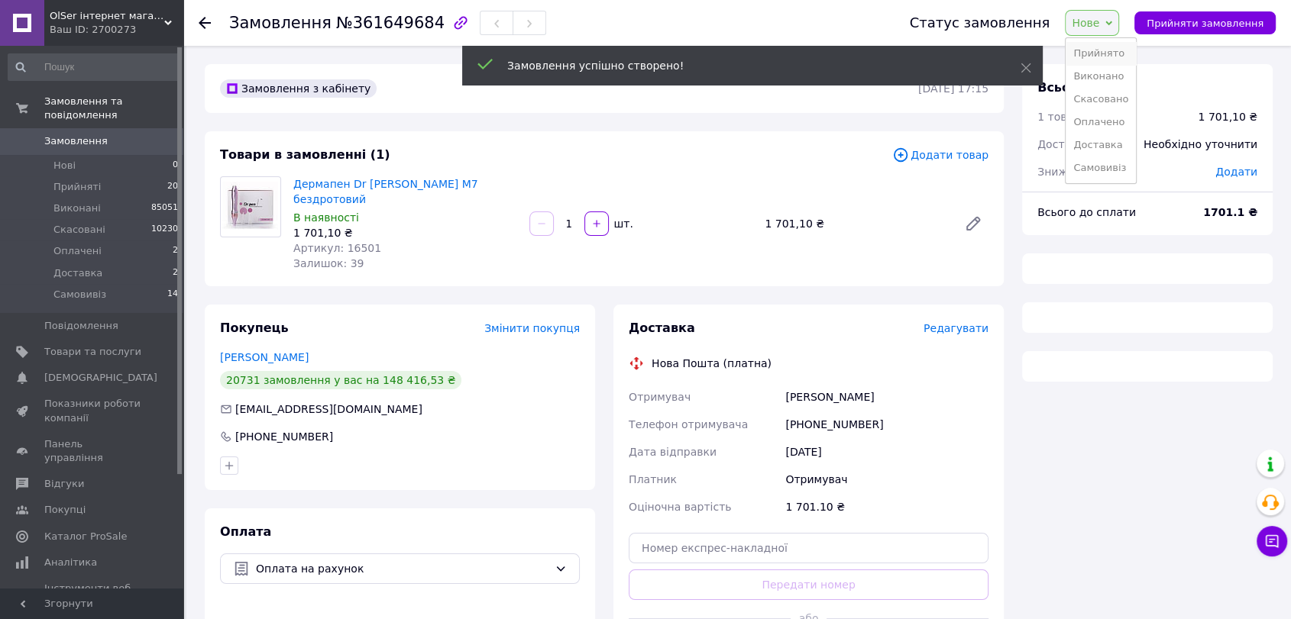
click at [1113, 44] on li "Прийнято" at bounding box center [1100, 53] width 70 height 23
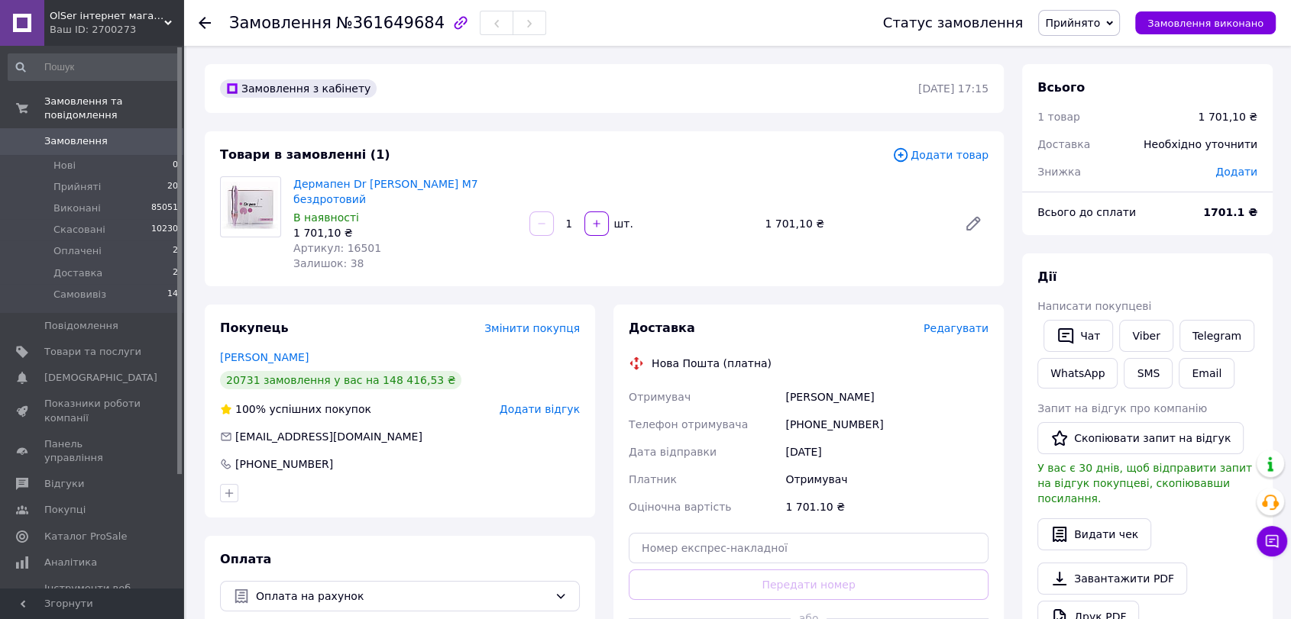
click at [971, 322] on span "Редагувати" at bounding box center [955, 328] width 65 height 12
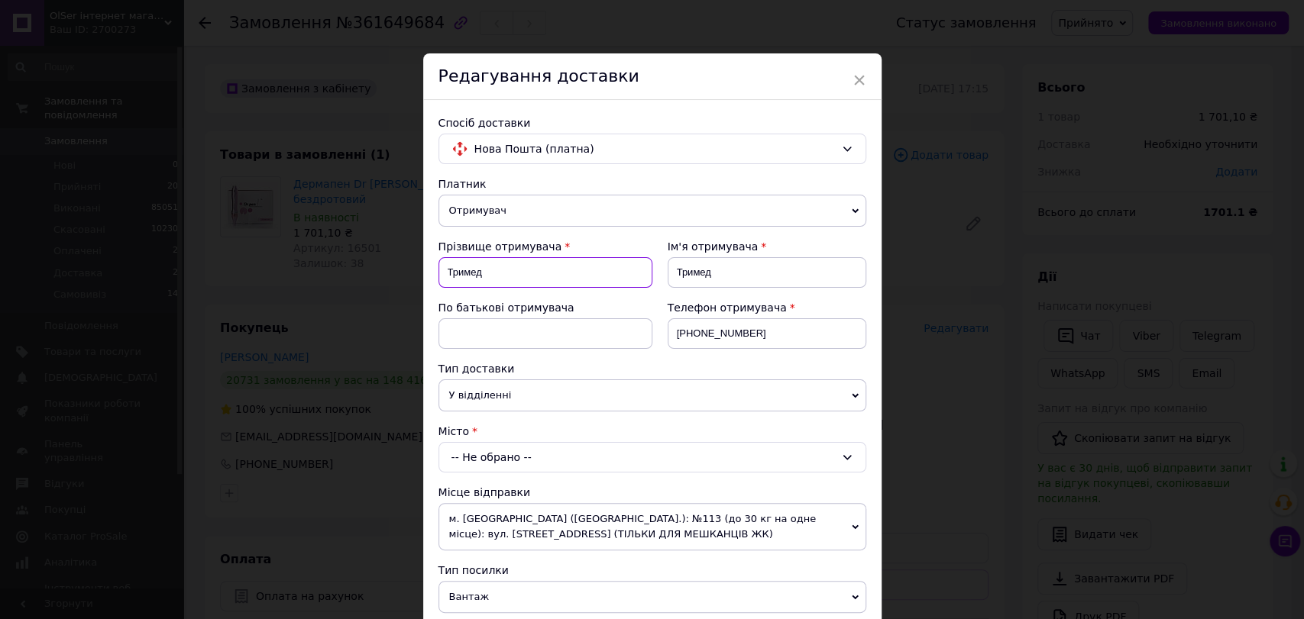
drag, startPoint x: 544, startPoint y: 278, endPoint x: 435, endPoint y: 283, distance: 108.5
click at [438, 283] on input "Тримед" at bounding box center [545, 272] width 214 height 31
type input "[PERSON_NAME]"
drag, startPoint x: 719, startPoint y: 270, endPoint x: 672, endPoint y: 276, distance: 47.7
click at [672, 276] on input "Тримед" at bounding box center [766, 272] width 199 height 31
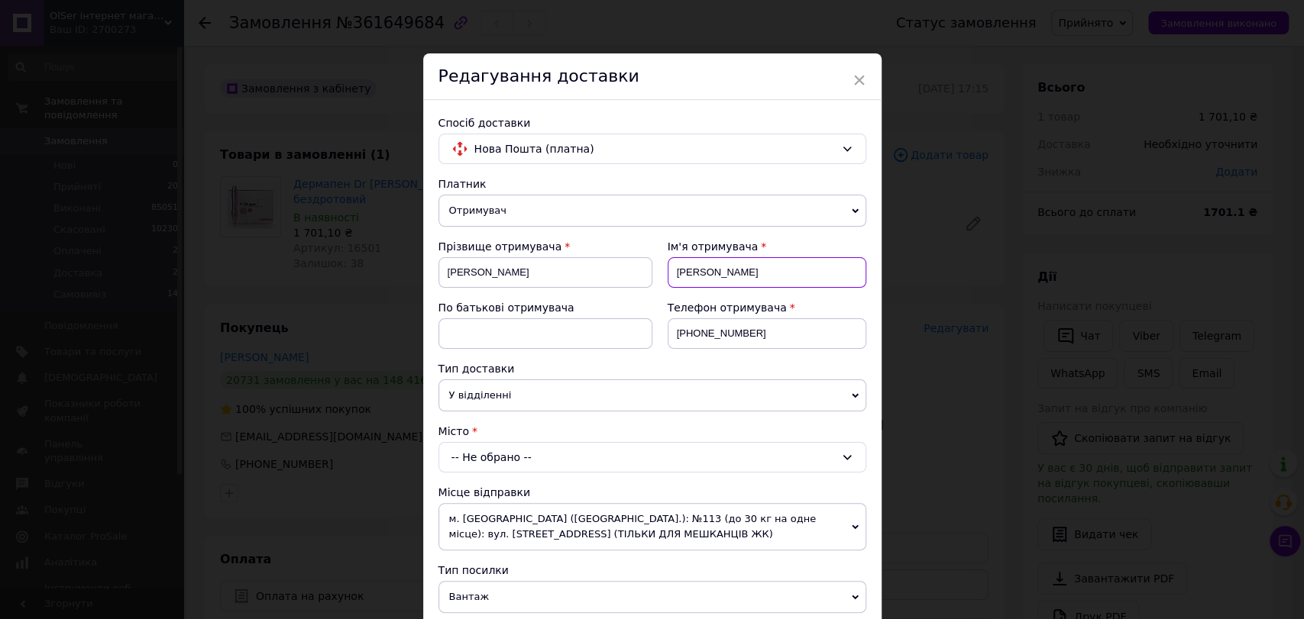
type input "Анастасія"
click at [703, 343] on input "[PHONE_NUMBER]" at bounding box center [766, 333] width 199 height 31
drag, startPoint x: 759, startPoint y: 330, endPoint x: 667, endPoint y: 334, distance: 91.7
click at [667, 334] on input "[PHONE_NUMBER]" at bounding box center [766, 333] width 199 height 31
paste input "0637216159"
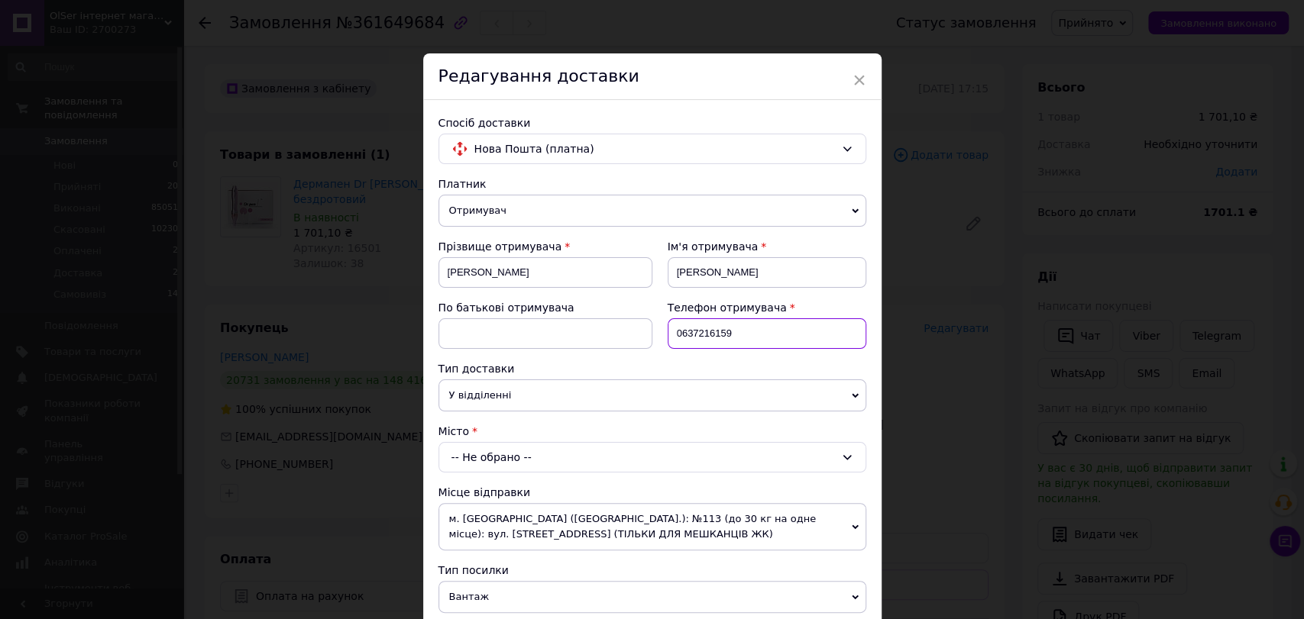
click at [671, 331] on input "0637216159" at bounding box center [766, 333] width 199 height 31
type input "[PHONE_NUMBER]"
click at [557, 453] on div "-- Не обрано --" at bounding box center [652, 457] width 428 height 31
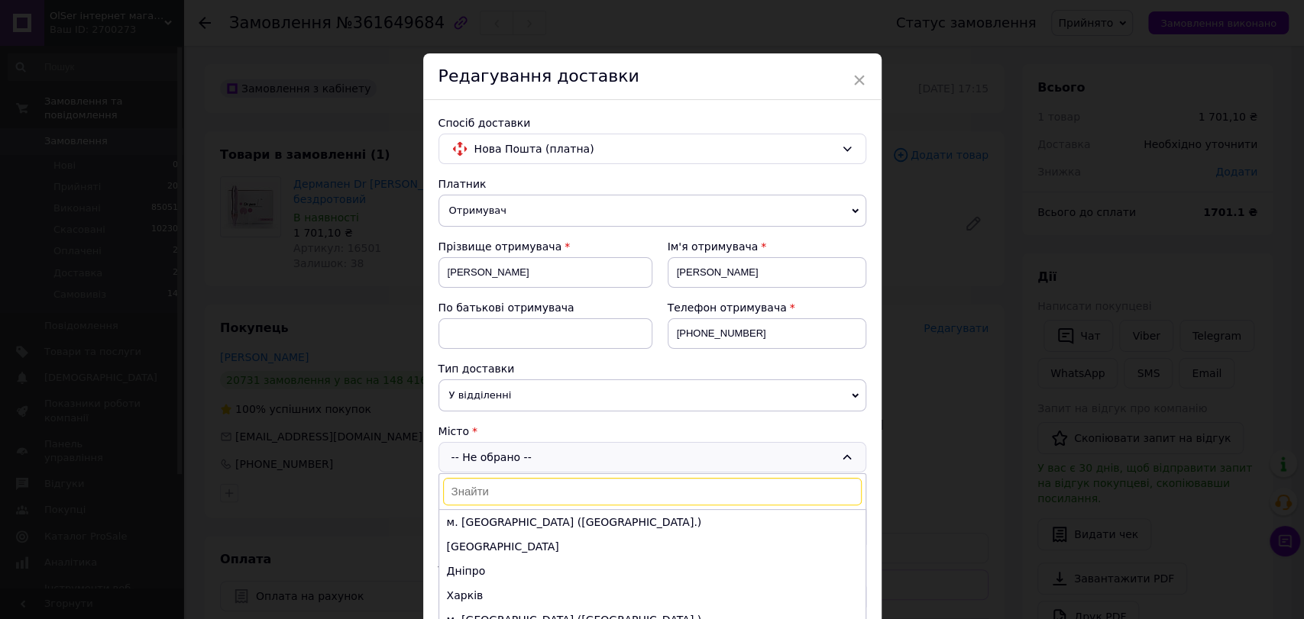
click at [479, 491] on input at bounding box center [652, 491] width 419 height 27
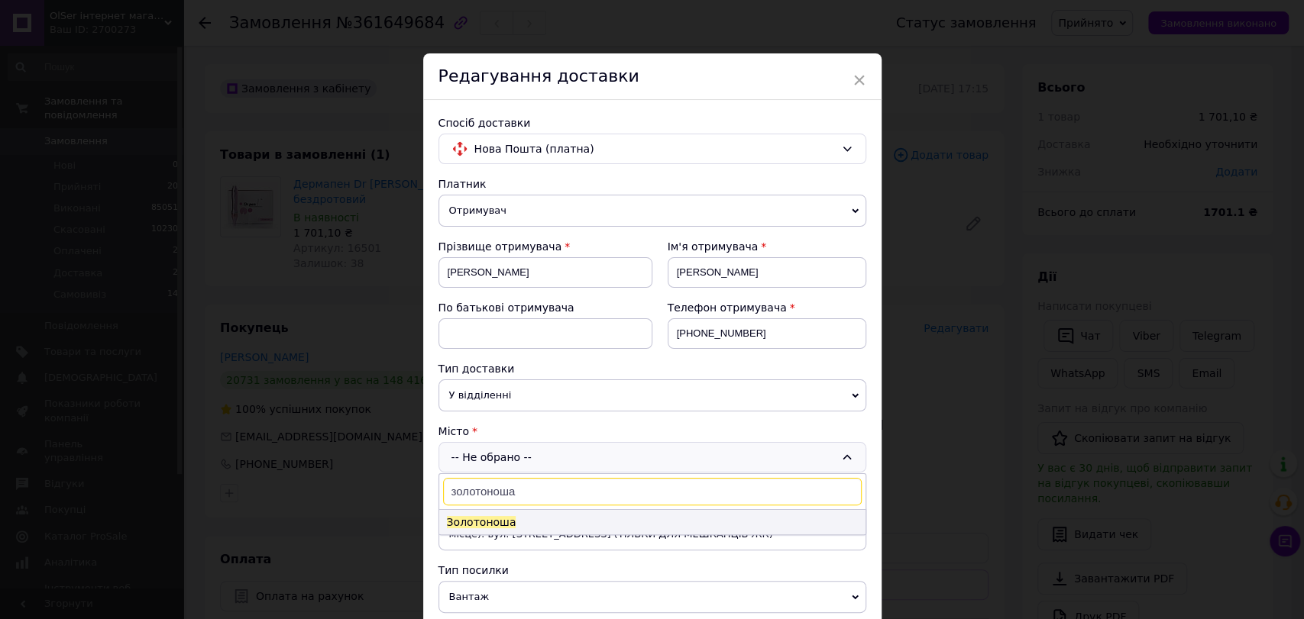
type input "золотоноша"
click at [482, 521] on span "Золотоноша" at bounding box center [481, 522] width 69 height 12
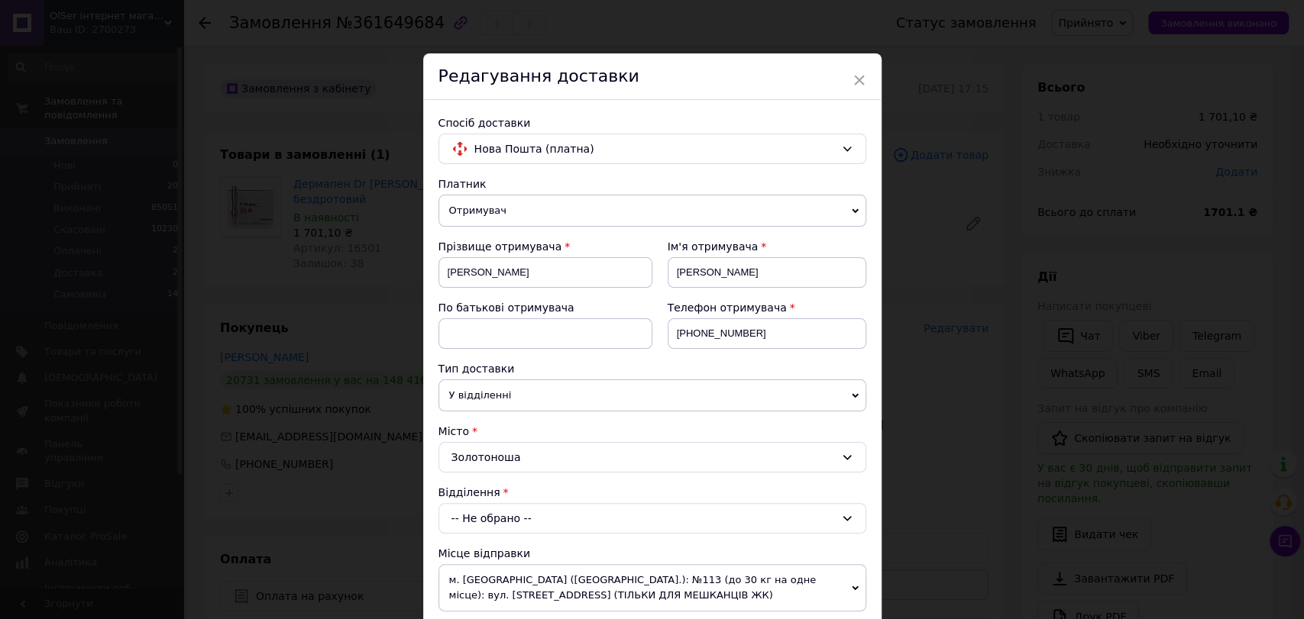
click at [546, 519] on div "-- Не обрано --" at bounding box center [652, 518] width 428 height 31
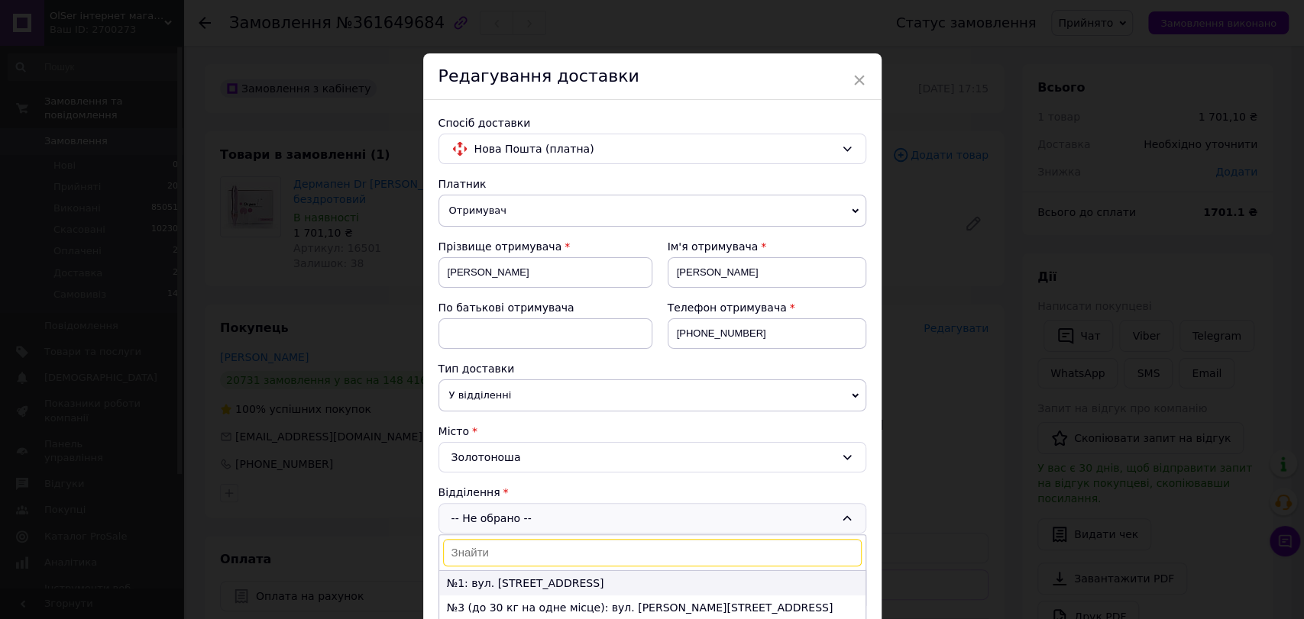
click at [499, 580] on li "№1: вул. Миколаївська, 17А" at bounding box center [652, 583] width 426 height 24
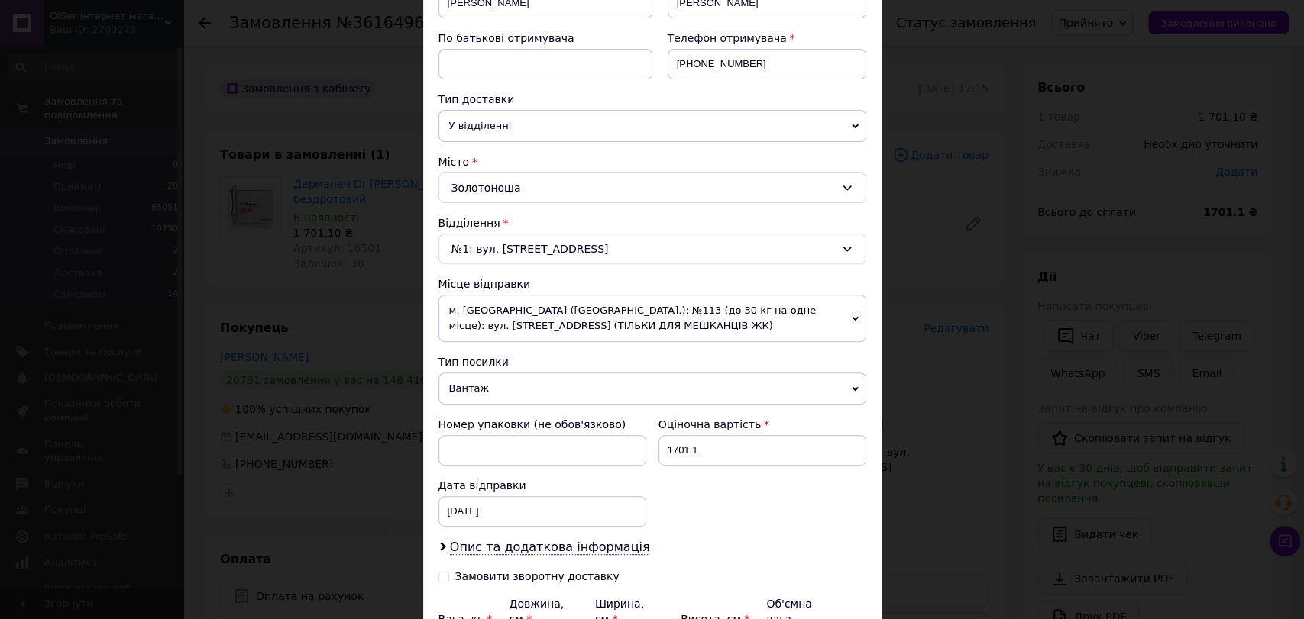
scroll to position [435, 0]
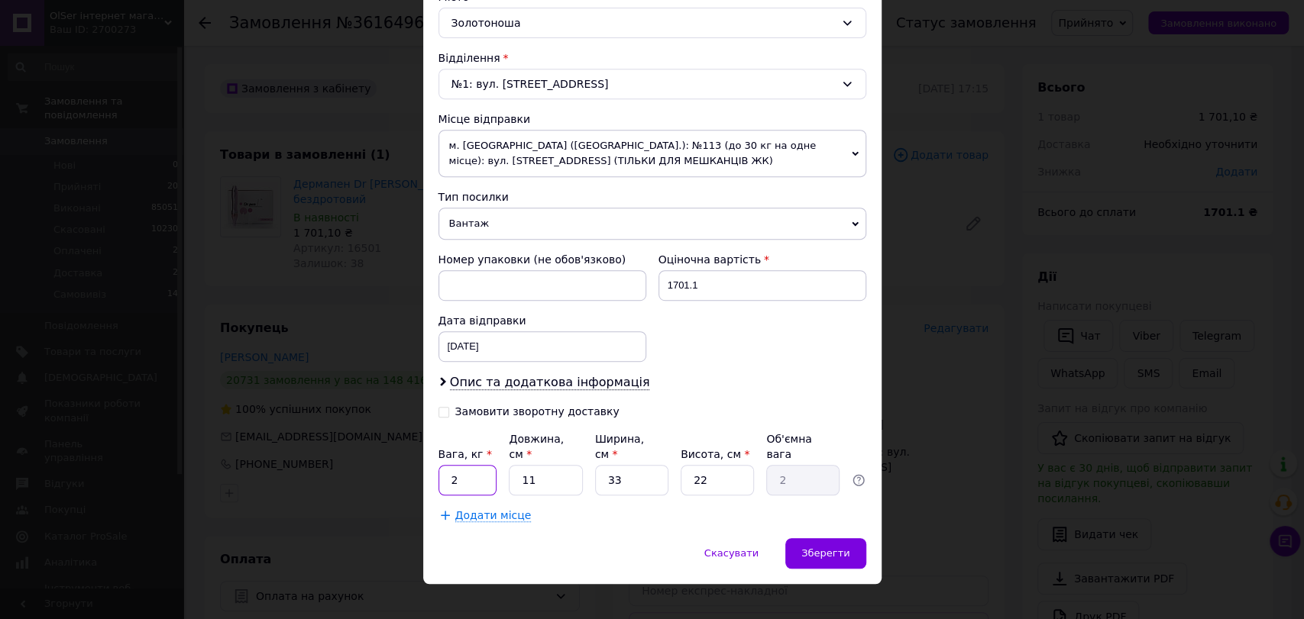
drag, startPoint x: 467, startPoint y: 460, endPoint x: 438, endPoint y: 466, distance: 29.7
click at [438, 466] on input "2" at bounding box center [467, 480] width 59 height 31
type input "1"
click at [641, 466] on input "33" at bounding box center [631, 480] width 73 height 31
type input "3"
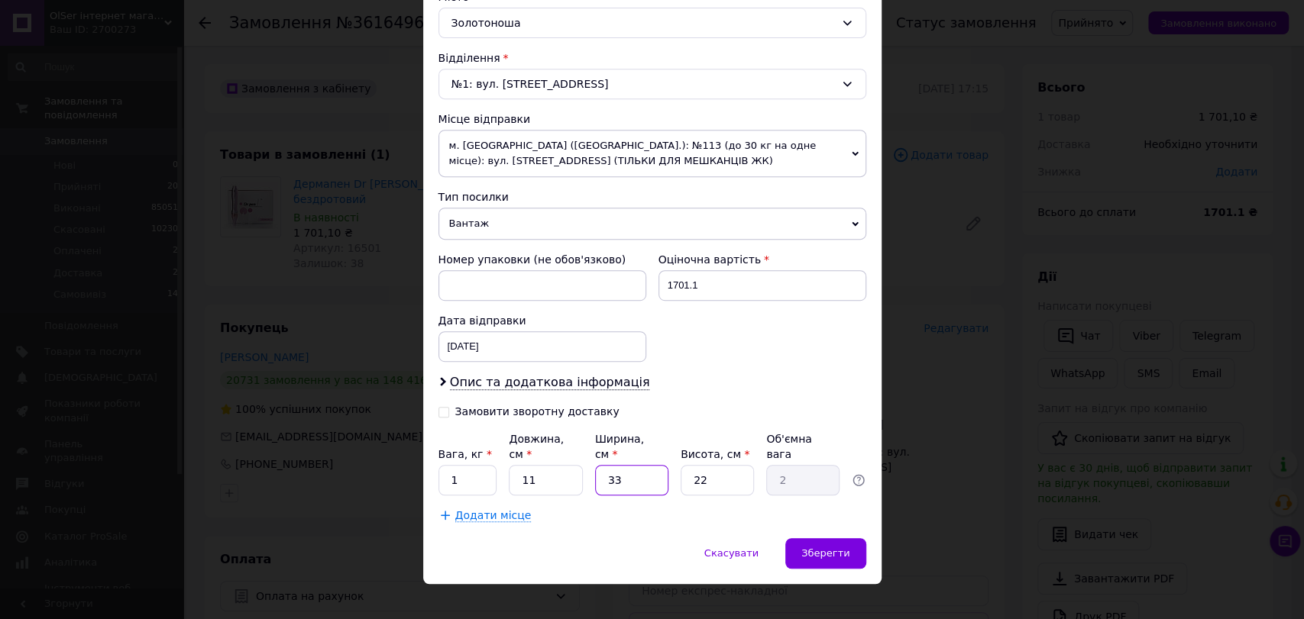
type input "0.18"
type input "3"
click at [865, 548] on div "Скасувати   Зберегти" at bounding box center [652, 561] width 458 height 46
click at [849, 538] on div "Зберегти" at bounding box center [825, 553] width 80 height 31
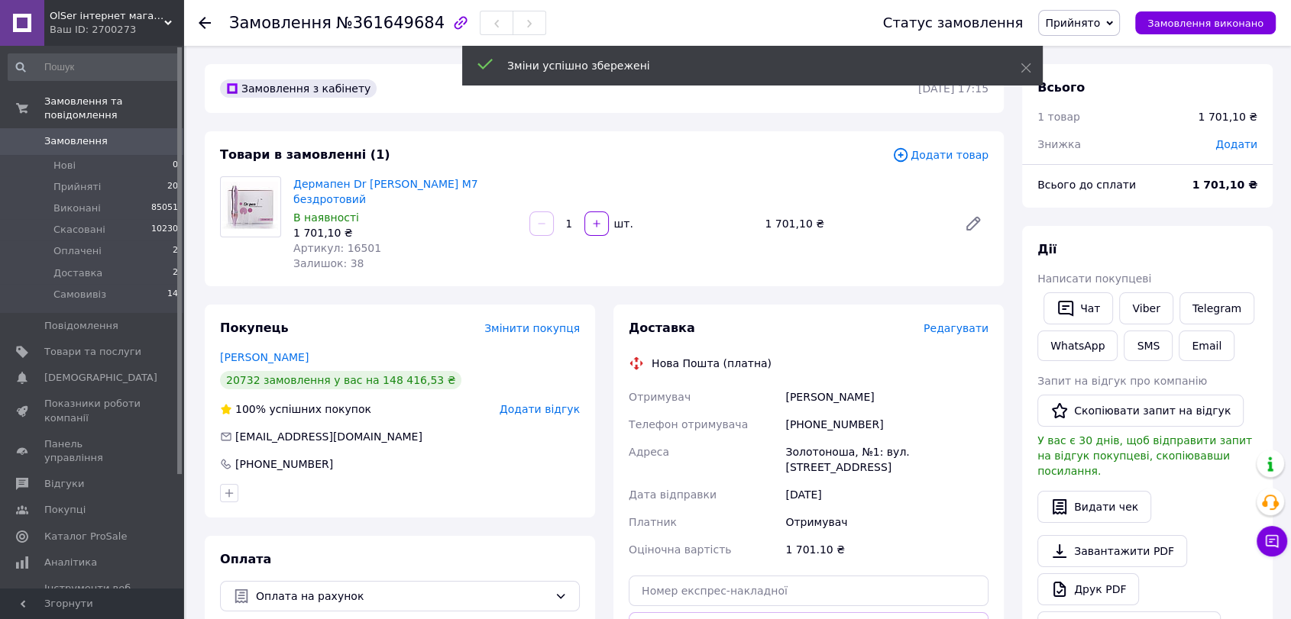
click at [951, 157] on span "Додати товар" at bounding box center [940, 155] width 96 height 17
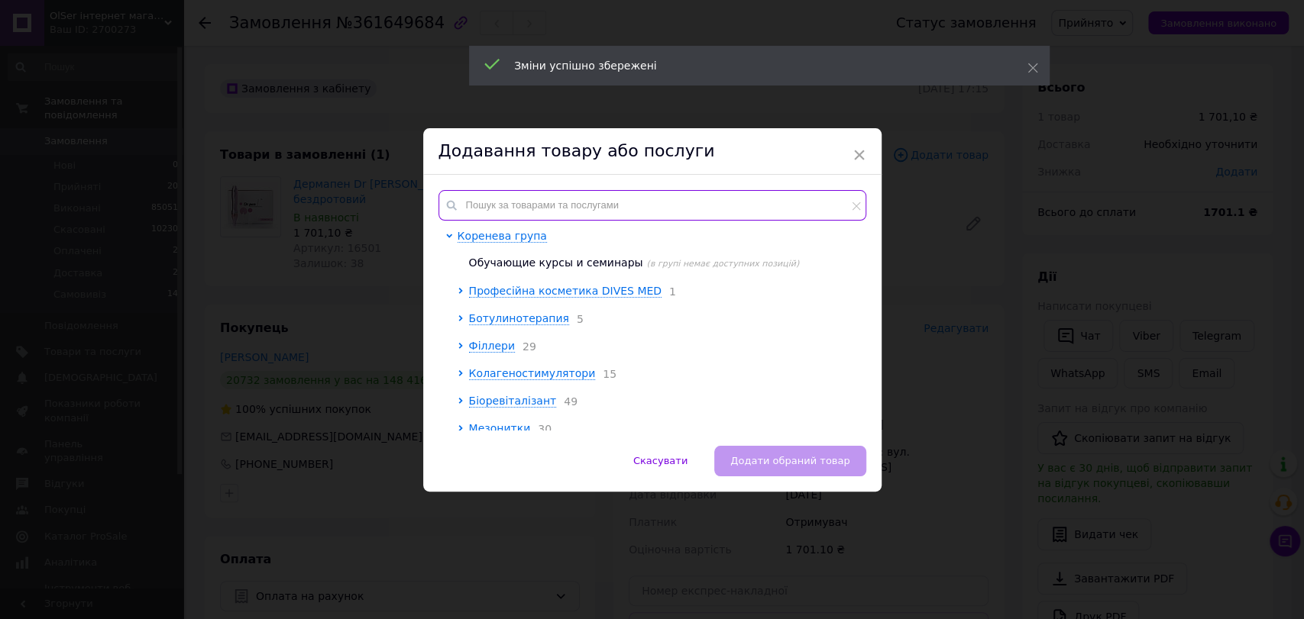
click at [545, 201] on input "text" at bounding box center [652, 205] width 428 height 31
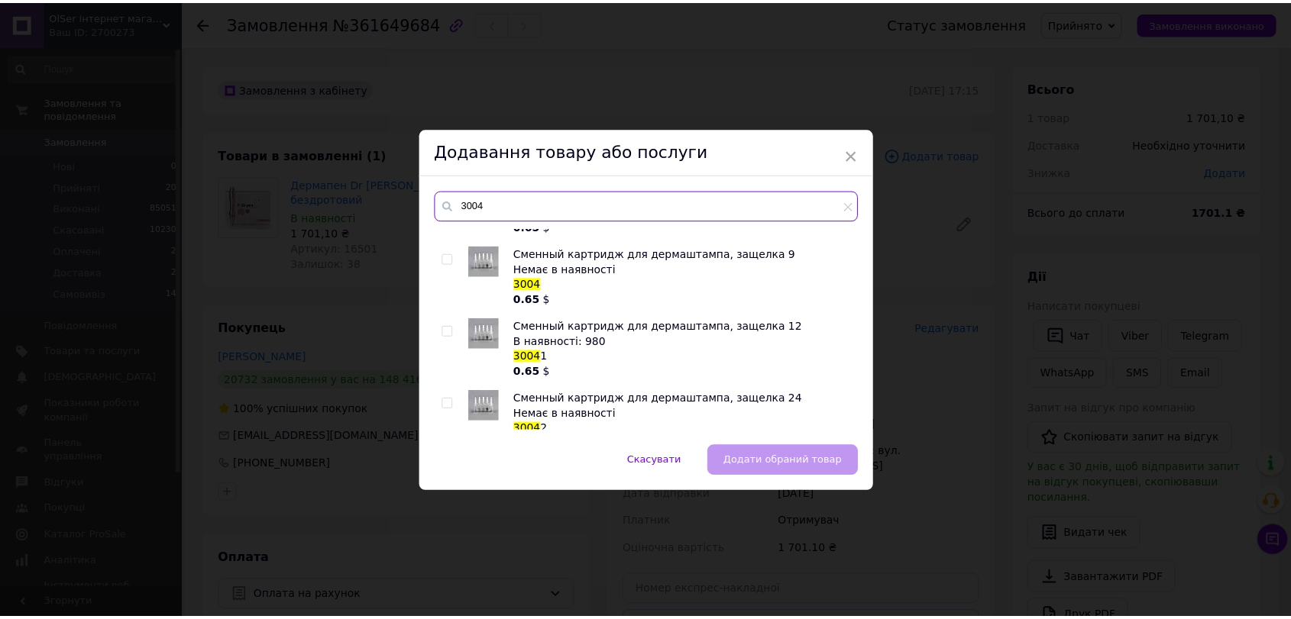
scroll to position [85, 0]
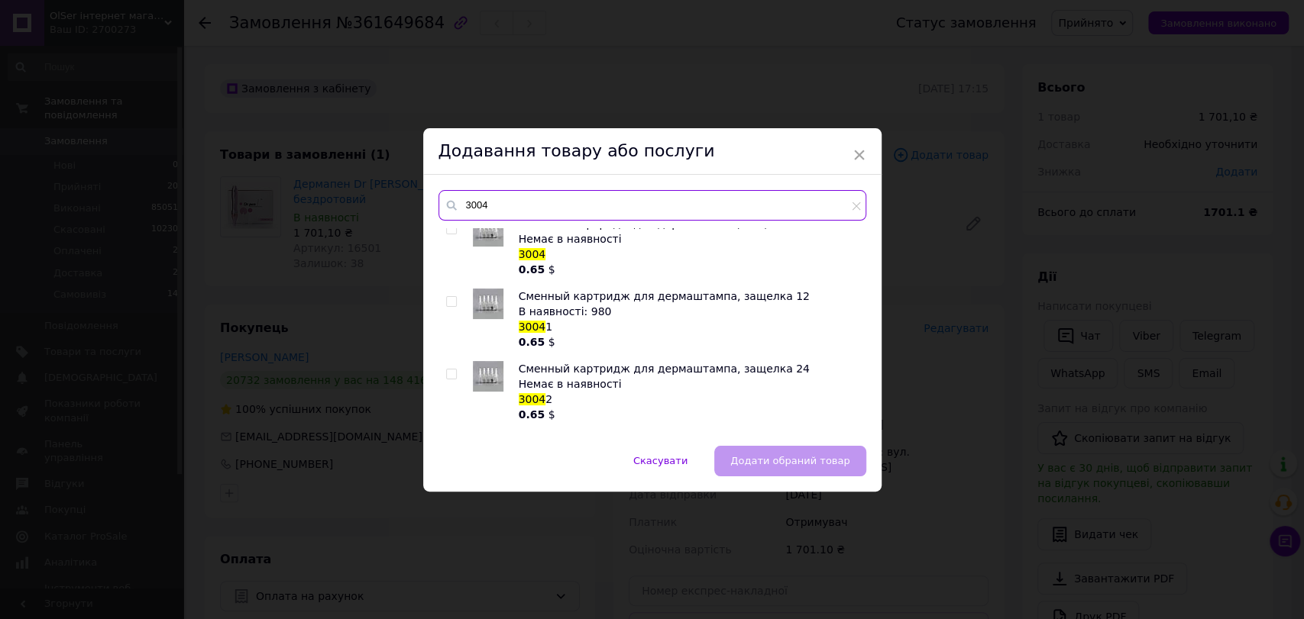
type input "3004"
click at [446, 302] on input "checkbox" at bounding box center [451, 302] width 10 height 10
checkbox input "true"
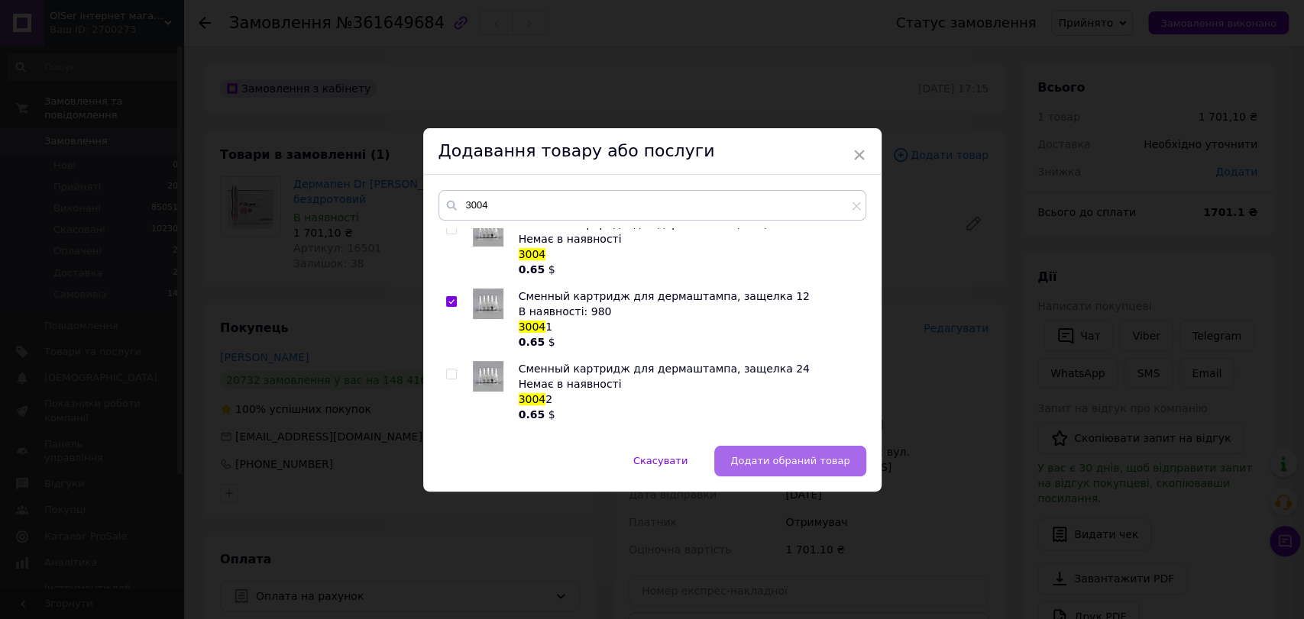
click at [770, 466] on span "Додати обраний товар" at bounding box center [789, 460] width 119 height 11
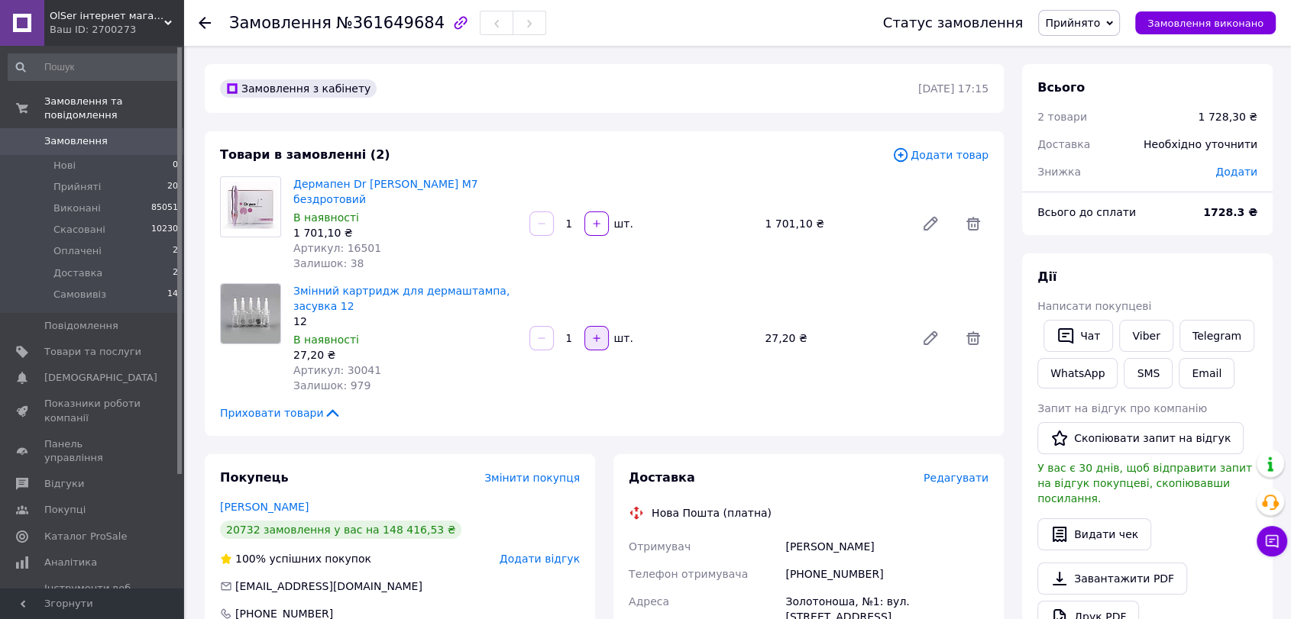
click at [596, 335] on icon "button" at bounding box center [596, 338] width 7 height 7
type input "5"
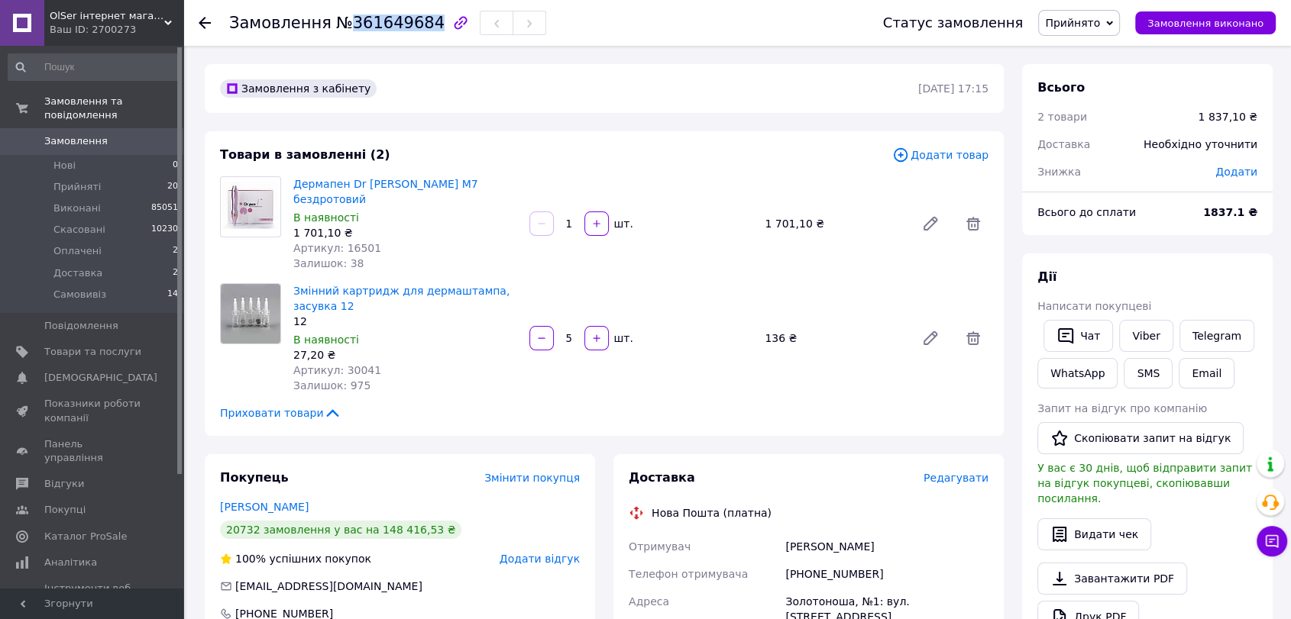
drag, startPoint x: 419, startPoint y: 24, endPoint x: 342, endPoint y: 30, distance: 76.6
click at [342, 30] on span "№361649684" at bounding box center [390, 23] width 108 height 18
copy span "361649684"
click at [132, 134] on span "Замовлення" at bounding box center [92, 141] width 97 height 14
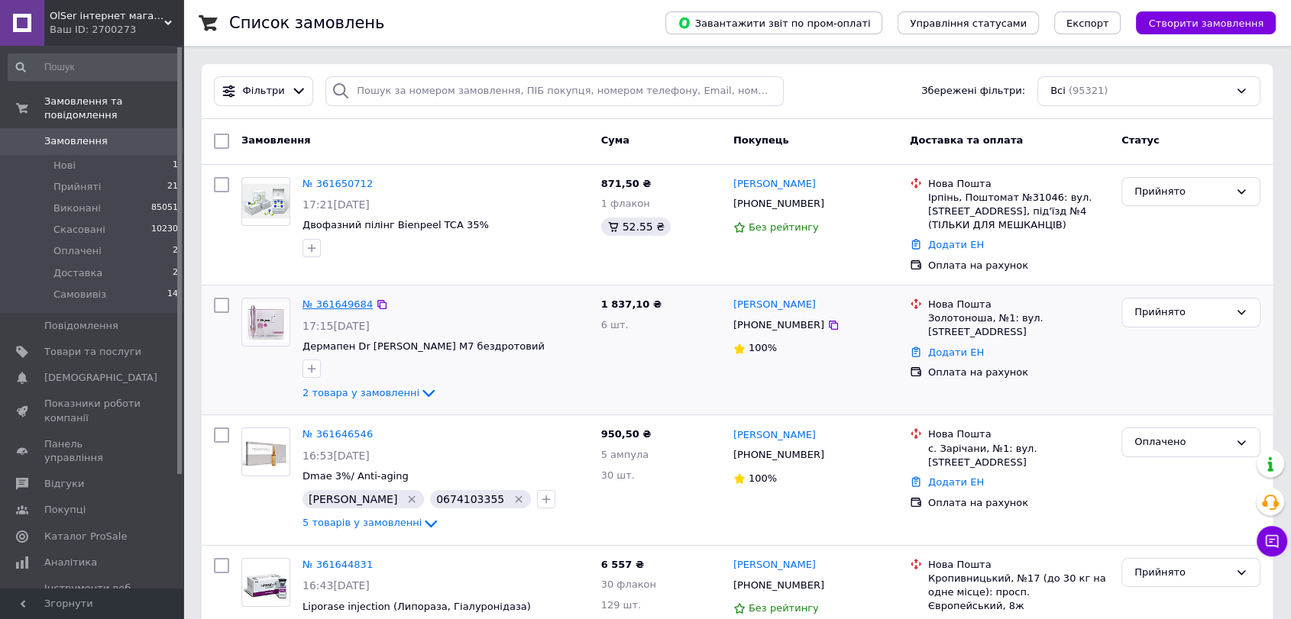
click at [332, 301] on link "№ 361649684" at bounding box center [337, 304] width 70 height 11
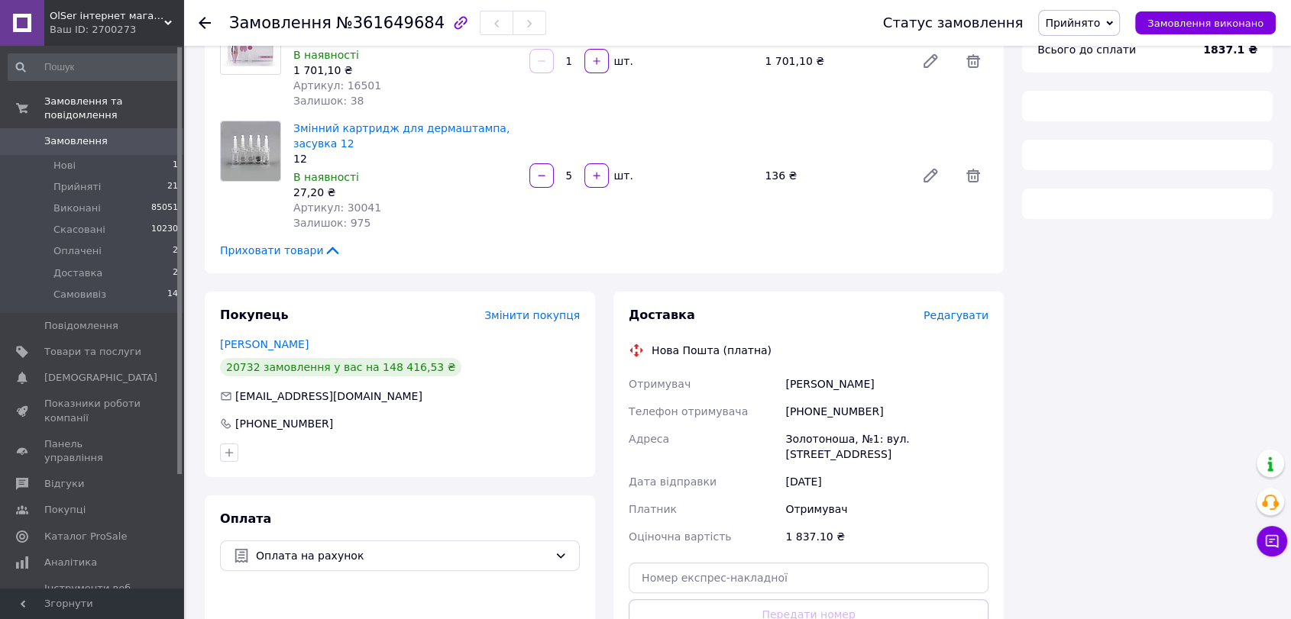
scroll to position [254, 0]
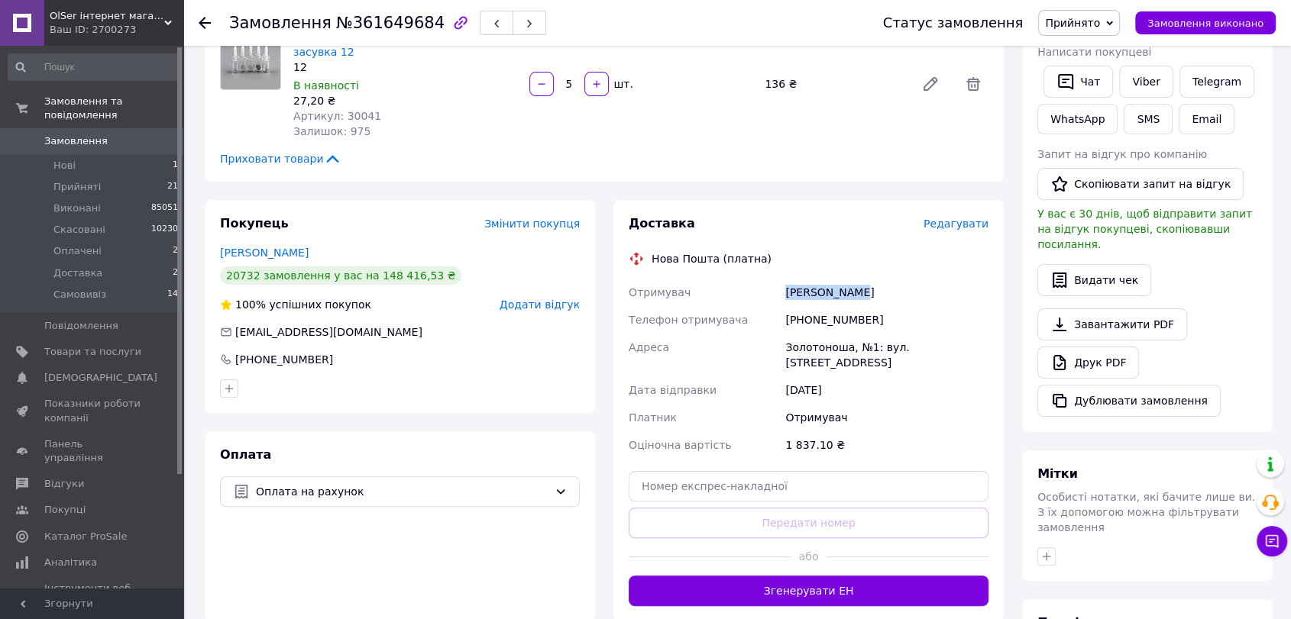
drag, startPoint x: 845, startPoint y: 278, endPoint x: 759, endPoint y: 282, distance: 85.6
click at [759, 282] on div "Отримувач Сергієнкова Анастасія Телефон отримувача +380637216159 Адреса Золотон…" at bounding box center [808, 369] width 366 height 180
copy div "Отримувач Сергієнкова"
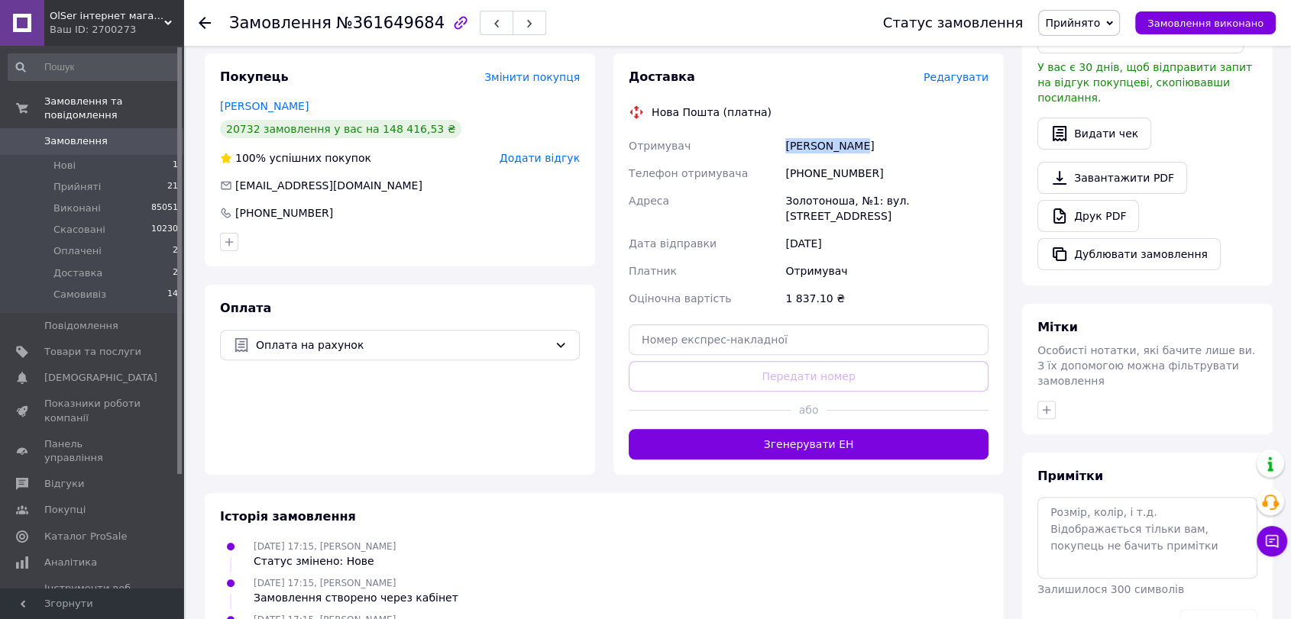
scroll to position [424, 0]
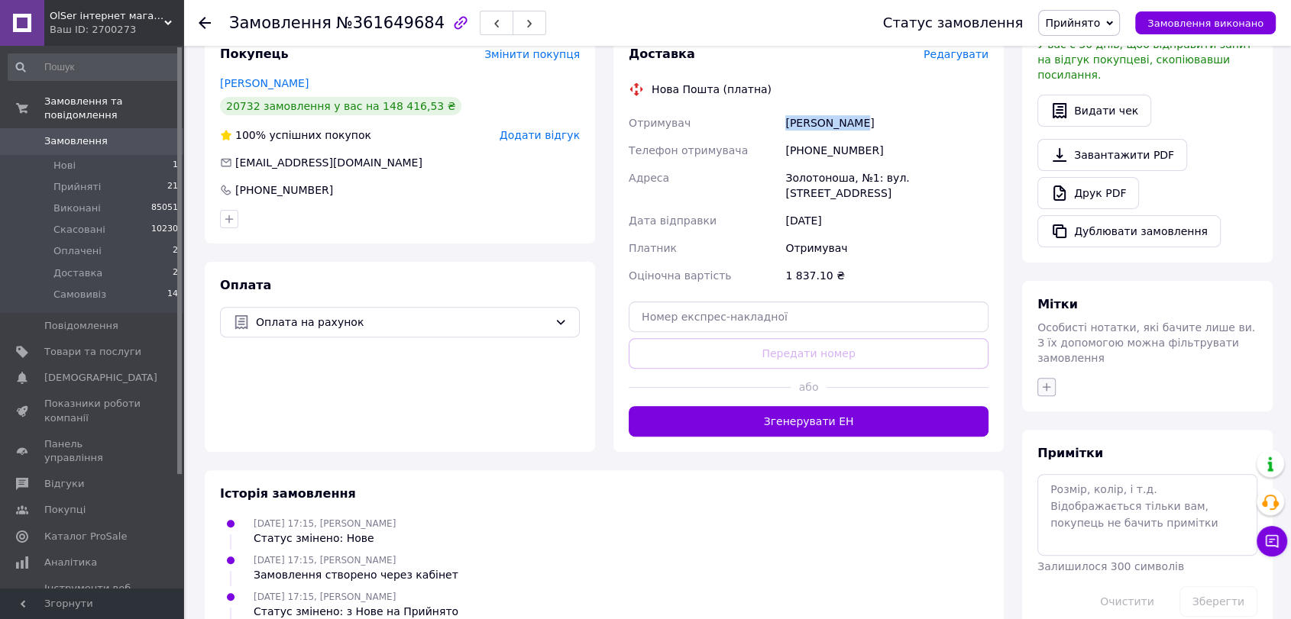
click at [1042, 381] on icon "button" at bounding box center [1046, 387] width 12 height 12
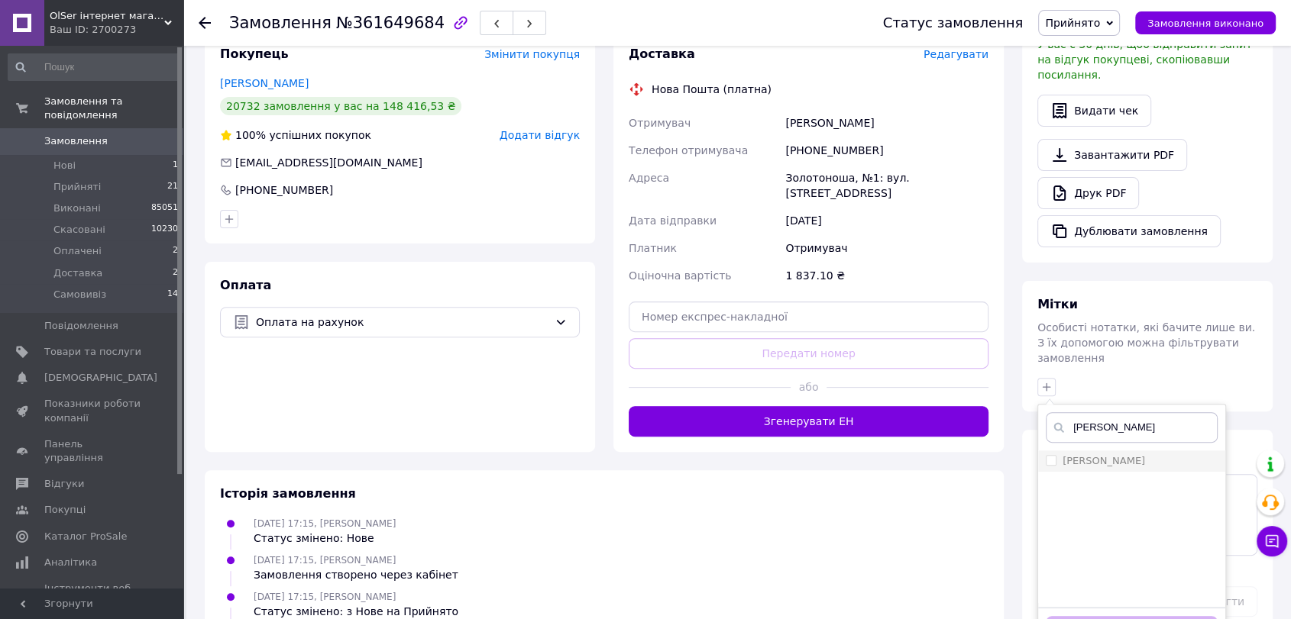
type input "[PERSON_NAME]"
click at [1091, 455] on label "[PERSON_NAME]" at bounding box center [1103, 460] width 82 height 11
checkbox input "true"
click at [1070, 616] on button "Додати мітку" at bounding box center [1132, 631] width 172 height 30
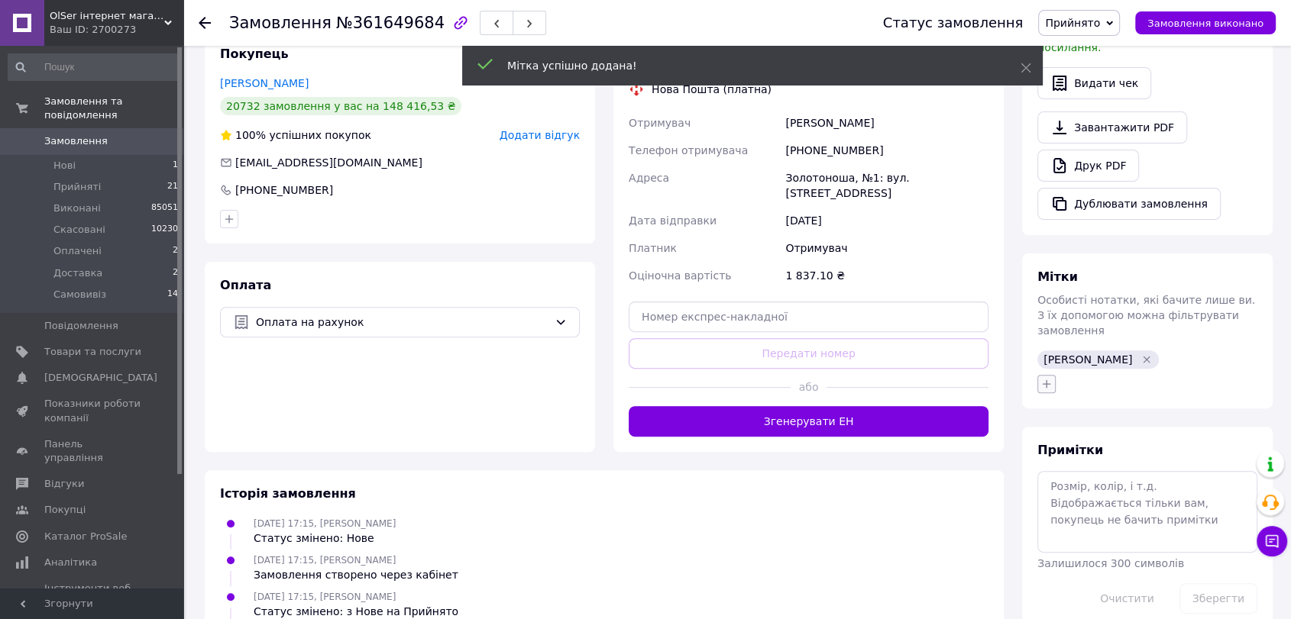
click at [1050, 378] on icon "button" at bounding box center [1046, 384] width 12 height 12
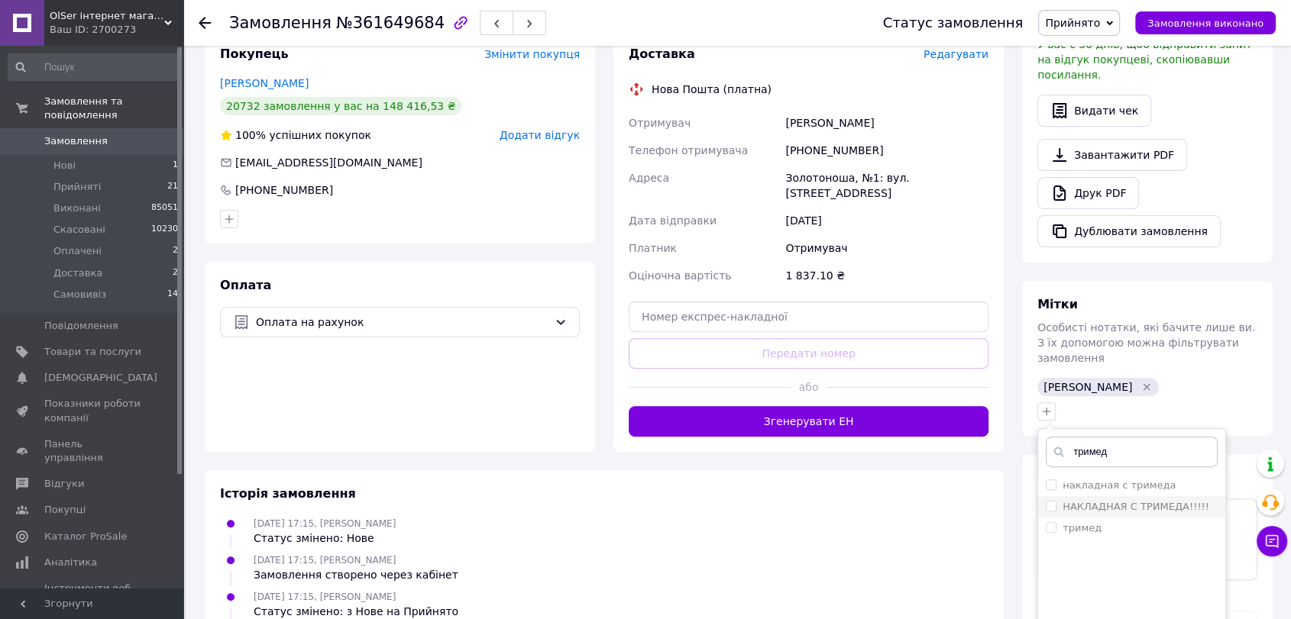
type input "тримед"
click at [1110, 501] on label "НАКЛАДНАЯ С ТРИМЕДА!!!!!" at bounding box center [1135, 506] width 147 height 11
checkbox input "true"
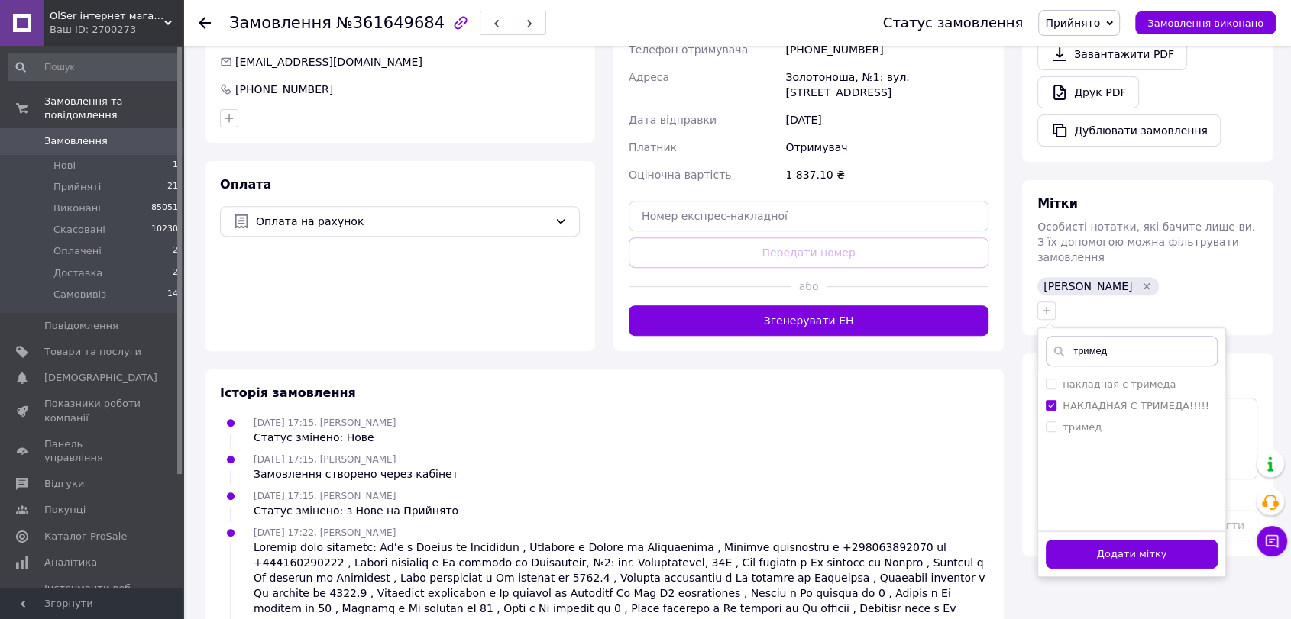
scroll to position [593, 0]
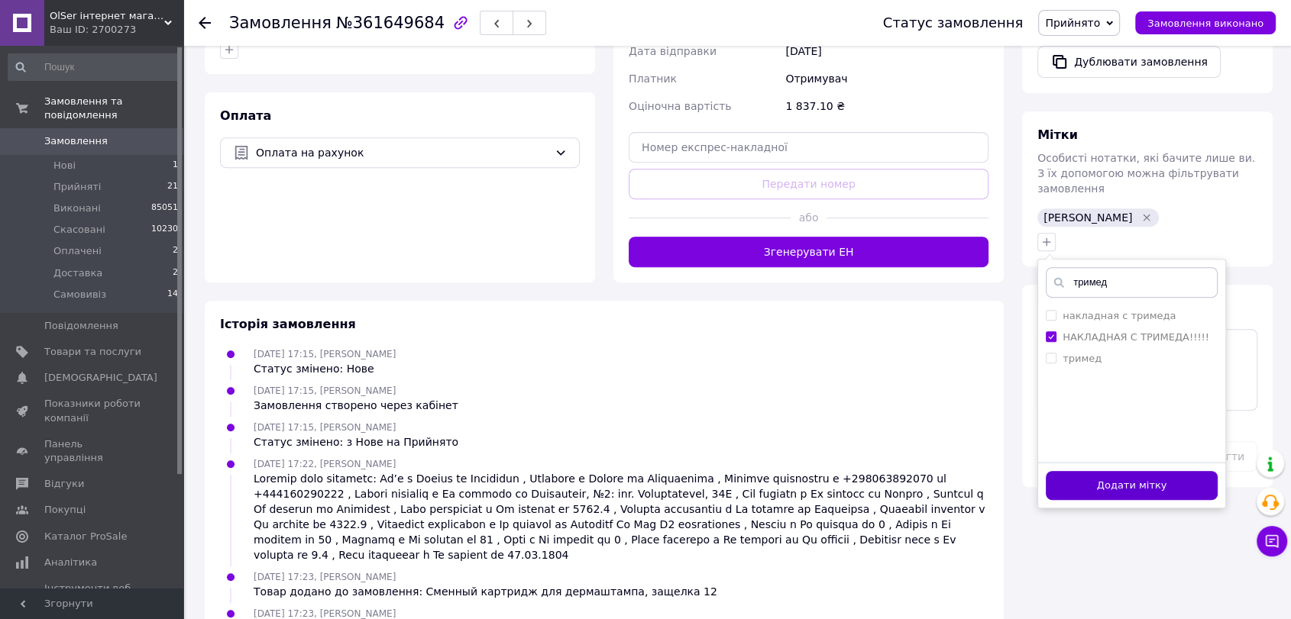
click at [1146, 471] on button "Додати мітку" at bounding box center [1132, 486] width 172 height 30
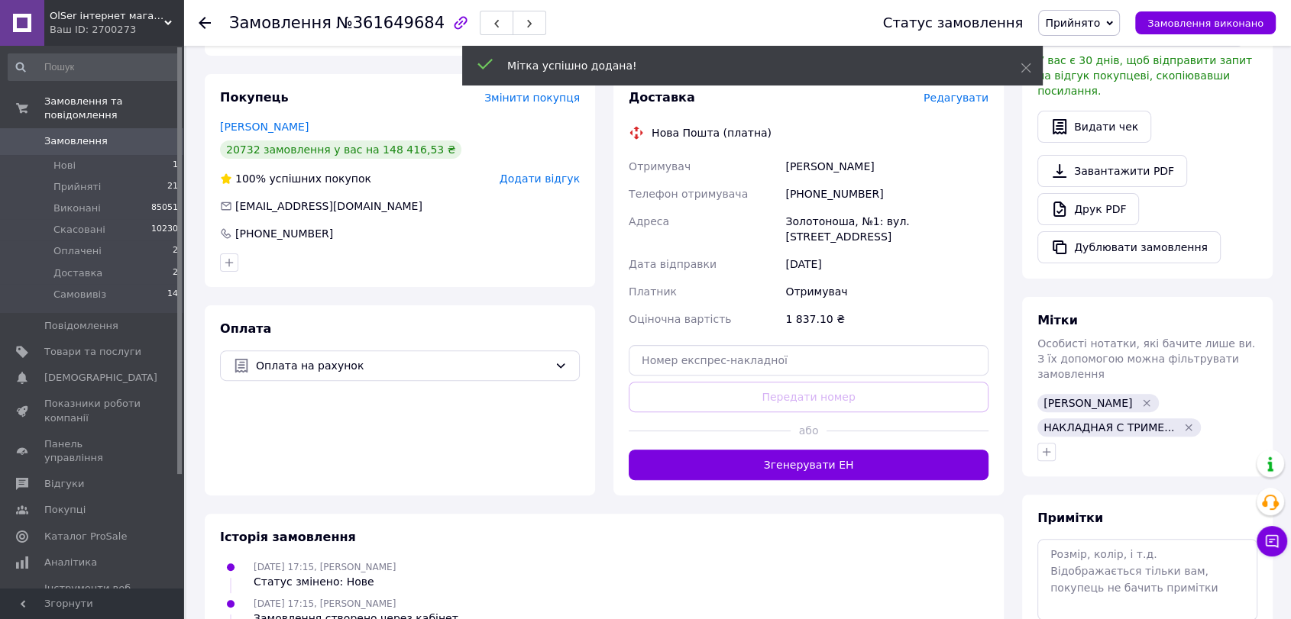
scroll to position [339, 0]
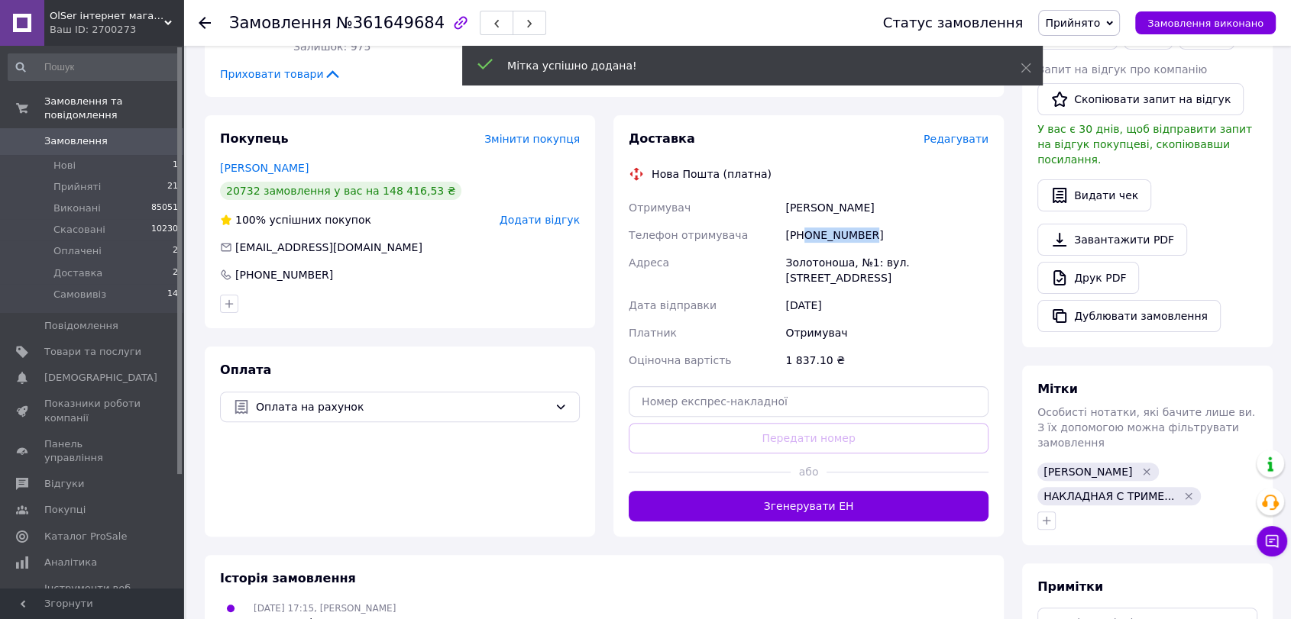
drag, startPoint x: 874, startPoint y: 218, endPoint x: 806, endPoint y: 230, distance: 68.3
click at [806, 230] on div "[PHONE_NUMBER]" at bounding box center [886, 234] width 209 height 27
copy div "0637216159"
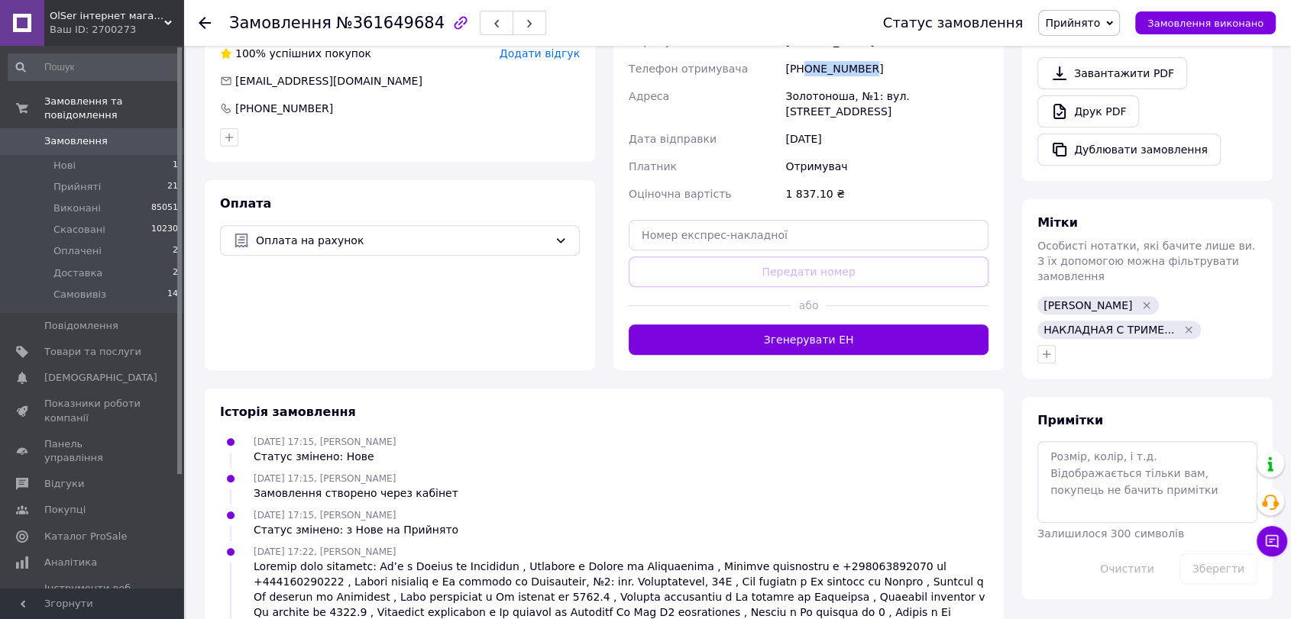
scroll to position [509, 0]
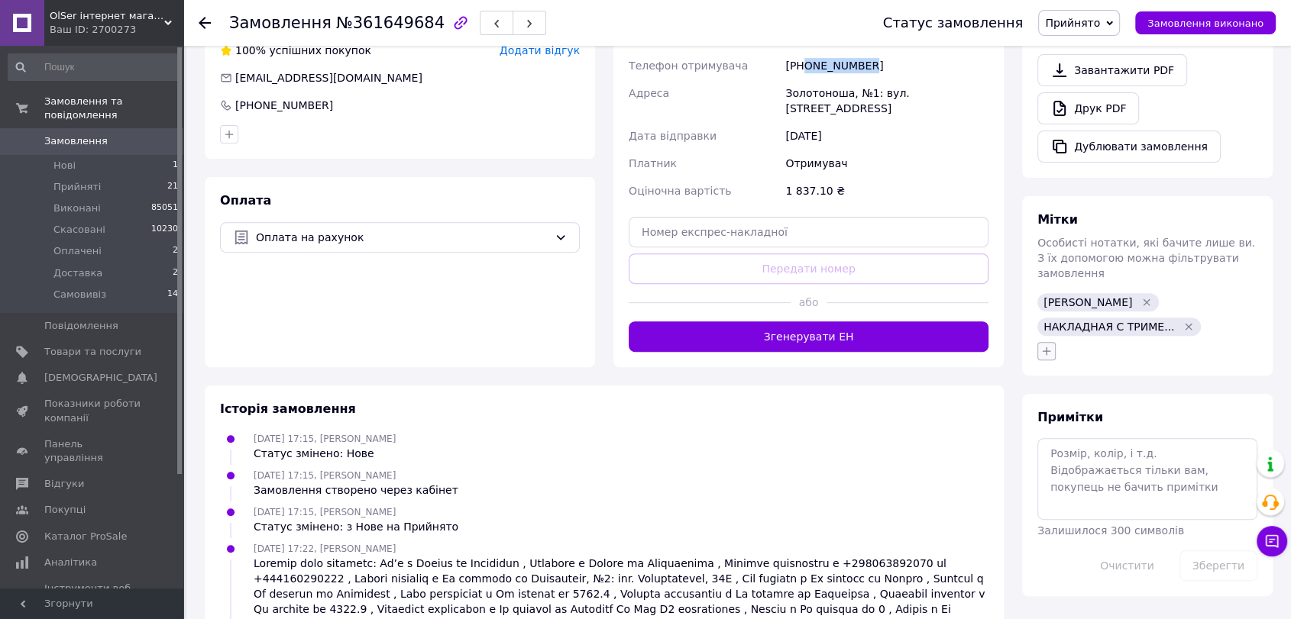
click at [1049, 342] on button "button" at bounding box center [1046, 351] width 18 height 18
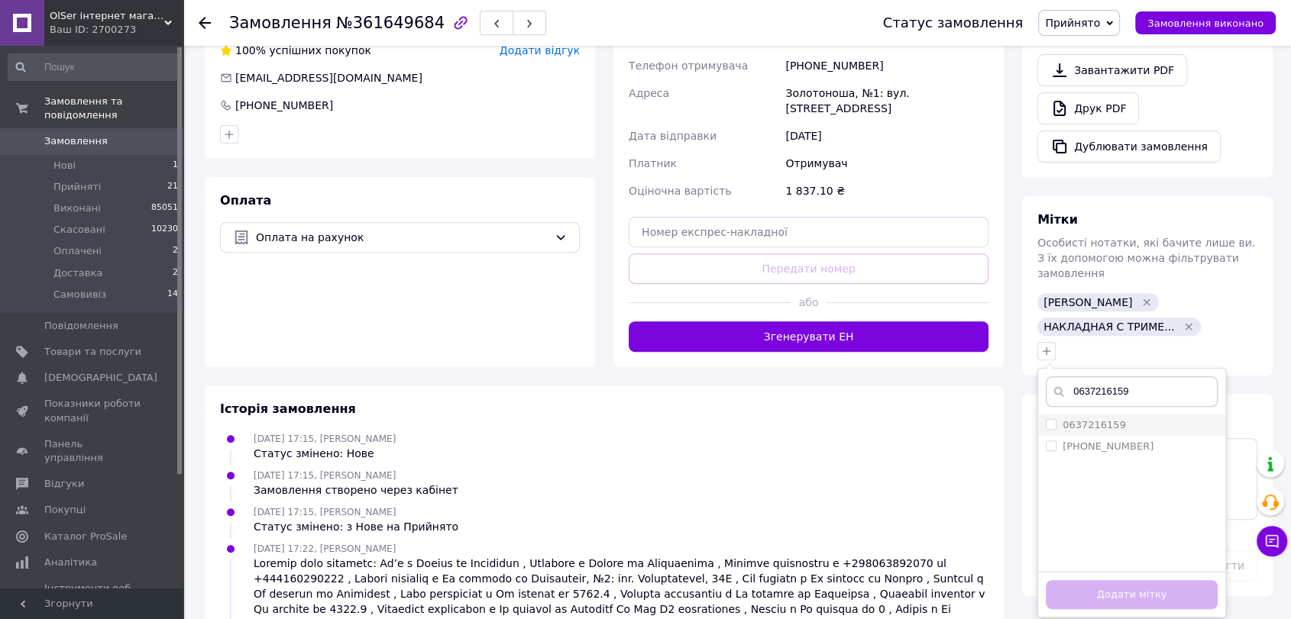
type input "0637216159"
click at [1099, 419] on label "0637216159" at bounding box center [1093, 424] width 63 height 11
checkbox input "true"
click at [1096, 580] on button "Додати мітку" at bounding box center [1132, 595] width 172 height 30
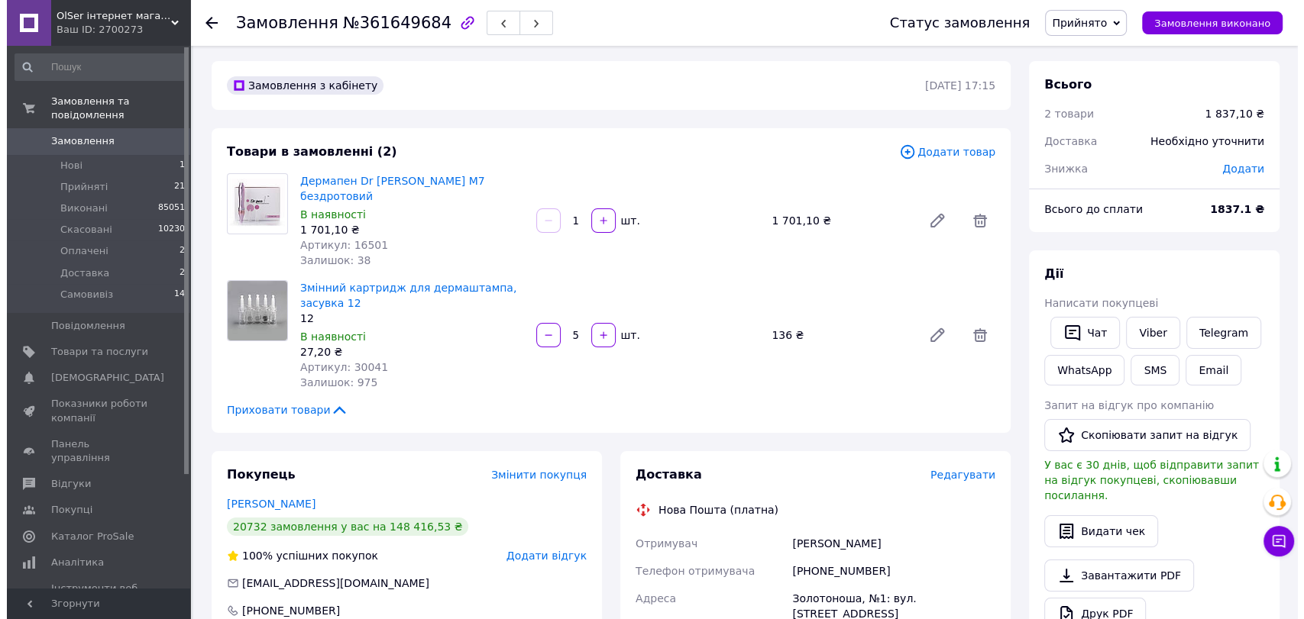
scroll to position [0, 0]
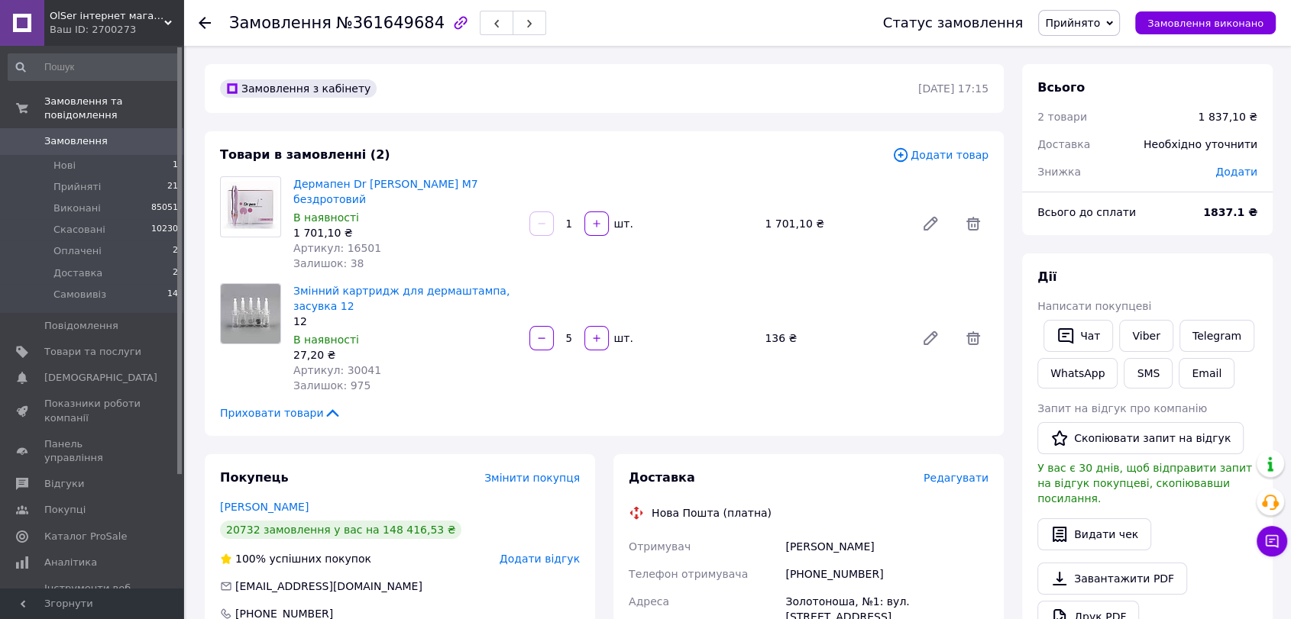
click at [123, 134] on span "Замовлення" at bounding box center [92, 141] width 97 height 14
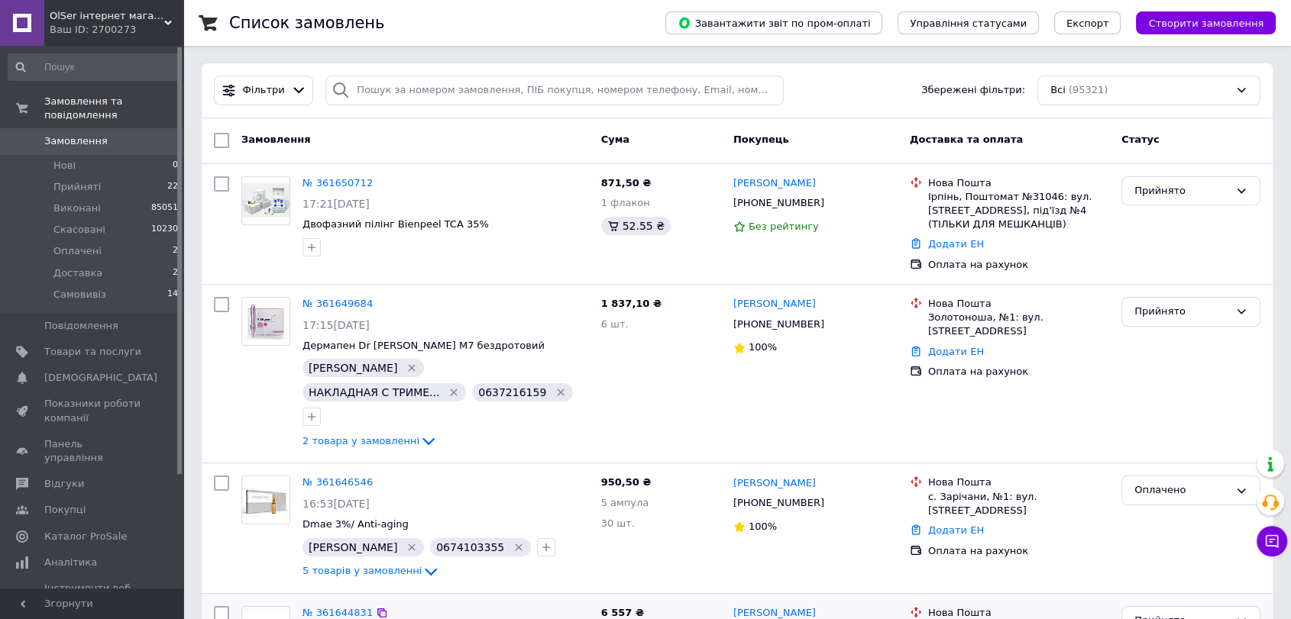
scroll to position [170, 0]
